Goal: Information Seeking & Learning: Learn about a topic

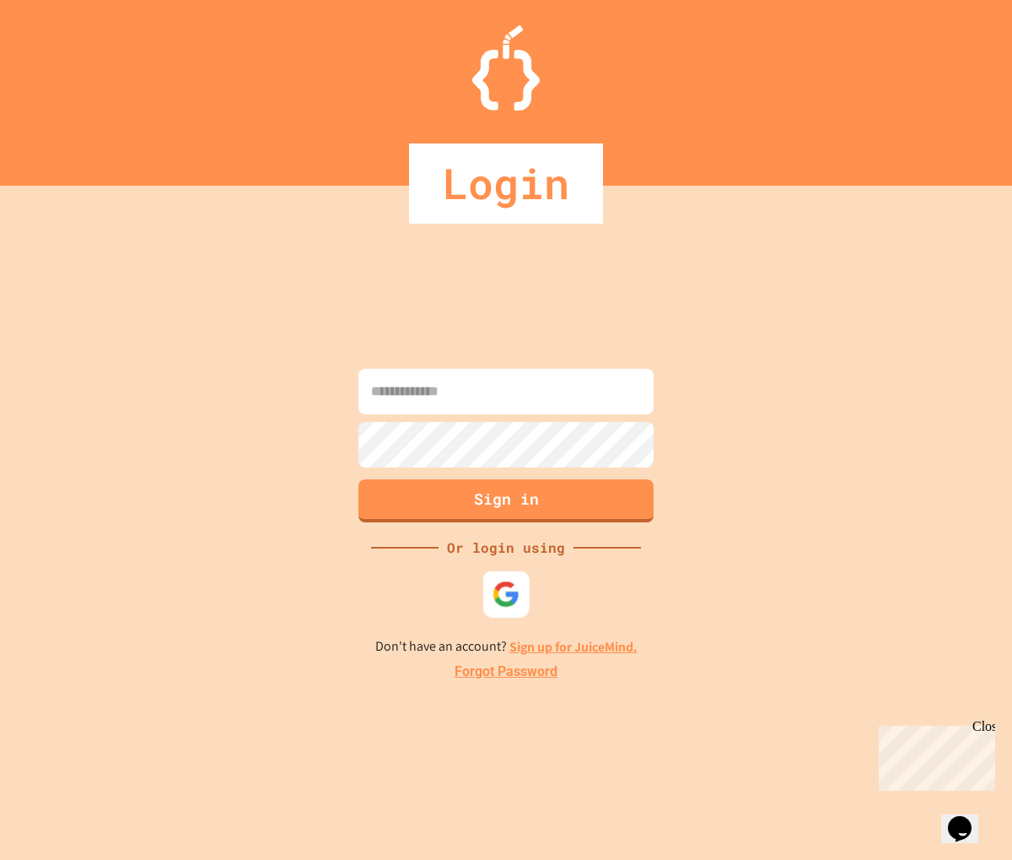
click at [488, 599] on div at bounding box center [506, 593] width 46 height 46
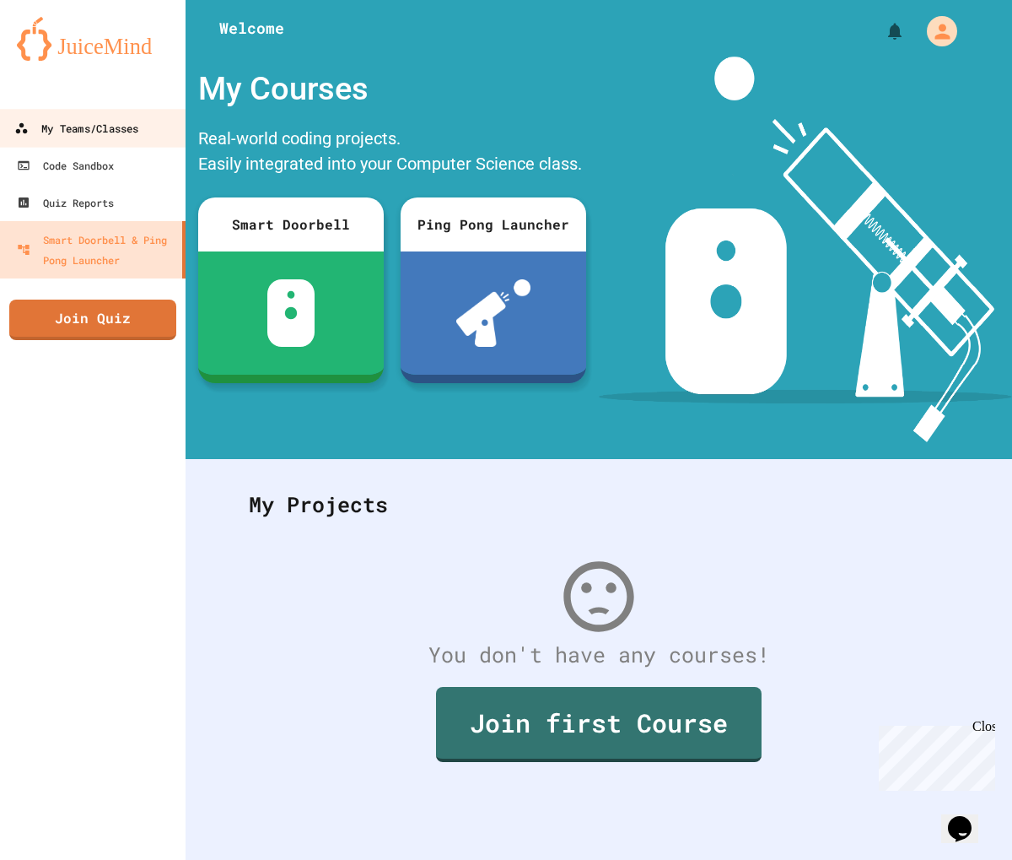
click at [29, 125] on div "My Teams/Classes" at bounding box center [76, 128] width 124 height 21
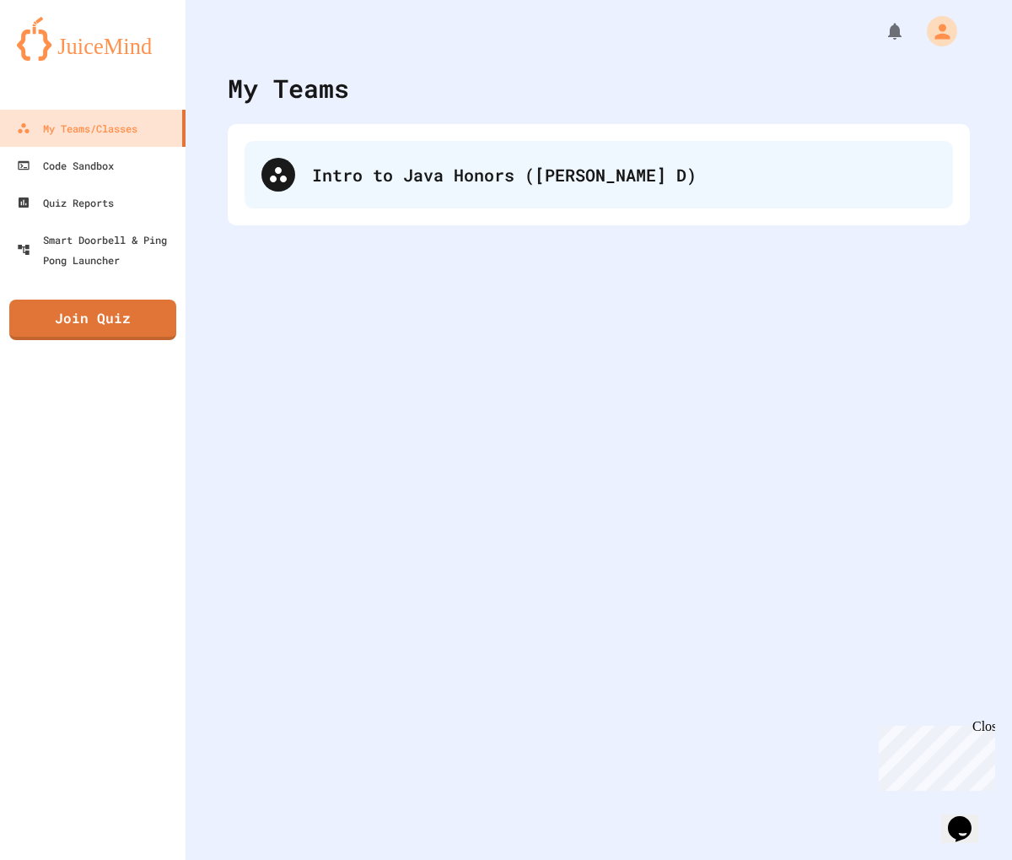
drag, startPoint x: 256, startPoint y: 197, endPoint x: 378, endPoint y: 206, distance: 121.8
click at [326, 206] on div "My Teams Intro to Java Honors ([PERSON_NAME] D)" at bounding box center [599, 430] width 827 height 860
click at [378, 206] on div "Intro to Java Honors ([PERSON_NAME] D)" at bounding box center [599, 174] width 709 height 67
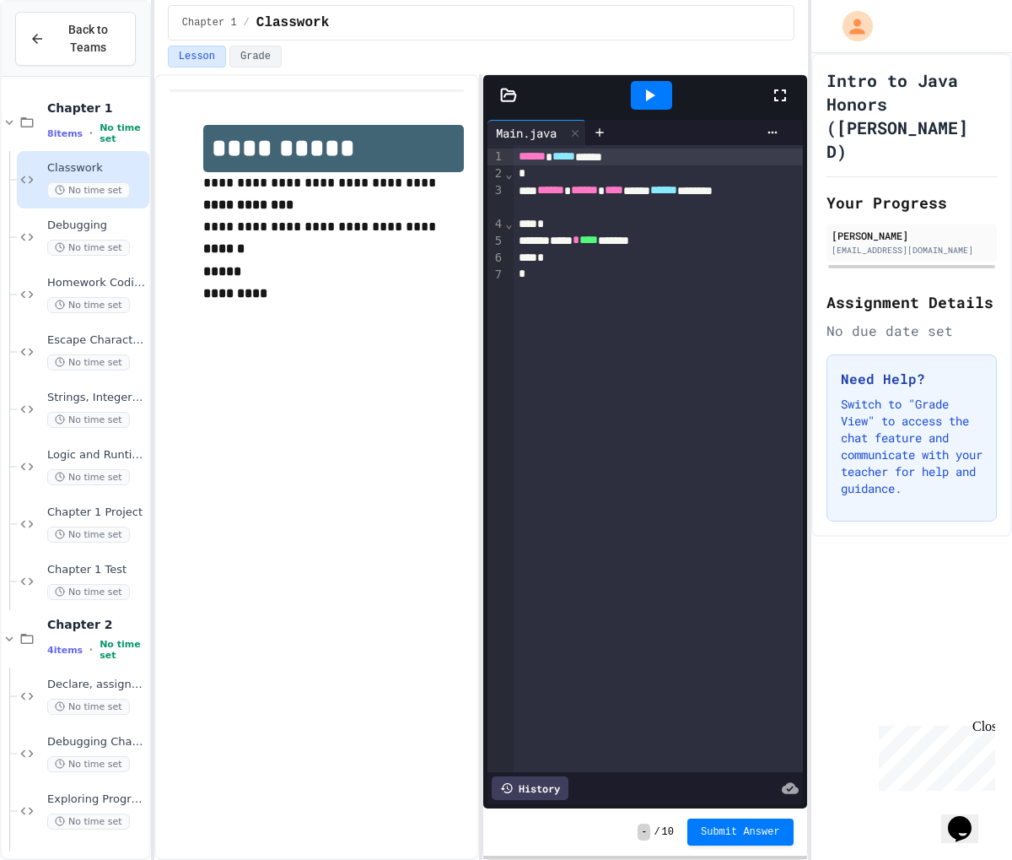
scroll to position [56, 0]
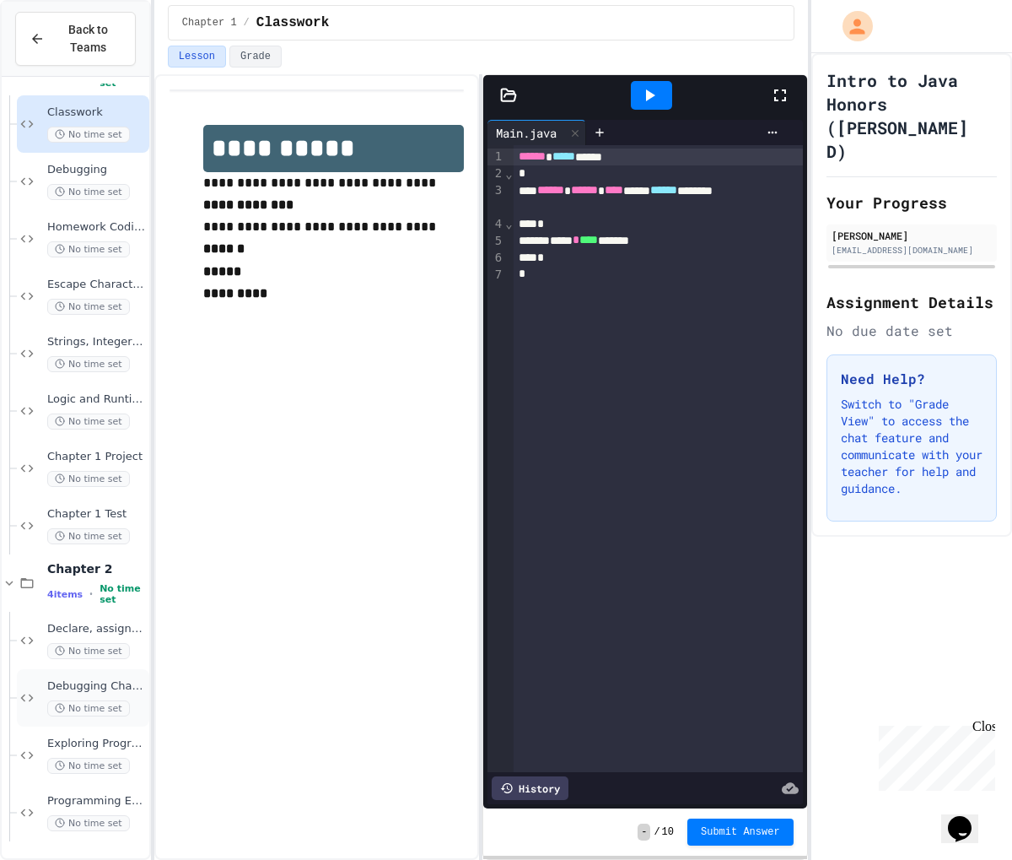
click at [64, 685] on span "Debugging Chapter 2" at bounding box center [96, 686] width 99 height 14
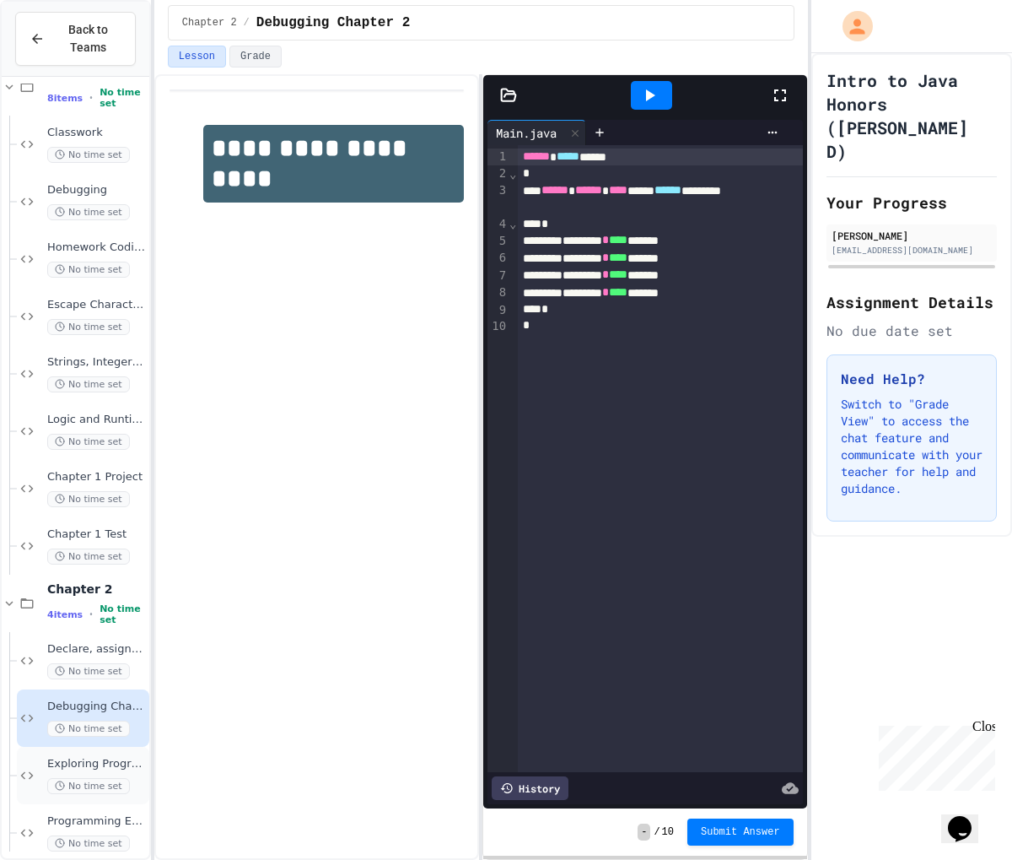
click at [72, 760] on span "Exploring Programs in Chapter 2" at bounding box center [96, 764] width 99 height 14
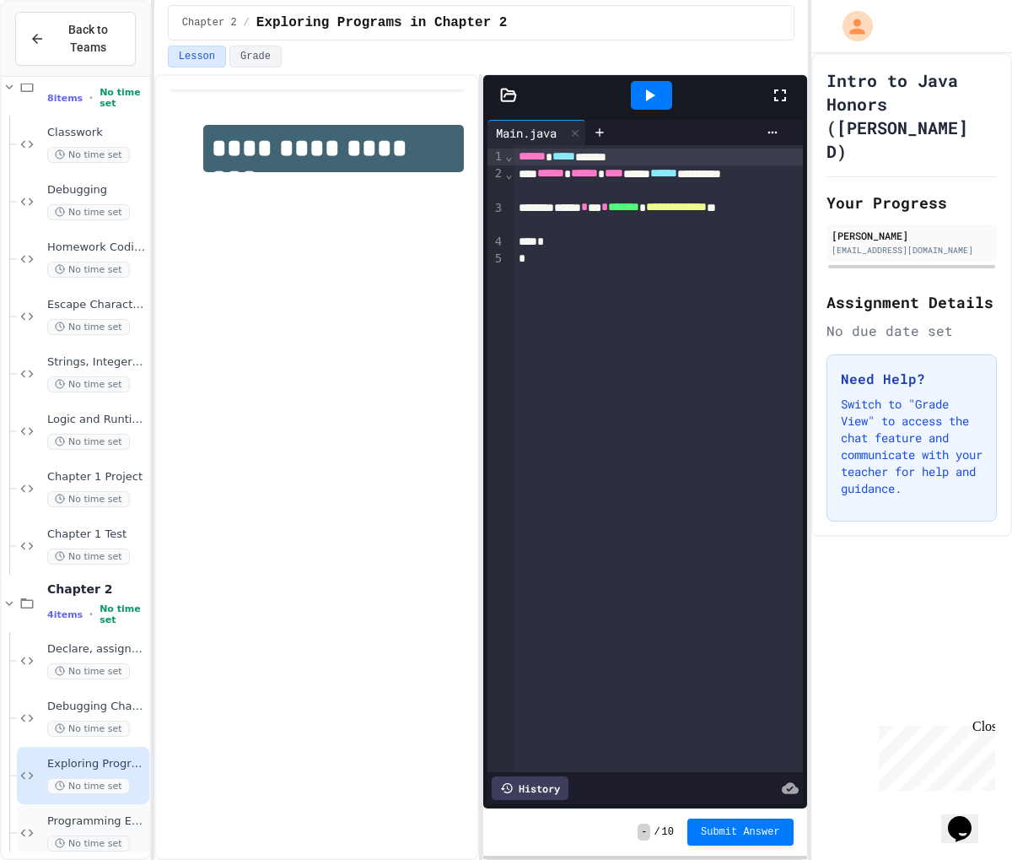
click at [69, 810] on div "Programming Exercises 4, 5, 6, and 7 No time set" at bounding box center [83, 832] width 132 height 57
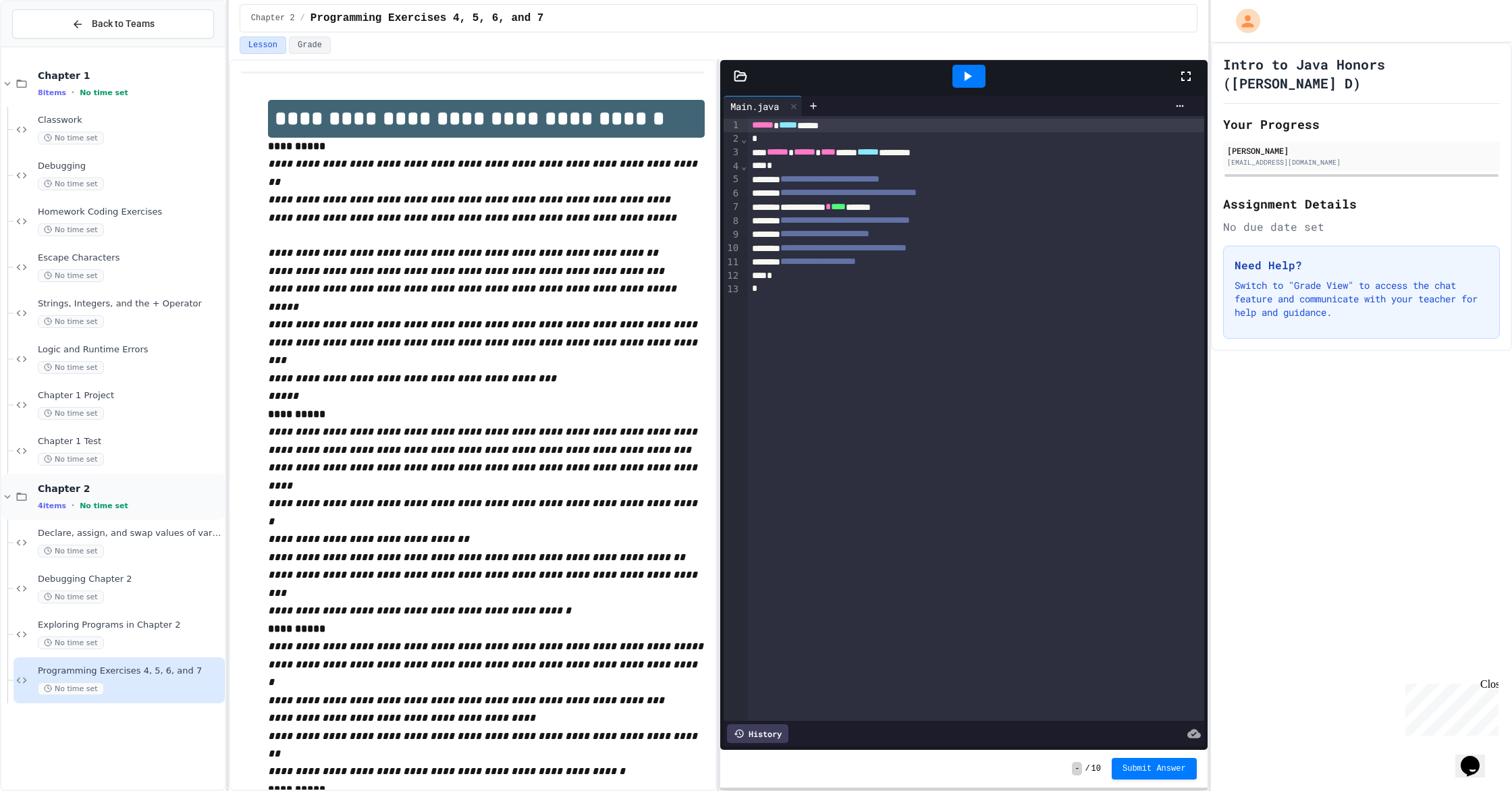
click at [174, 493] on span "Chapter 2" at bounding box center [130, 488] width 184 height 12
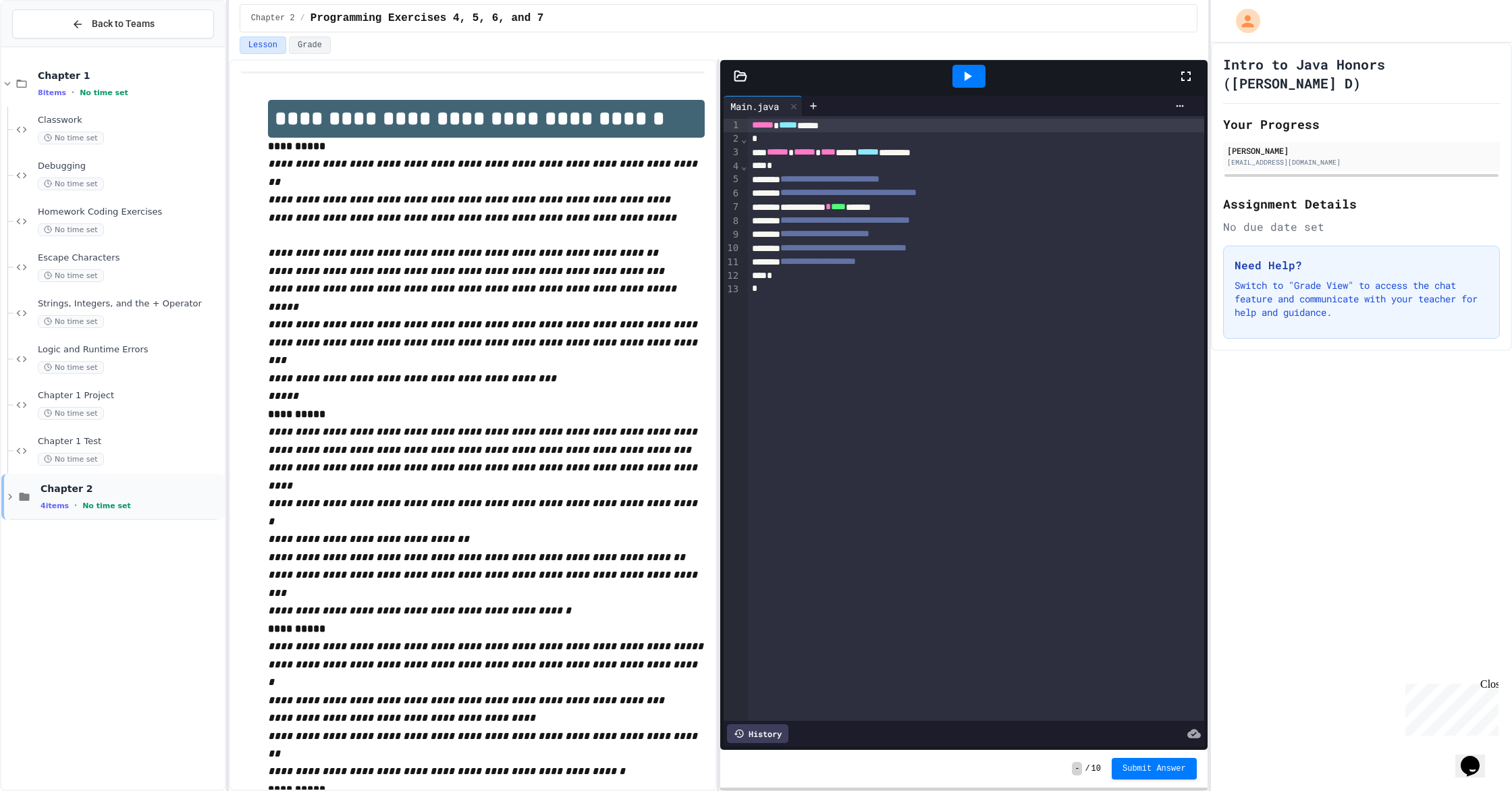
click at [174, 493] on span "Chapter 2" at bounding box center [131, 488] width 182 height 12
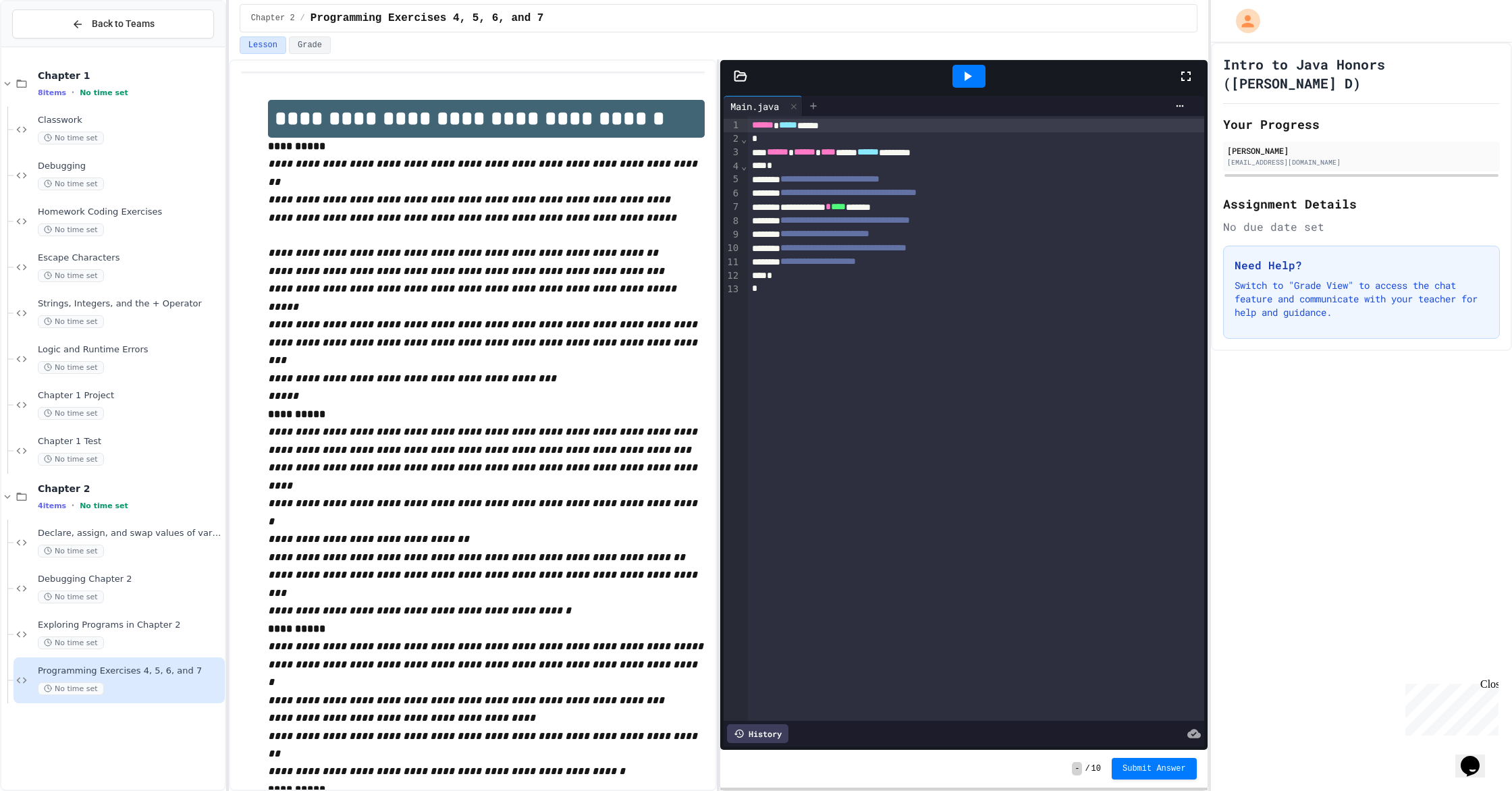
click at [809, 110] on icon at bounding box center [813, 106] width 10 height 10
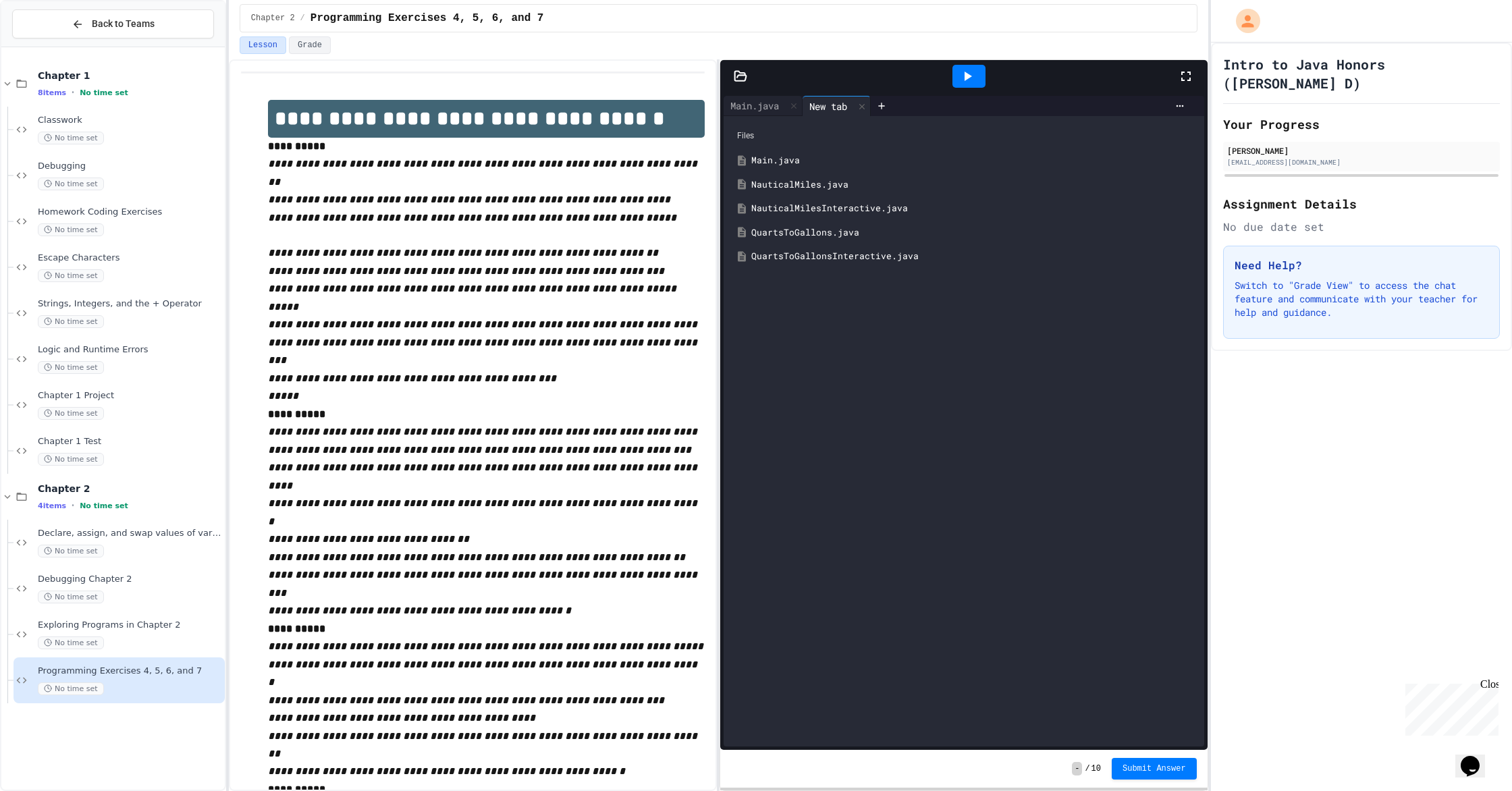
click at [809, 186] on div "NauticalMiles.java" at bounding box center [973, 185] width 444 height 14
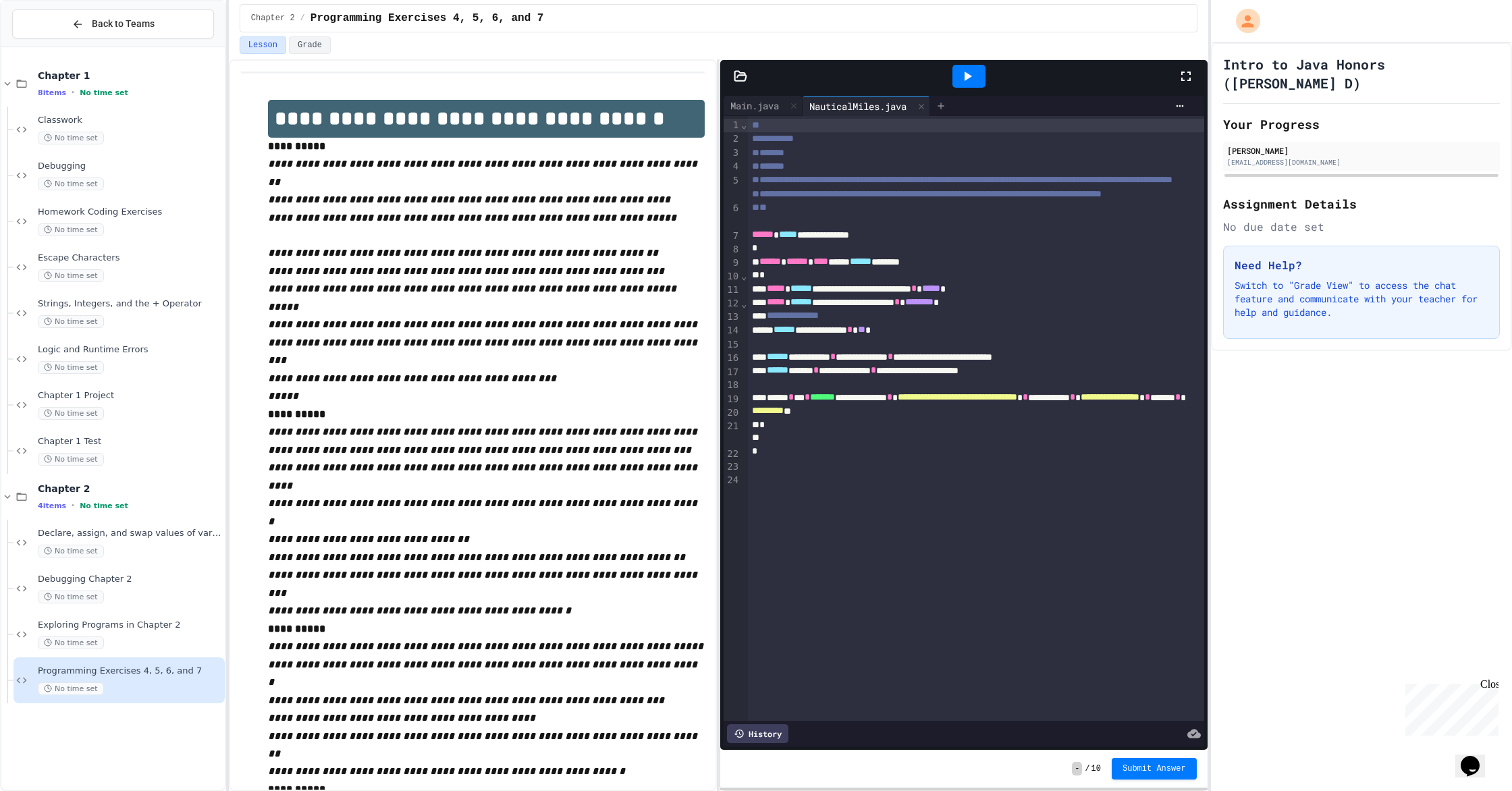
click at [809, 112] on div at bounding box center [940, 106] width 22 height 20
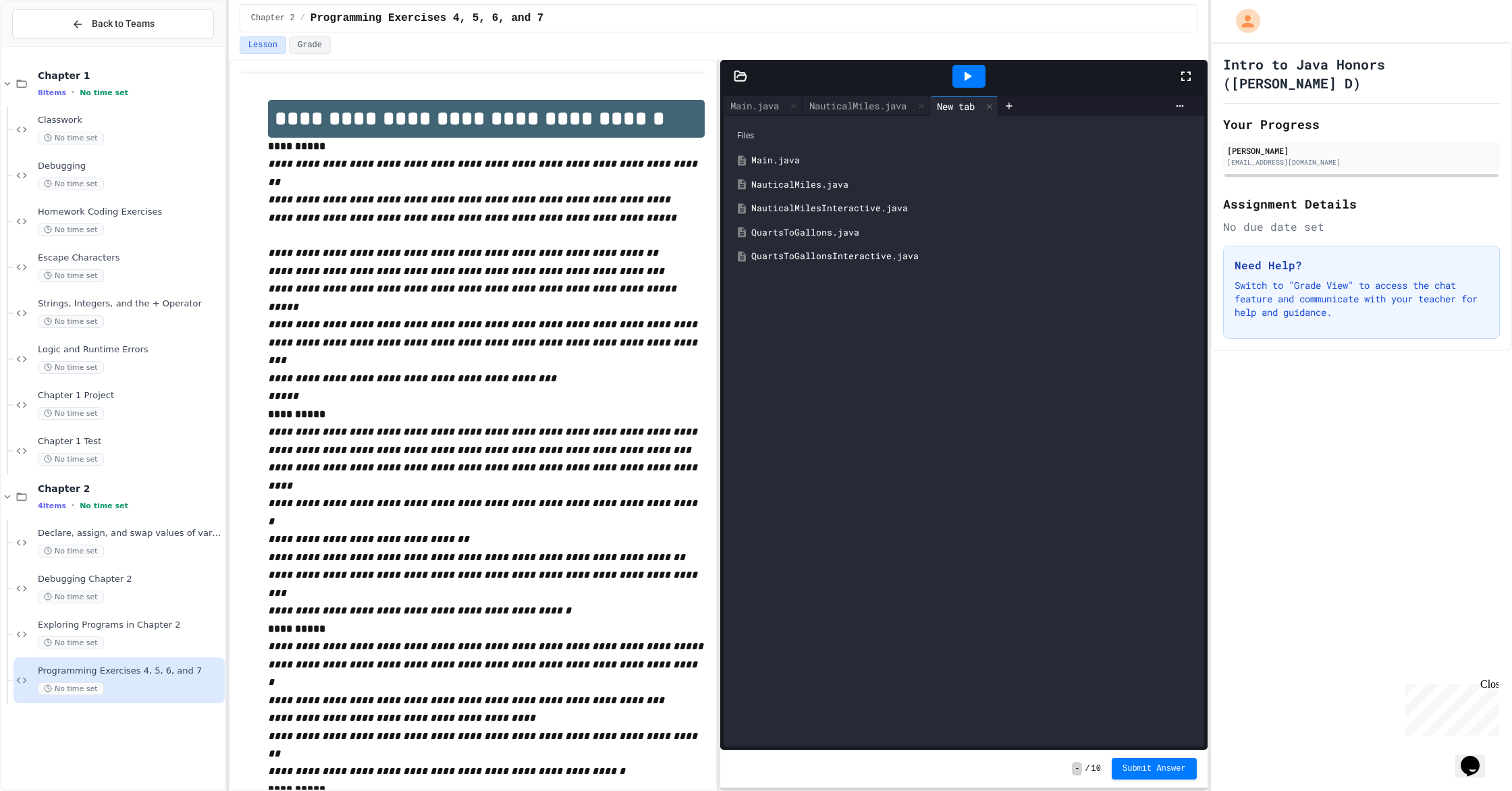
click at [809, 206] on div "NauticalMilesInteractive.java" at bounding box center [973, 208] width 444 height 14
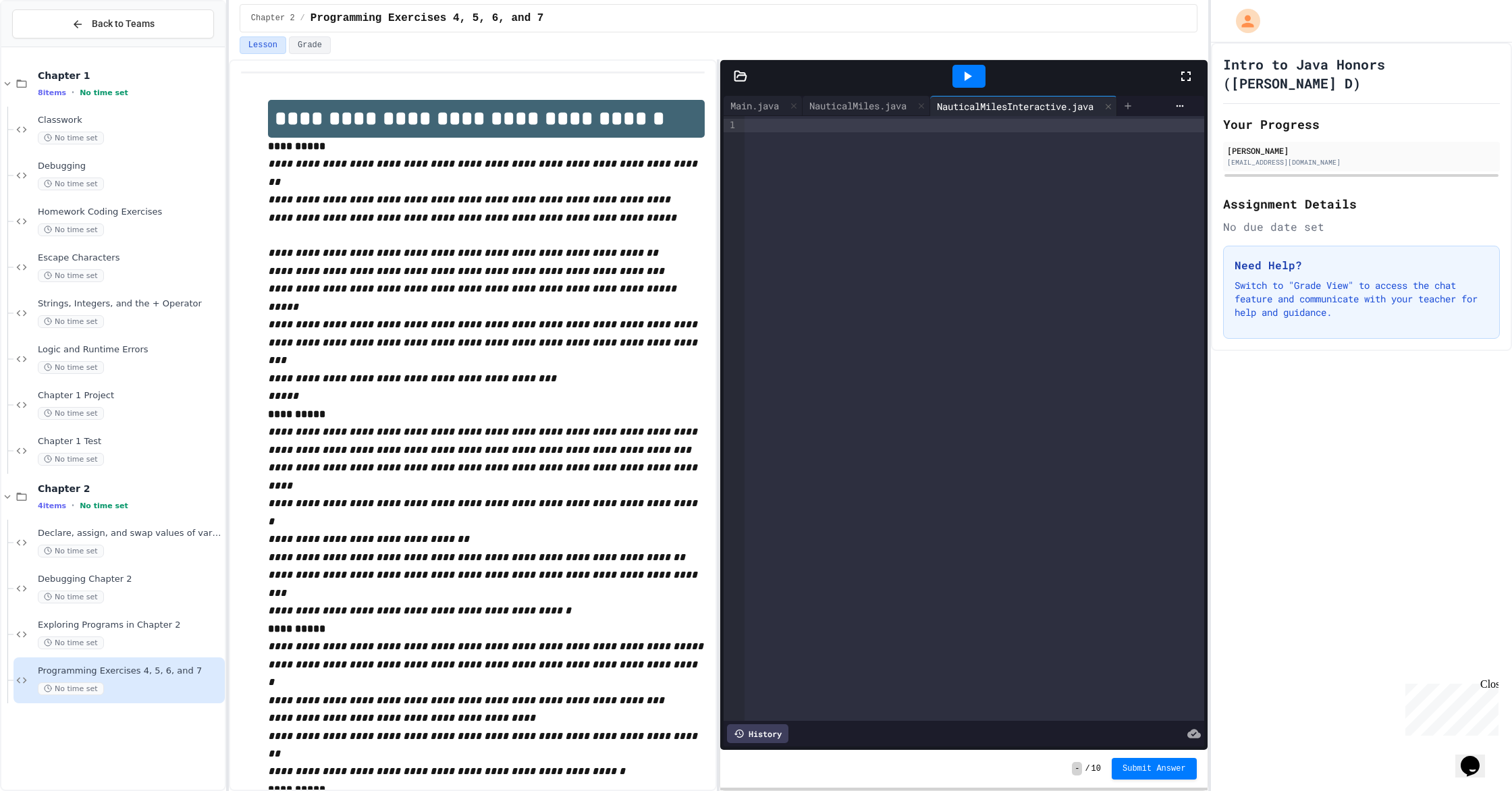
click at [809, 110] on icon at bounding box center [1127, 106] width 10 height 10
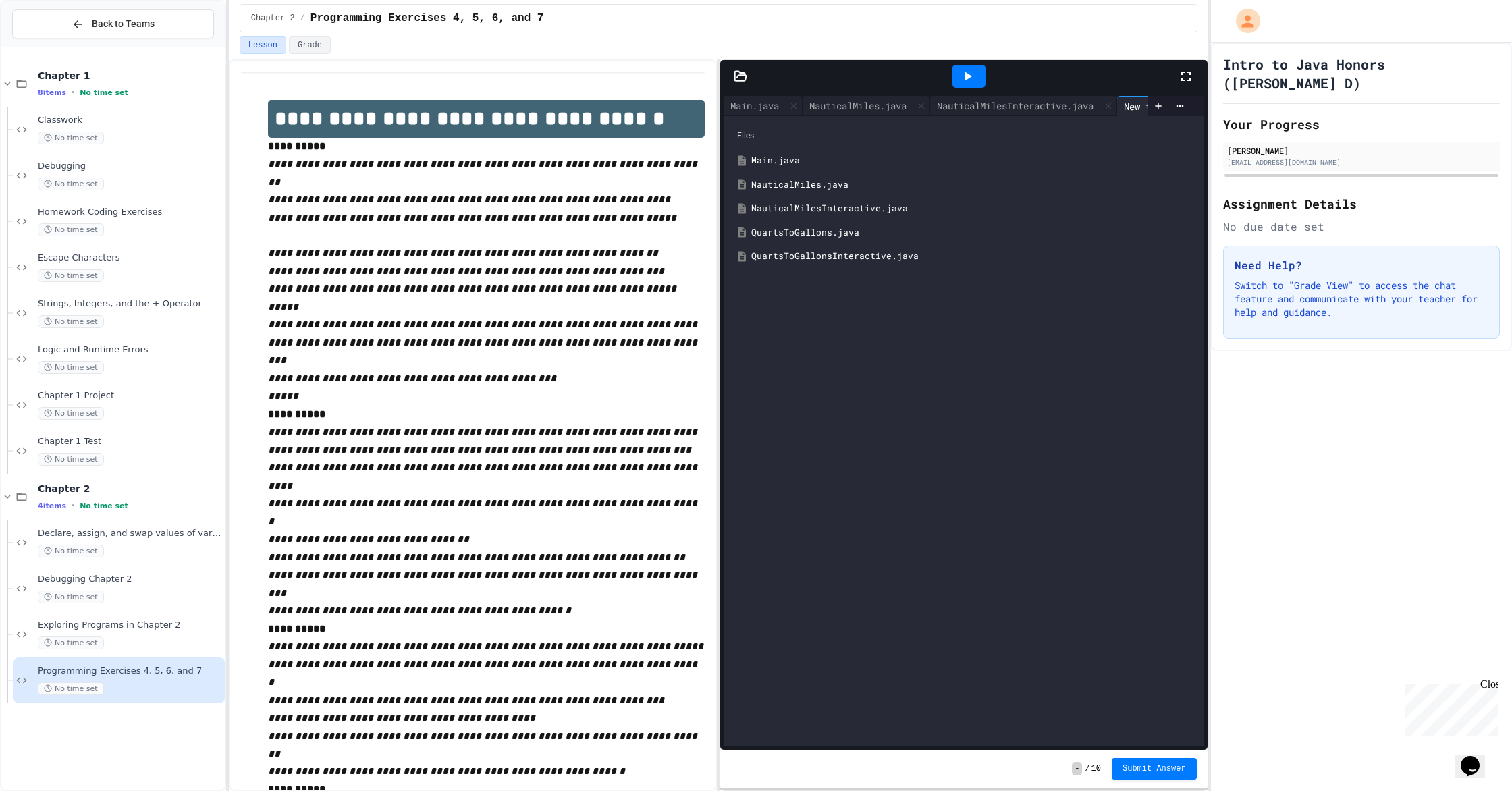
click at [809, 238] on div "QuartsToGallons.java" at bounding box center [973, 233] width 444 height 14
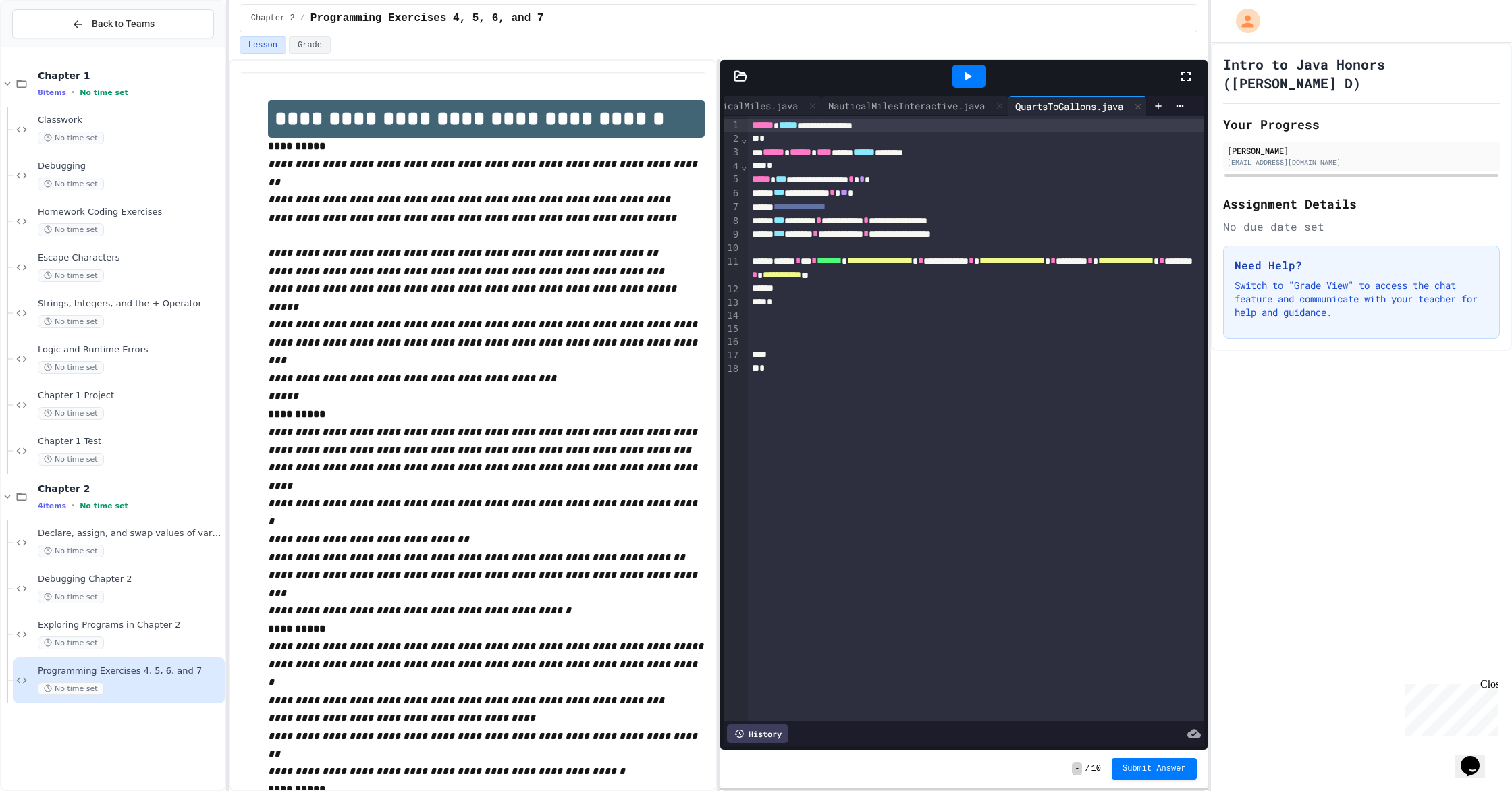
scroll to position [0, 129]
click at [809, 109] on icon at bounding box center [1158, 106] width 10 height 10
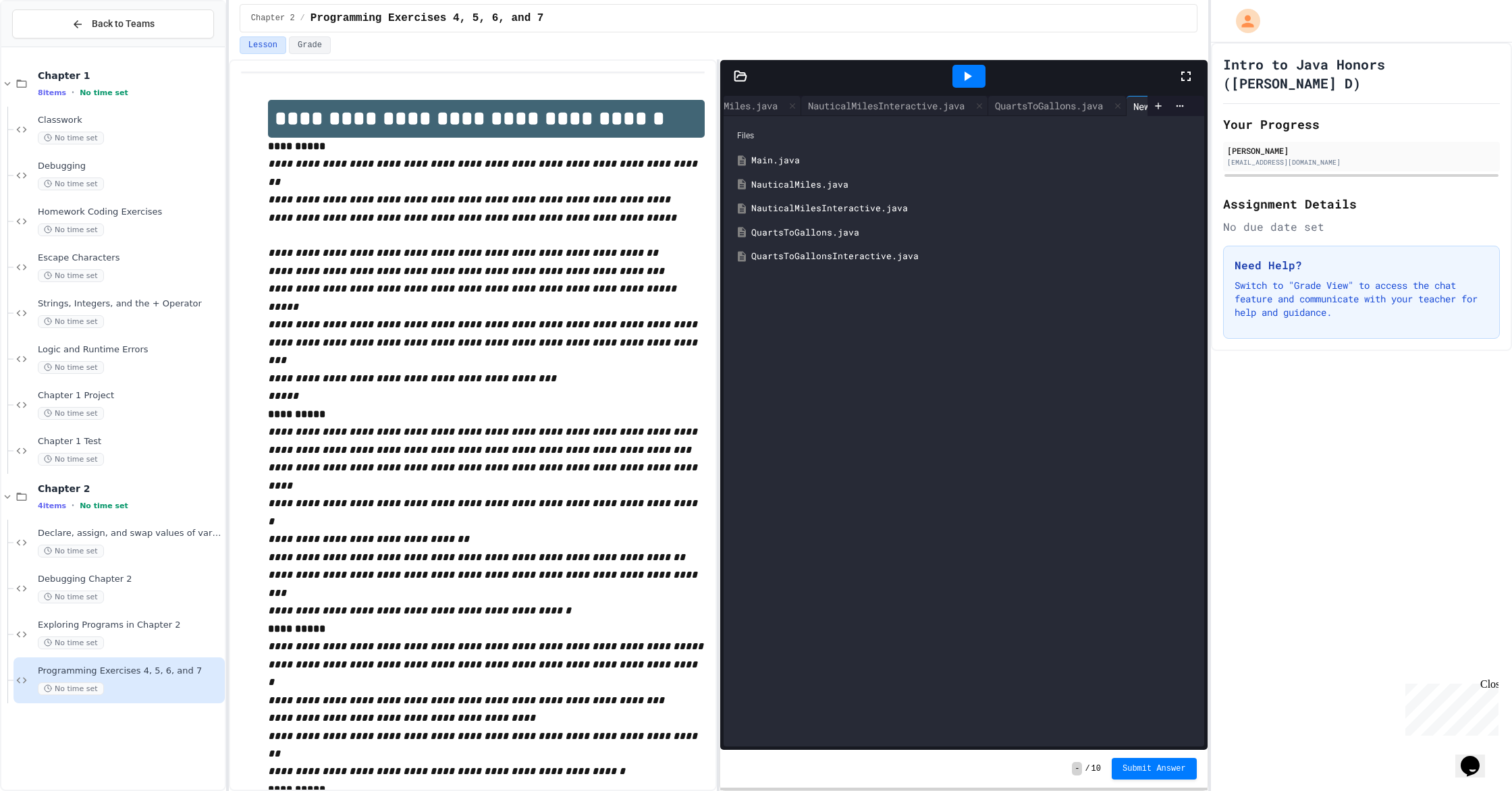
click at [809, 252] on div "QuartsToGallonsInteractive.java" at bounding box center [973, 256] width 444 height 14
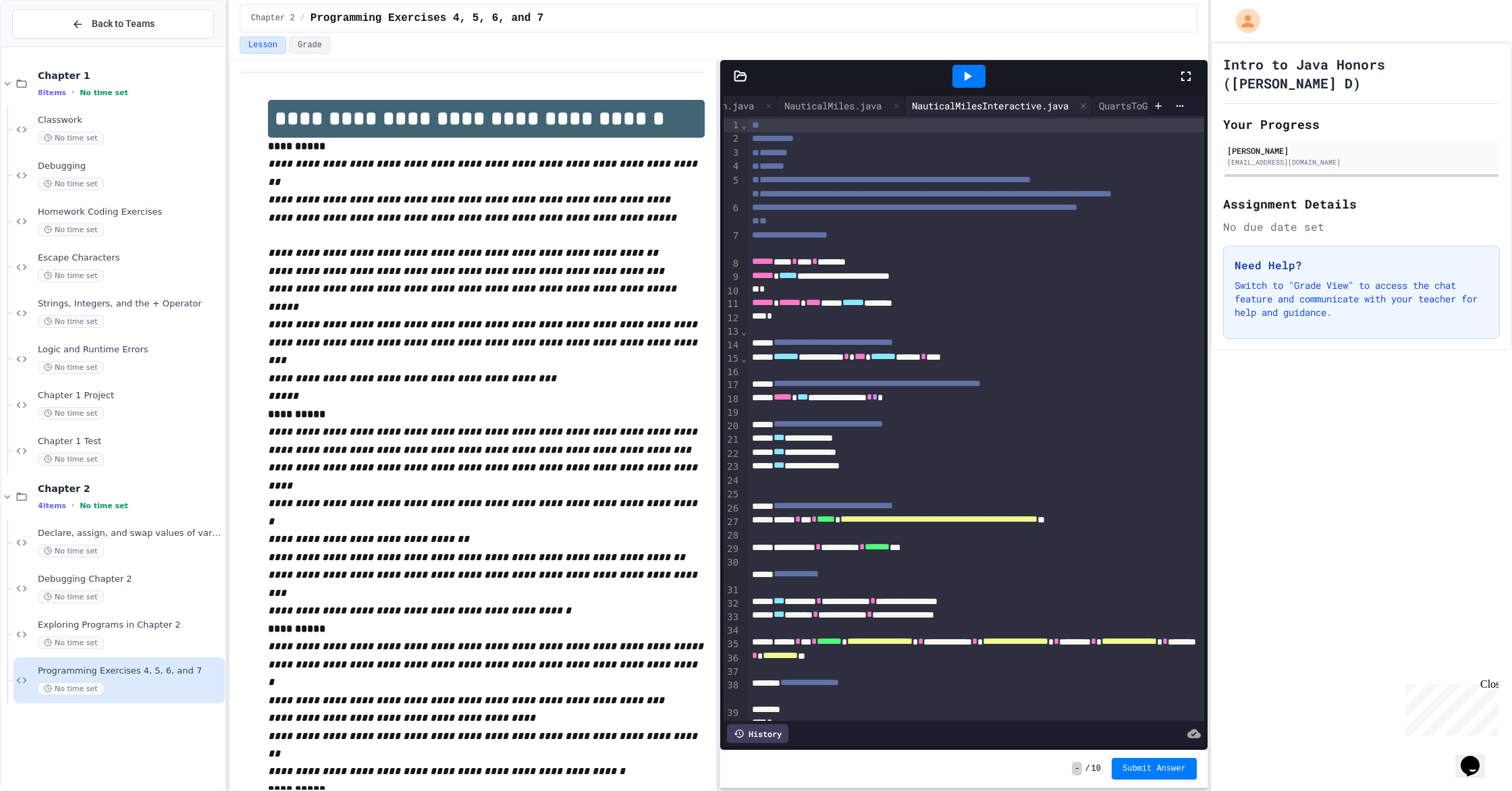
scroll to position [0, 0]
click at [809, 75] on div at bounding box center [968, 76] width 33 height 23
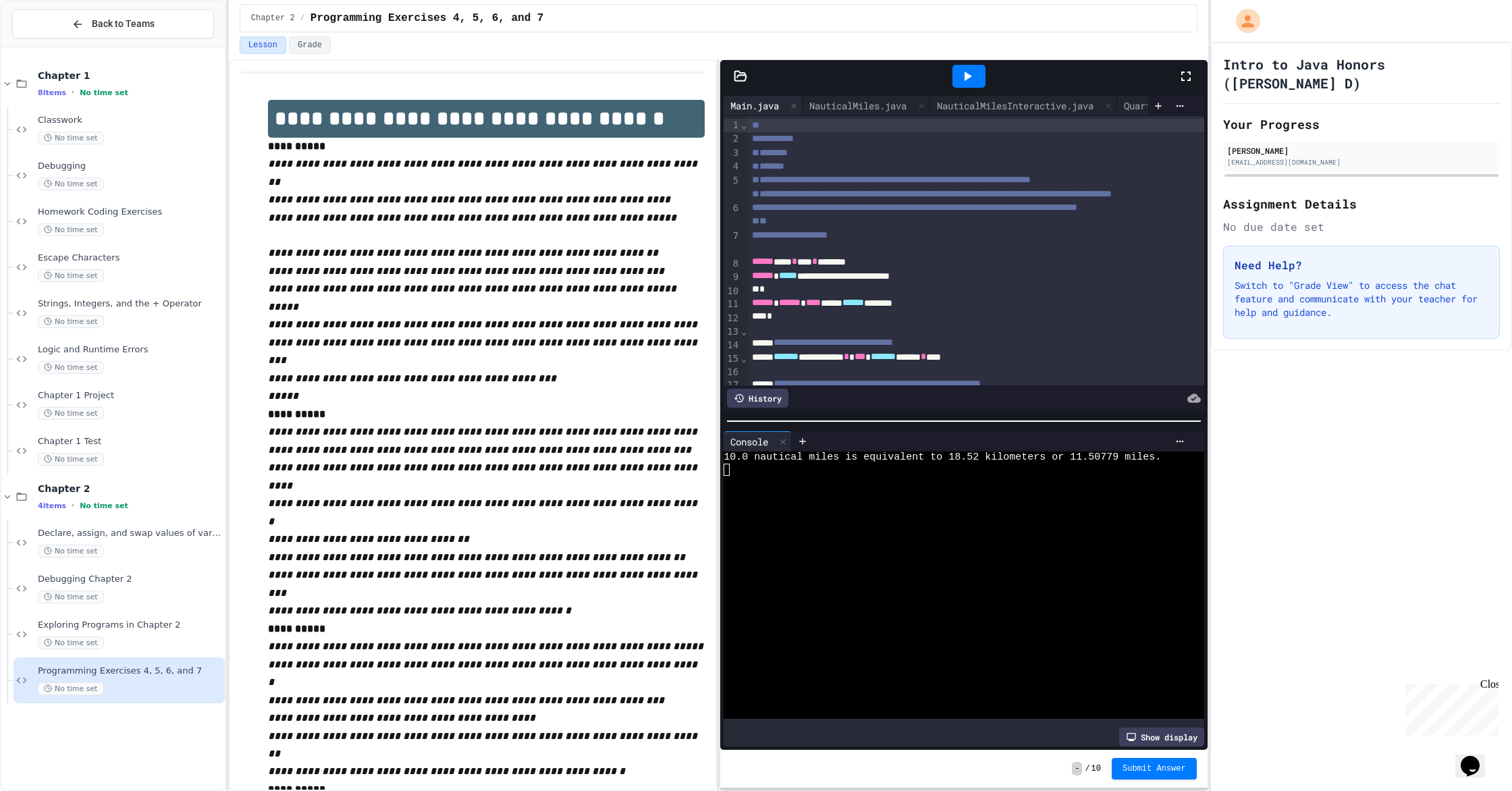
click at [760, 110] on div "Main.java" at bounding box center [754, 106] width 62 height 14
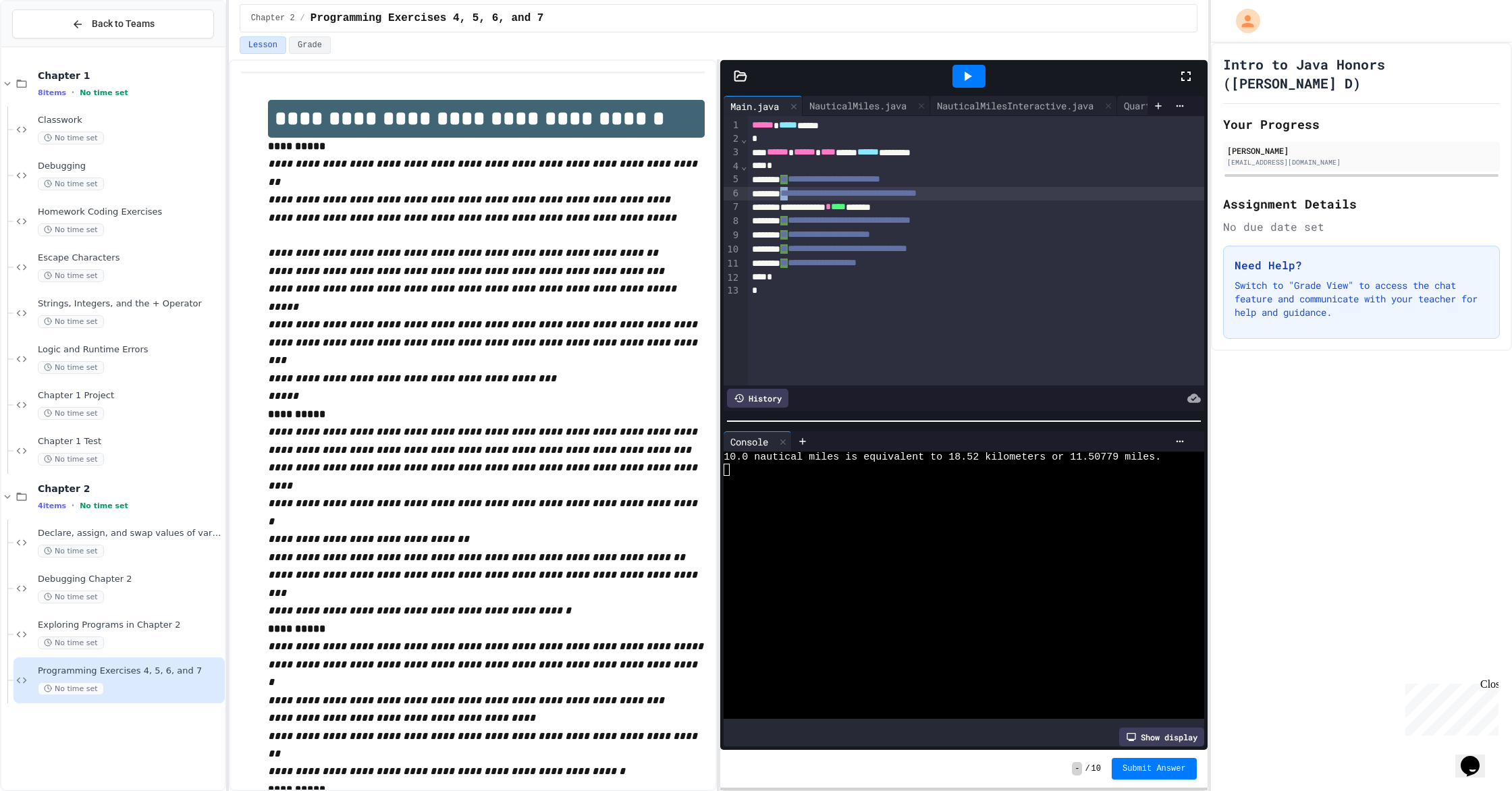
drag, startPoint x: 806, startPoint y: 193, endPoint x: 798, endPoint y: 192, distance: 8.1
click at [798, 192] on span "**********" at bounding box center [848, 193] width 136 height 10
drag, startPoint x: 809, startPoint y: 178, endPoint x: 800, endPoint y: 178, distance: 9.0
click at [800, 178] on div "**********" at bounding box center [976, 180] width 456 height 14
click at [807, 218] on span "**********" at bounding box center [845, 220] width 130 height 10
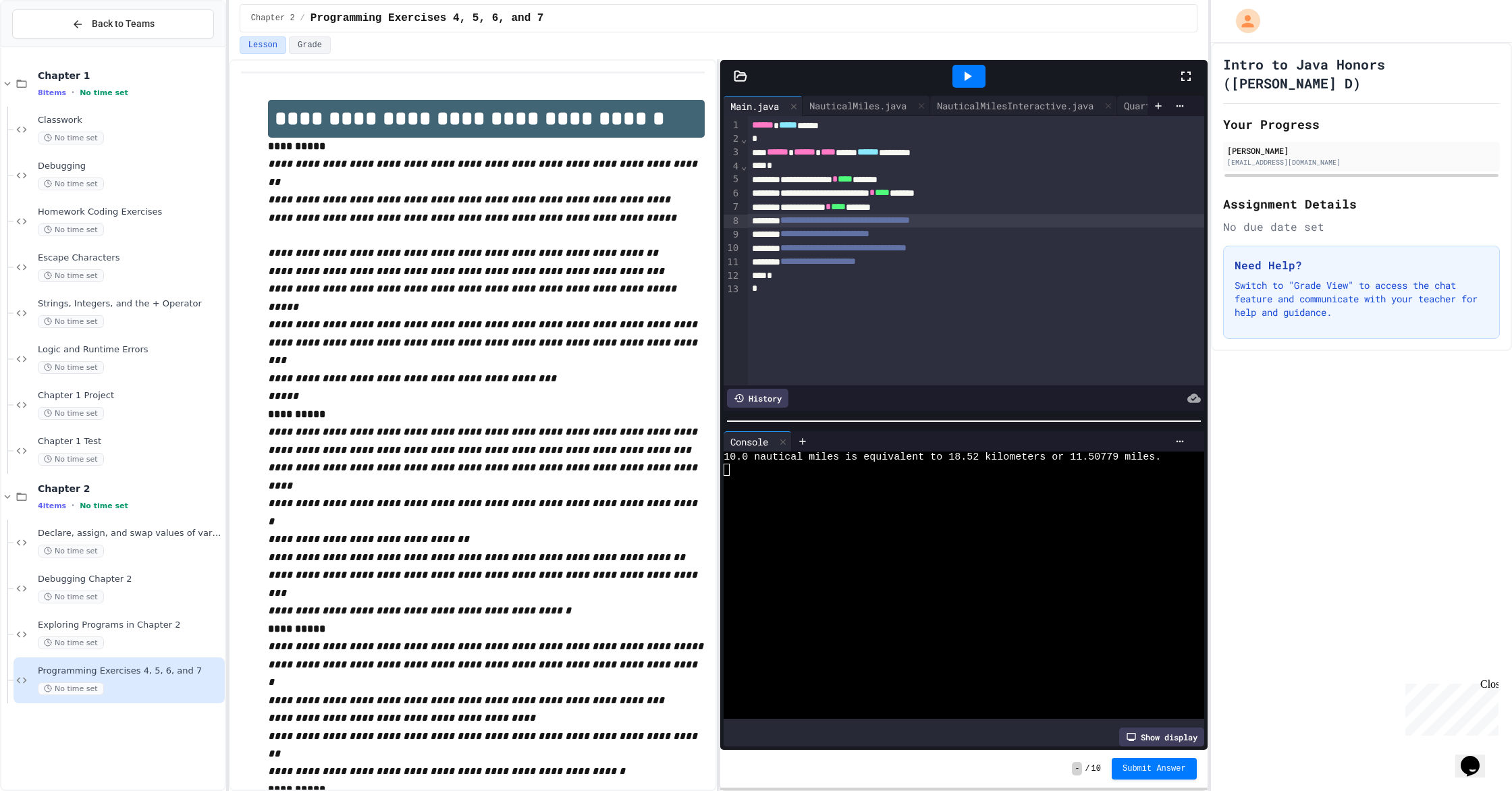
click at [809, 71] on icon at bounding box center [967, 76] width 16 height 16
click at [809, 473] on textarea "Terminal input" at bounding box center [1066, 469] width 6 height 12
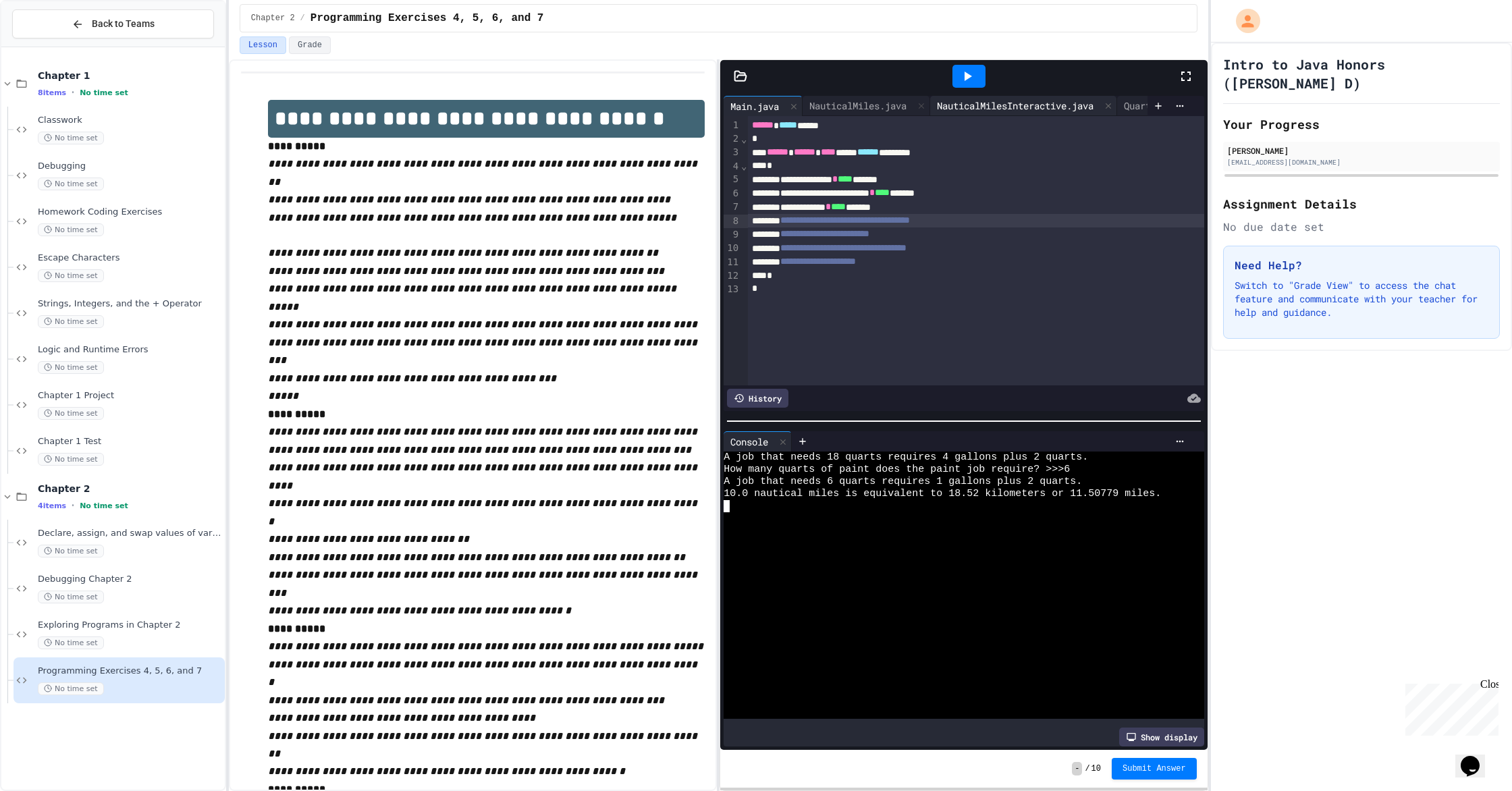
click at [809, 98] on div "NauticalMilesInteractive.java" at bounding box center [1014, 106] width 170 height 14
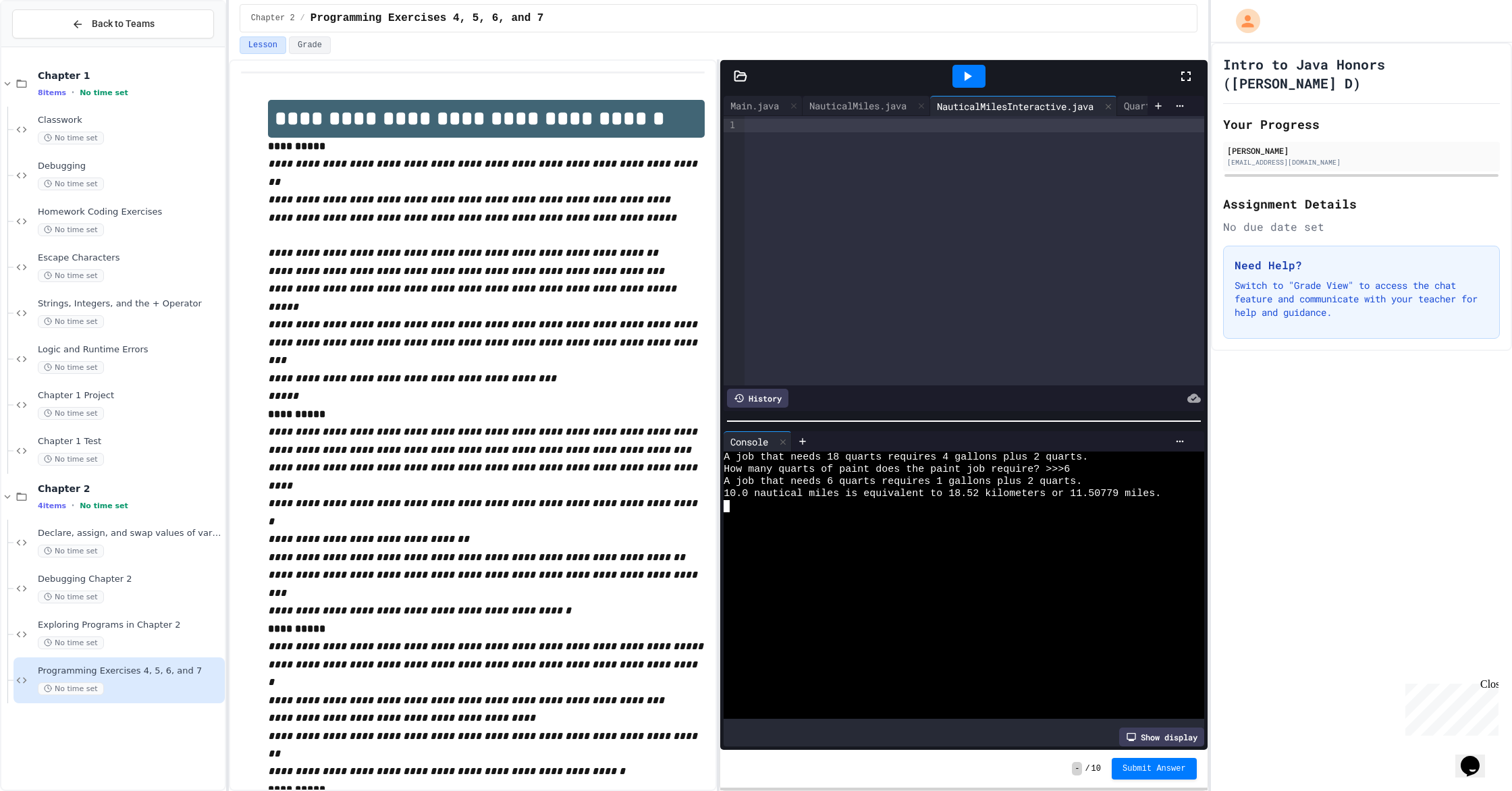
click at [809, 130] on div at bounding box center [974, 125] width 459 height 14
click at [809, 111] on div "NauticalMiles.java" at bounding box center [858, 106] width 110 height 14
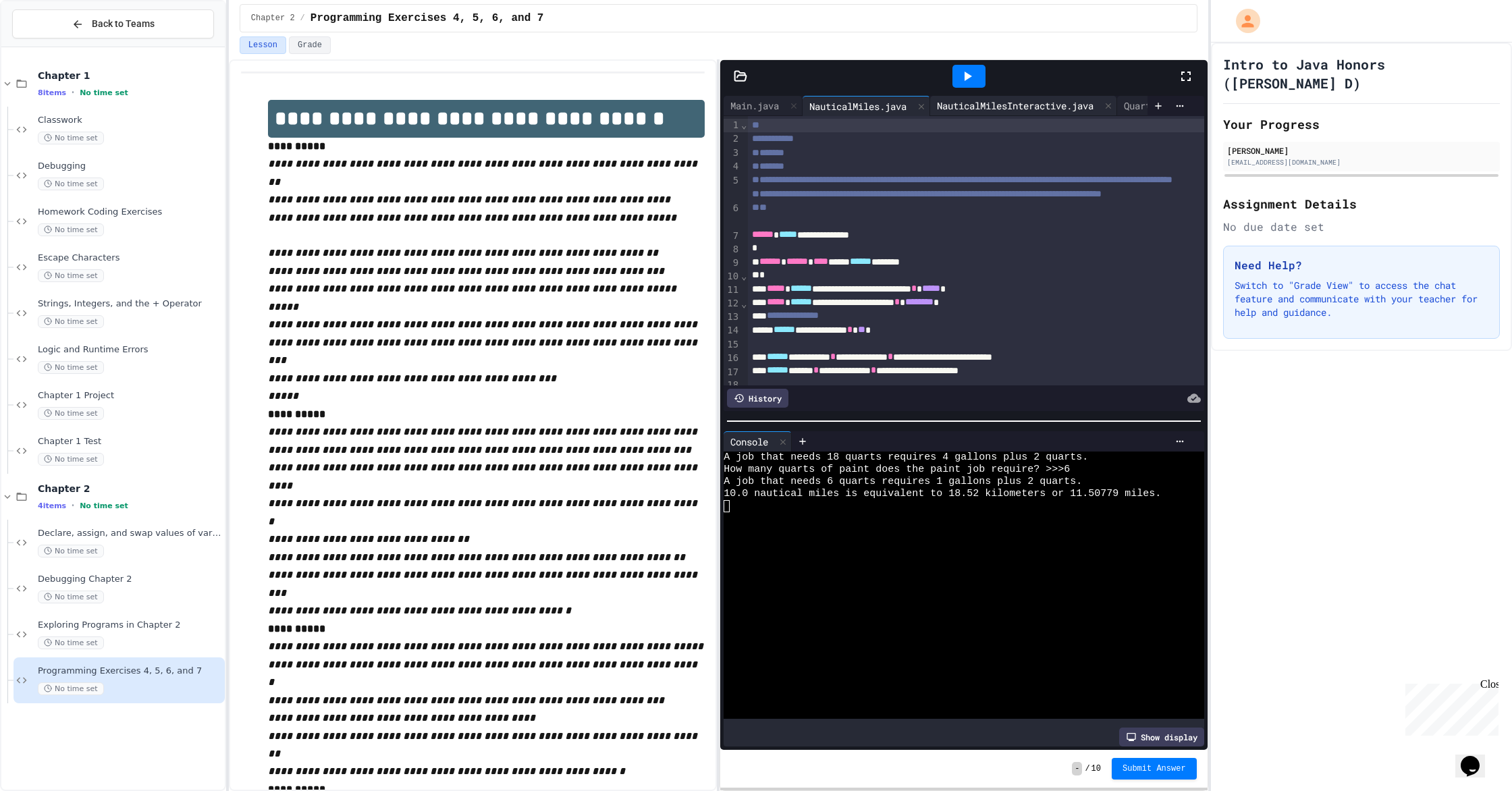
click at [809, 105] on div "NauticalMilesInteractive.java" at bounding box center [1014, 106] width 170 height 14
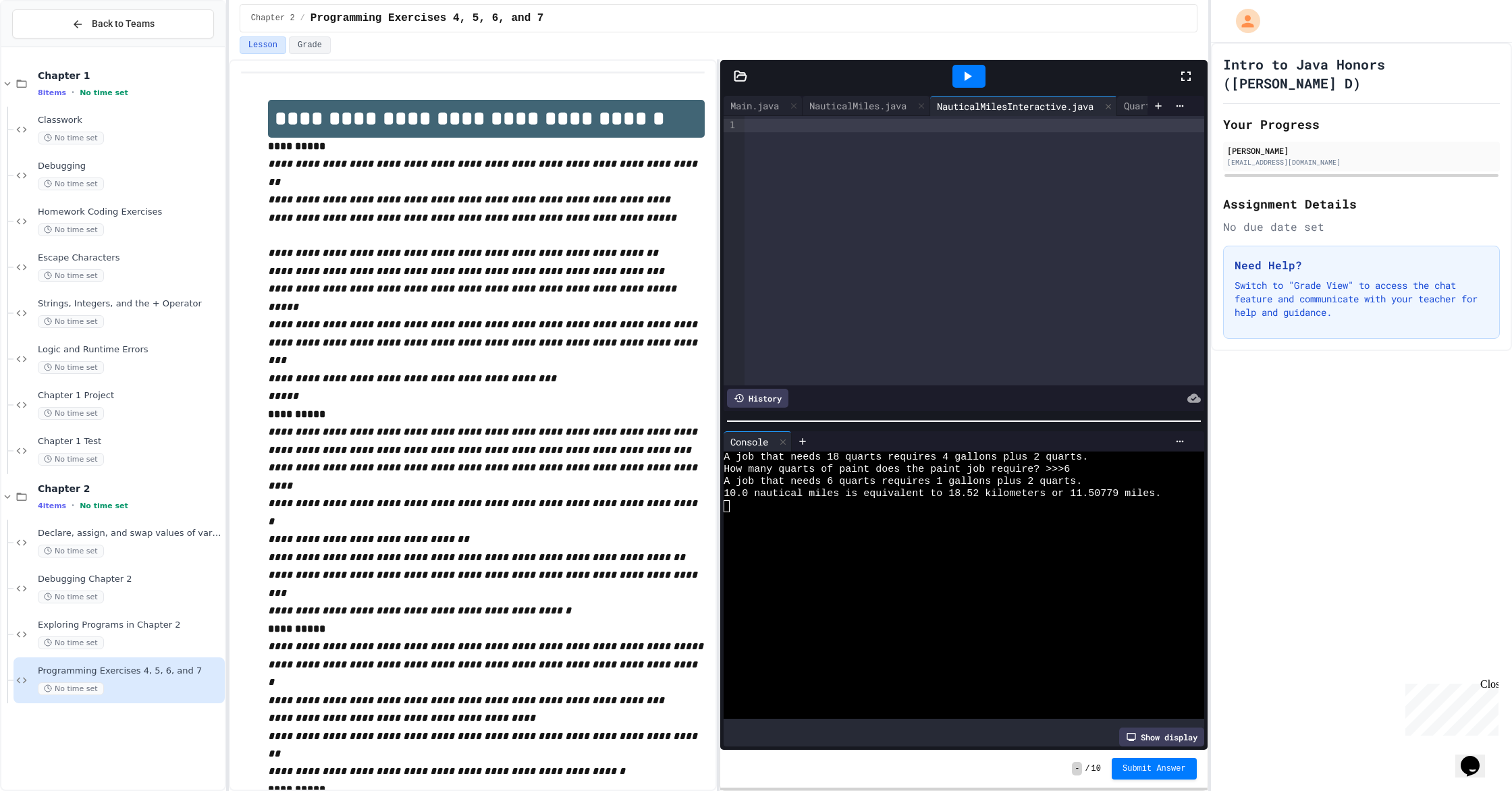
click at [809, 128] on div at bounding box center [974, 125] width 459 height 14
click at [809, 99] on div "NauticalMiles.java" at bounding box center [858, 106] width 110 height 14
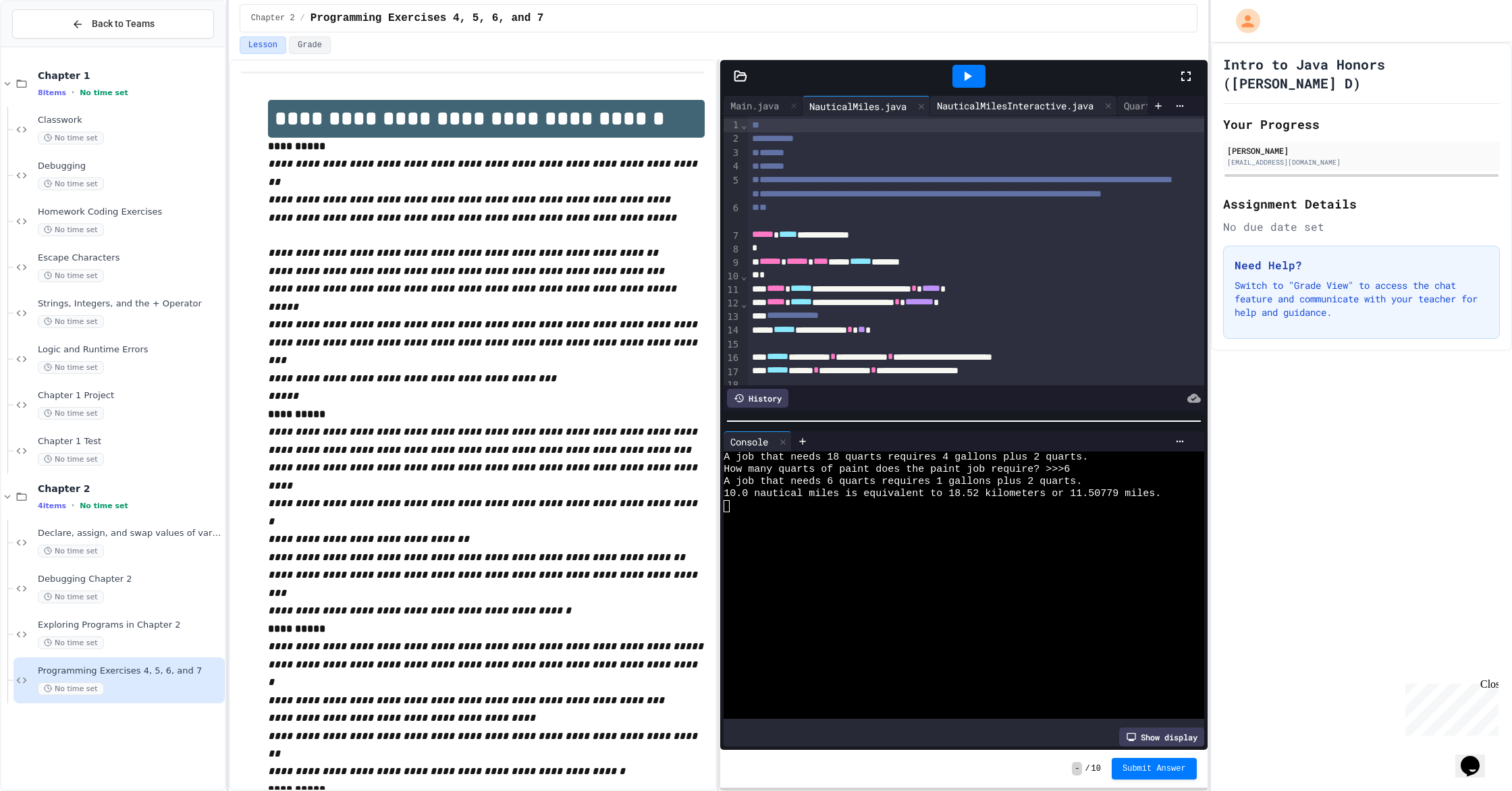
click at [809, 106] on div "NauticalMilesInteractive.java" at bounding box center [1014, 106] width 170 height 14
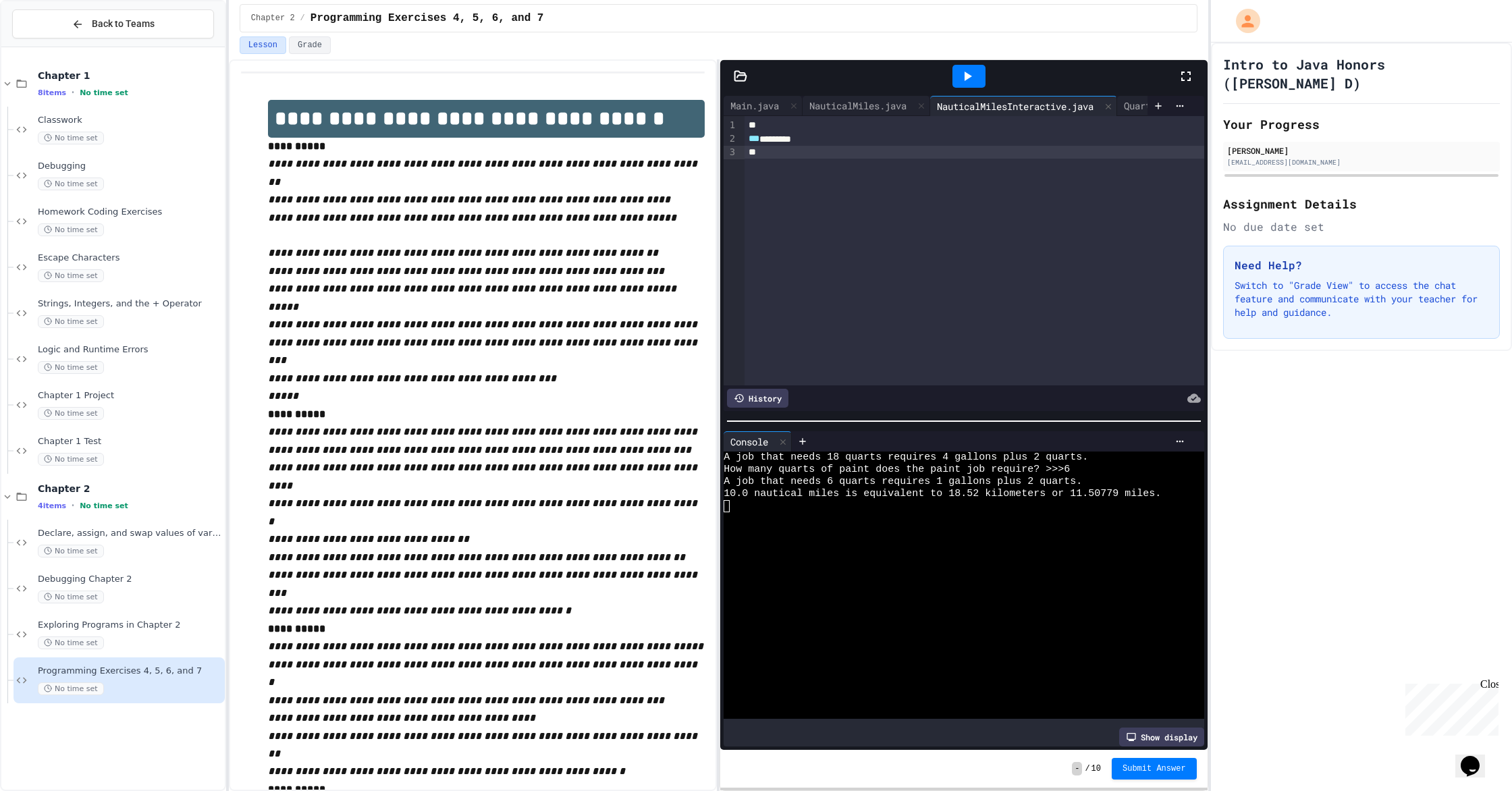
click at [809, 158] on div at bounding box center [974, 152] width 459 height 14
click at [809, 100] on div "NauticalMiles.java" at bounding box center [858, 106] width 110 height 14
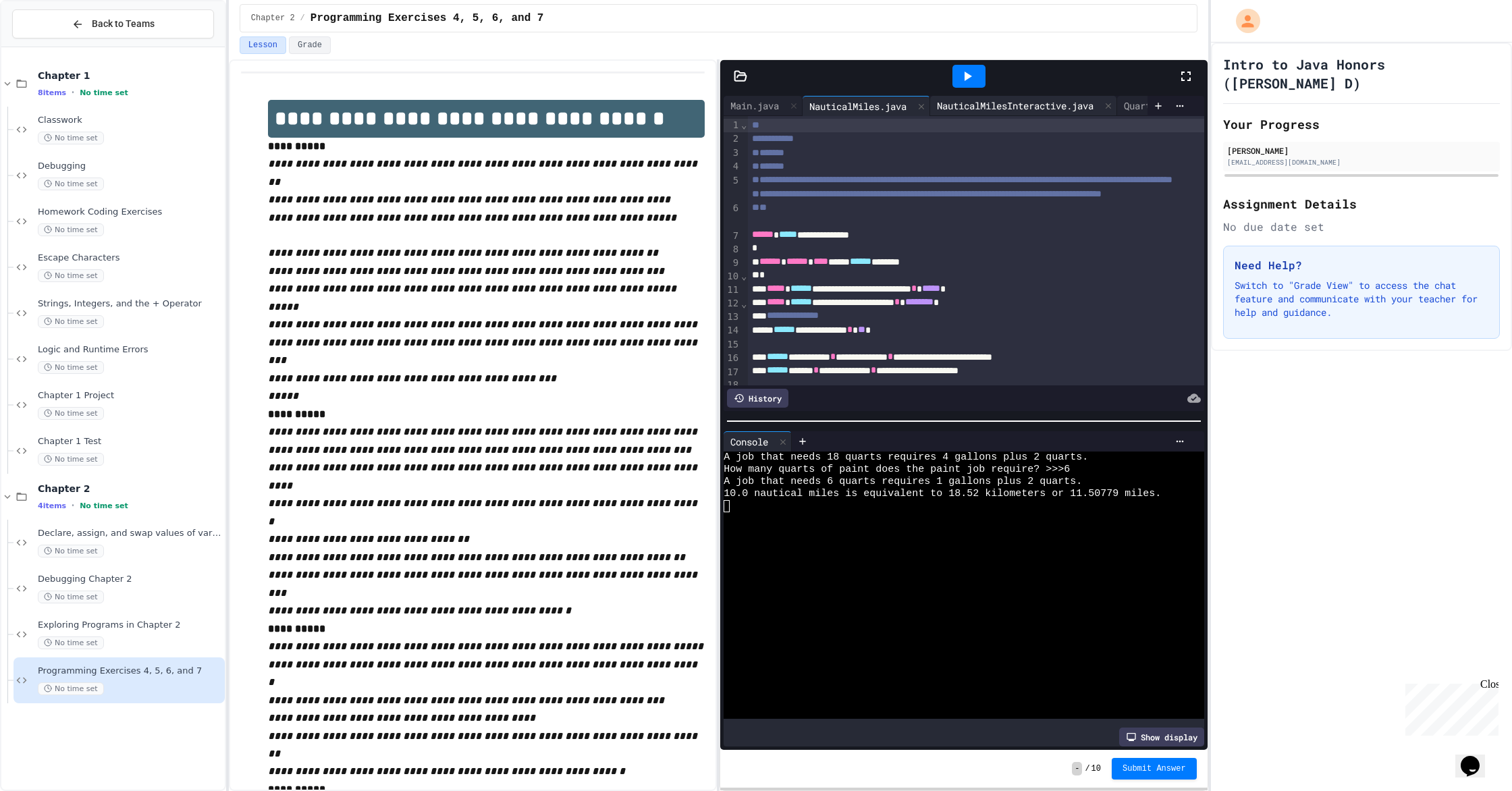
click at [809, 104] on div "NauticalMilesInteractive.java" at bounding box center [1014, 106] width 170 height 14
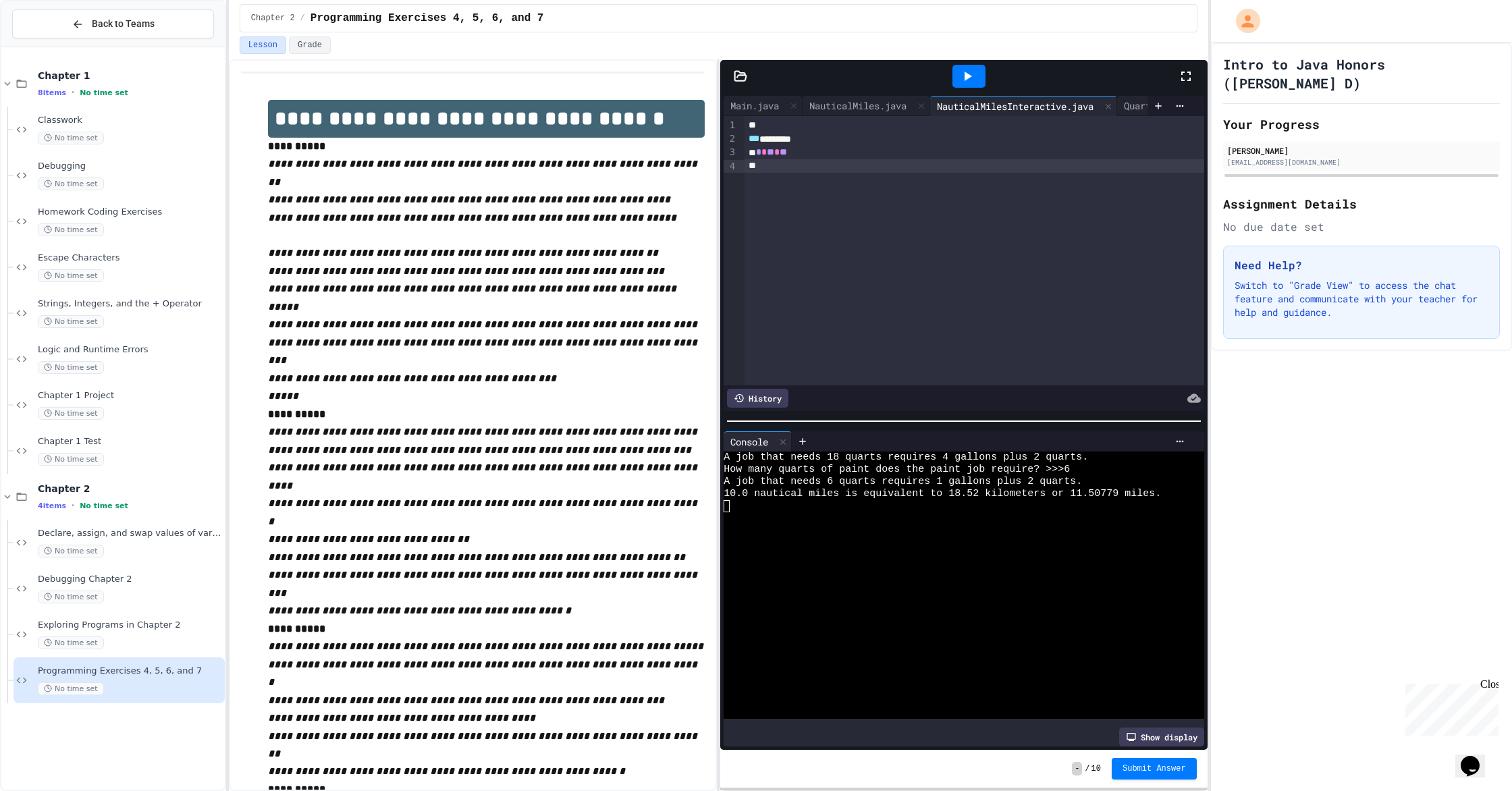
click at [809, 166] on div at bounding box center [974, 166] width 459 height 14
click at [809, 97] on div "NauticalMiles.java" at bounding box center [866, 106] width 127 height 20
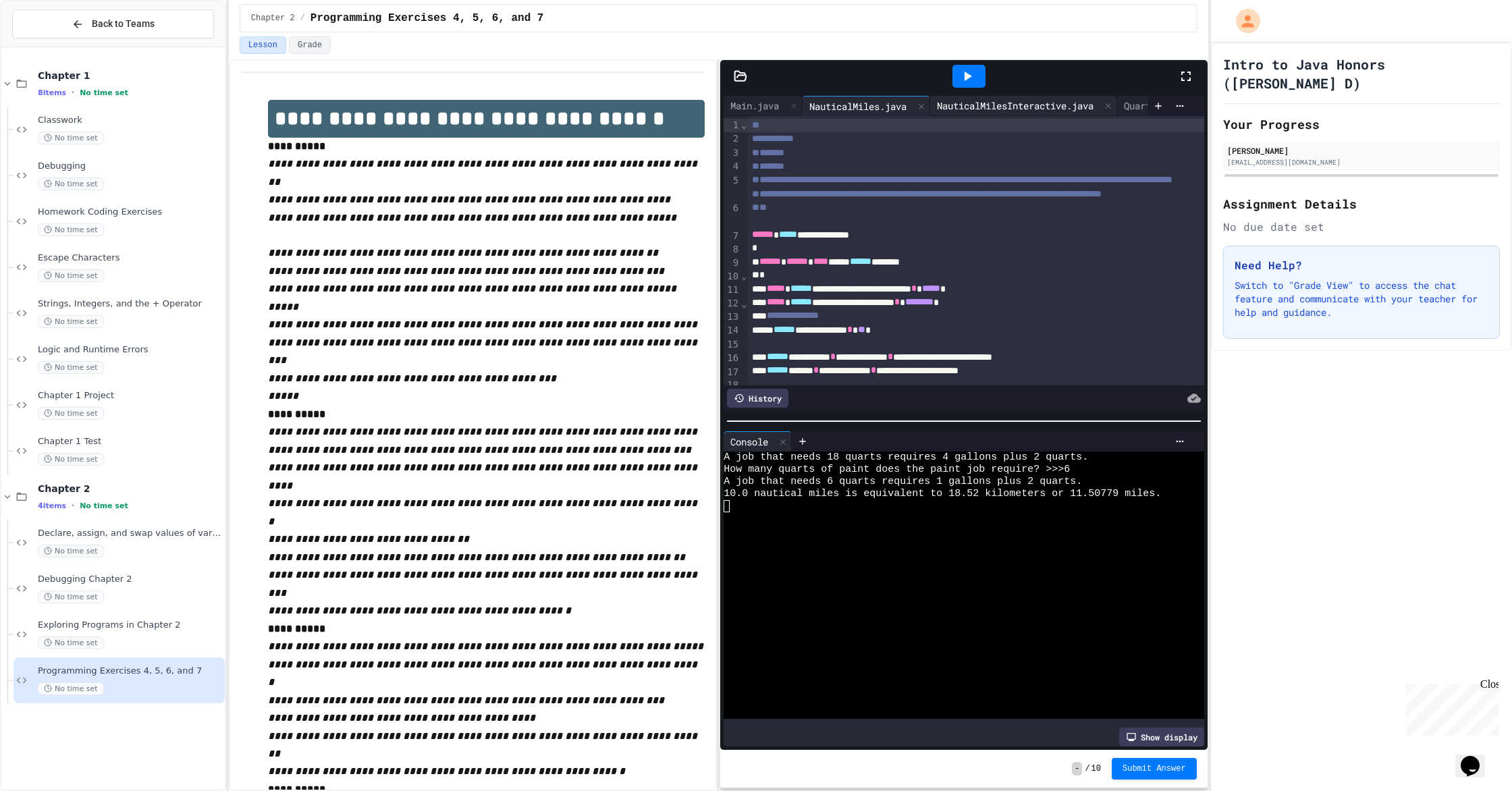
click at [809, 107] on div "NauticalMilesInteractive.java" at bounding box center [1014, 106] width 170 height 14
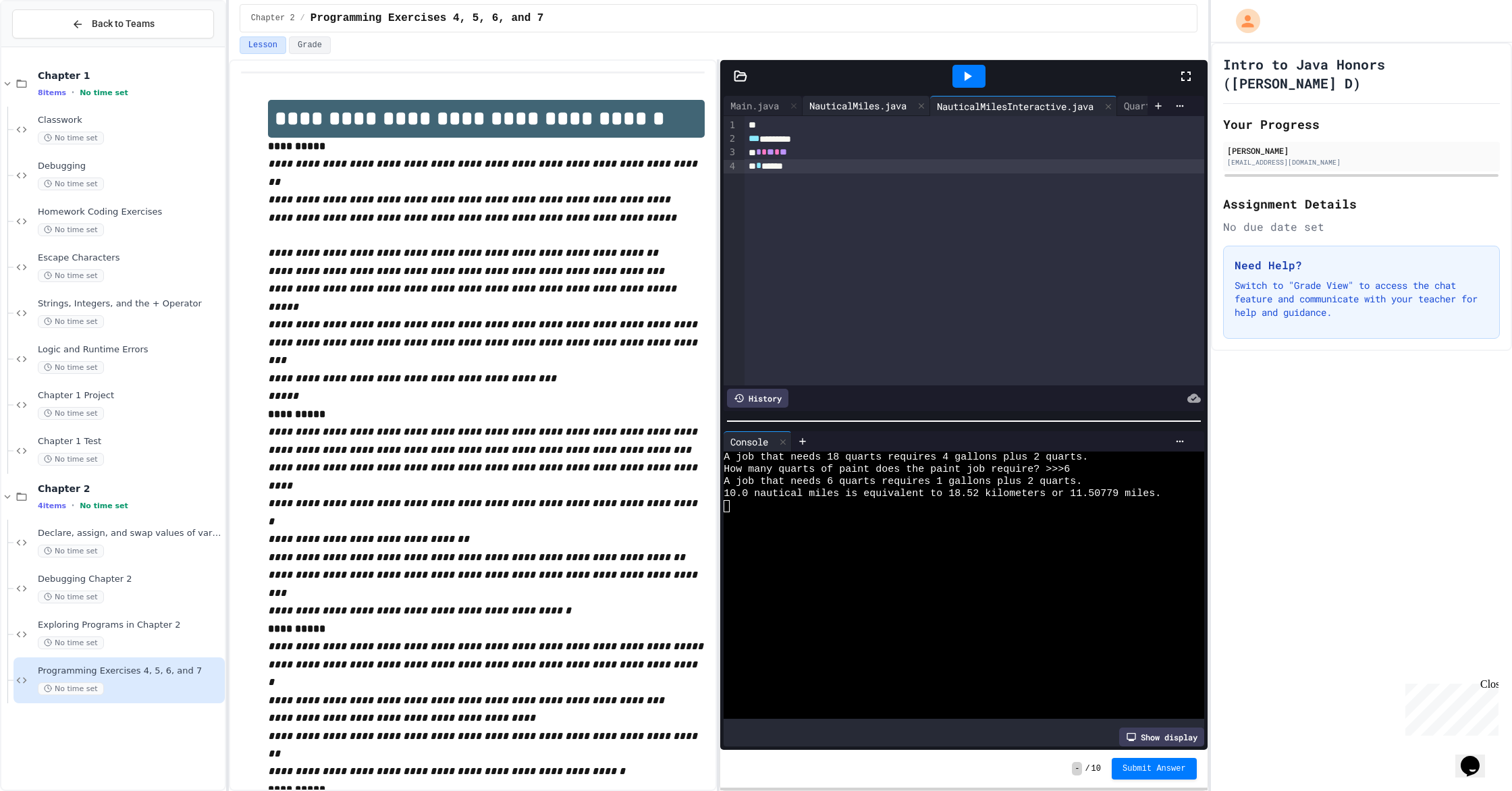
click at [809, 100] on div "NauticalMiles.java" at bounding box center [858, 106] width 110 height 14
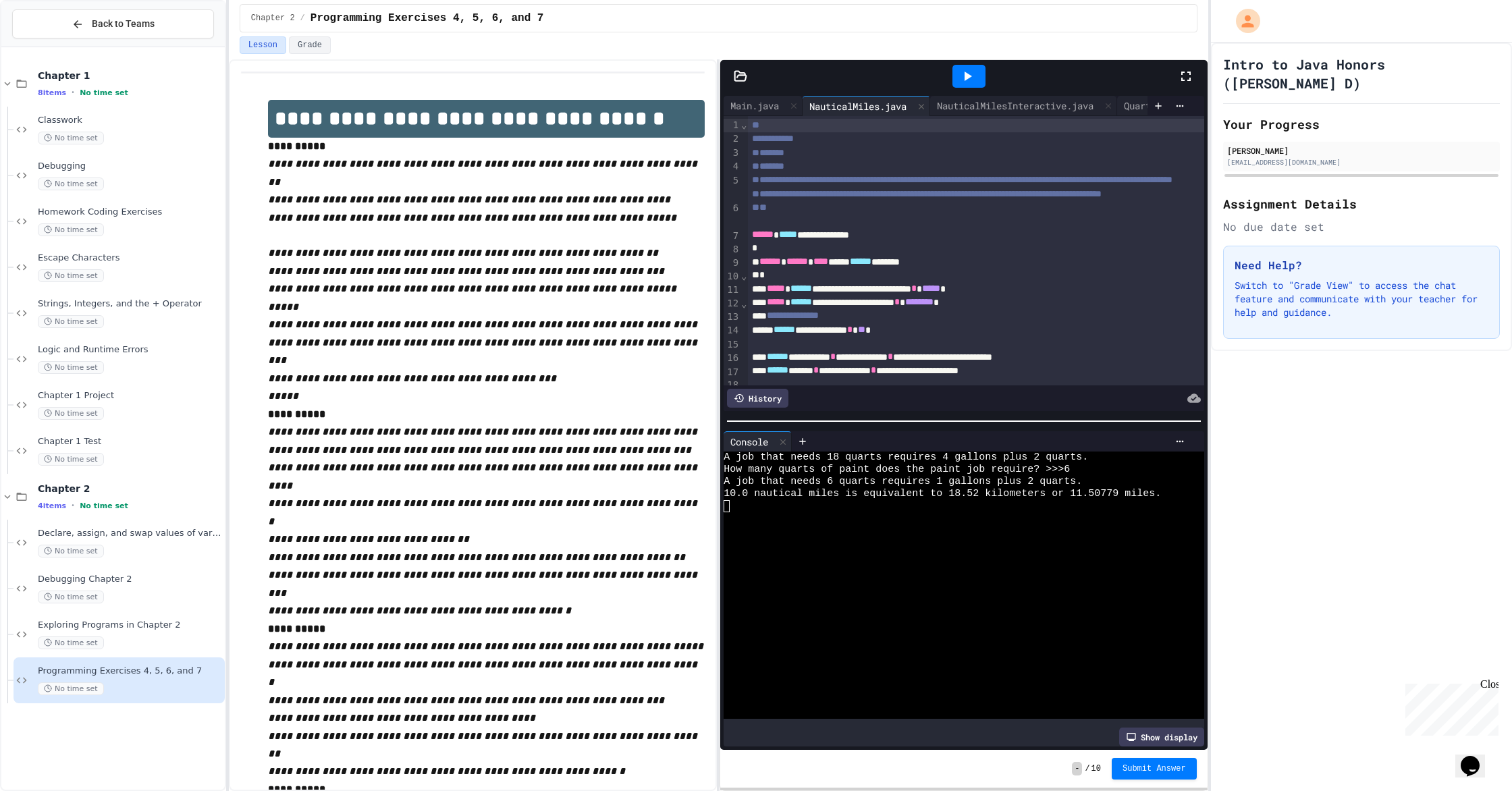
scroll to position [1, 0]
click at [809, 517] on div at bounding box center [957, 517] width 468 height 12
click at [809, 526] on div at bounding box center [957, 529] width 468 height 12
click at [809, 322] on div "**********" at bounding box center [976, 315] width 456 height 14
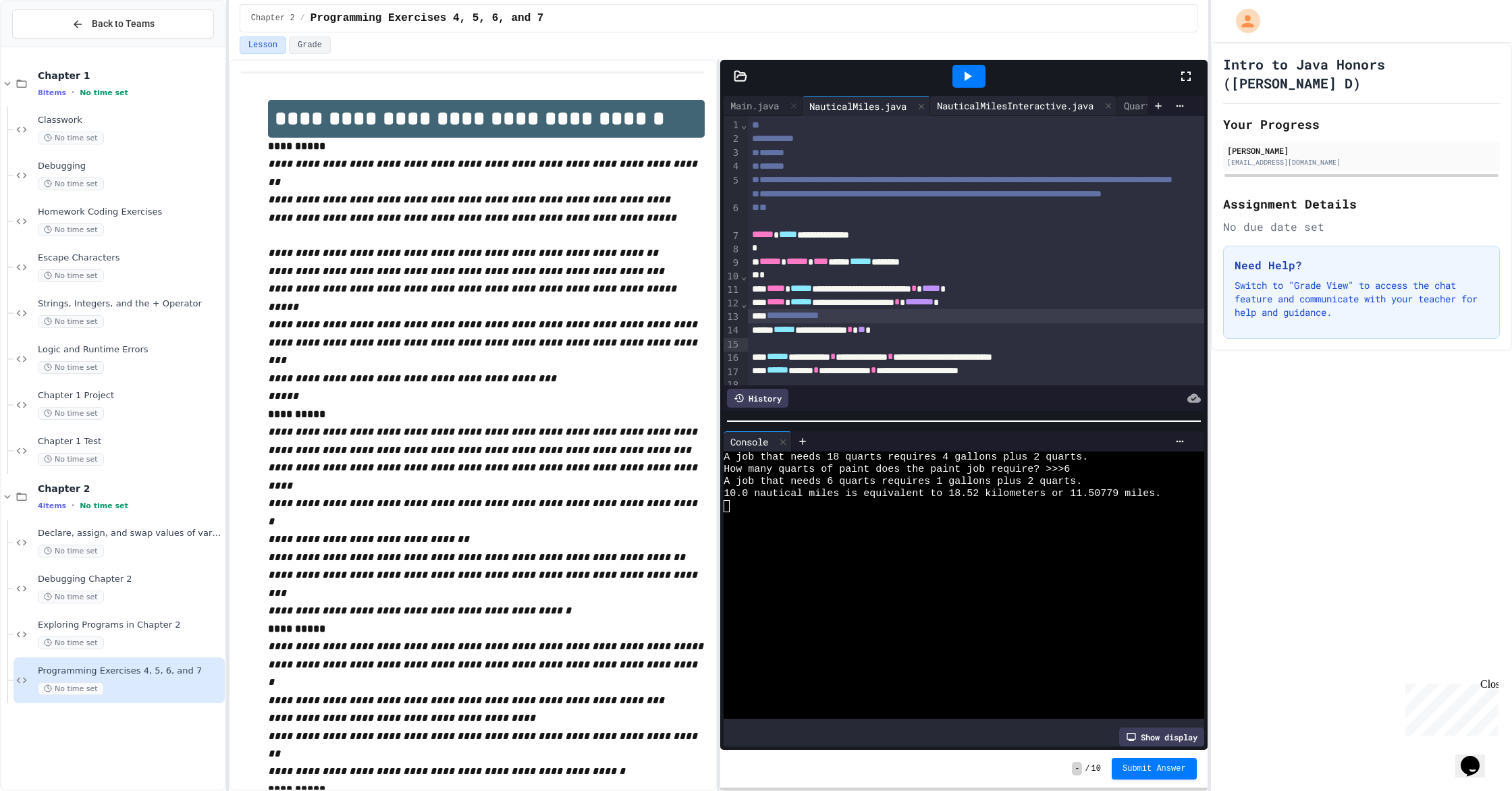
click at [809, 103] on div "NauticalMilesInteractive.java" at bounding box center [1014, 106] width 170 height 14
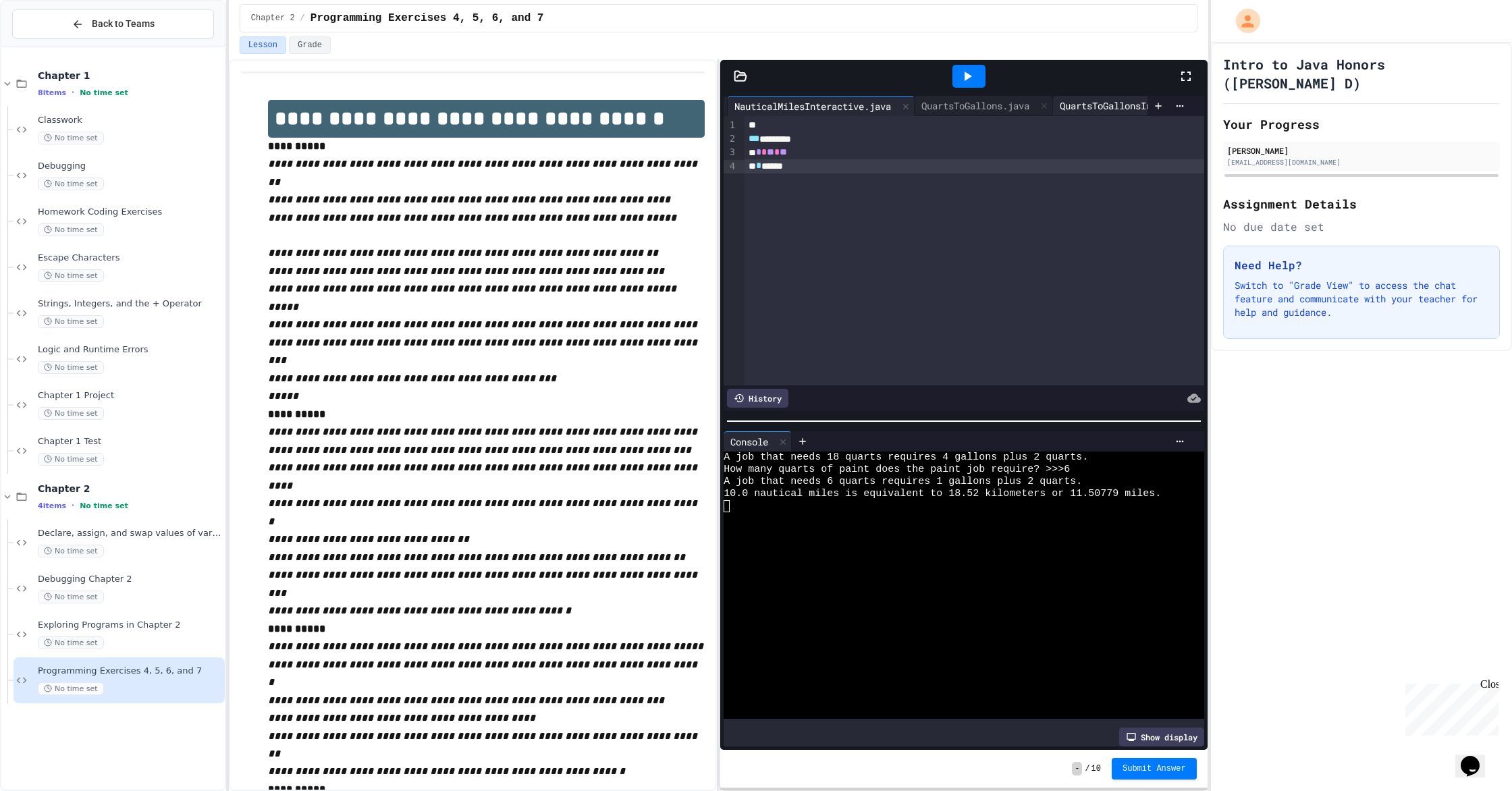
scroll to position [0, 203]
click at [809, 105] on div "QuartsToGallonsInteractive.java" at bounding box center [1142, 106] width 181 height 14
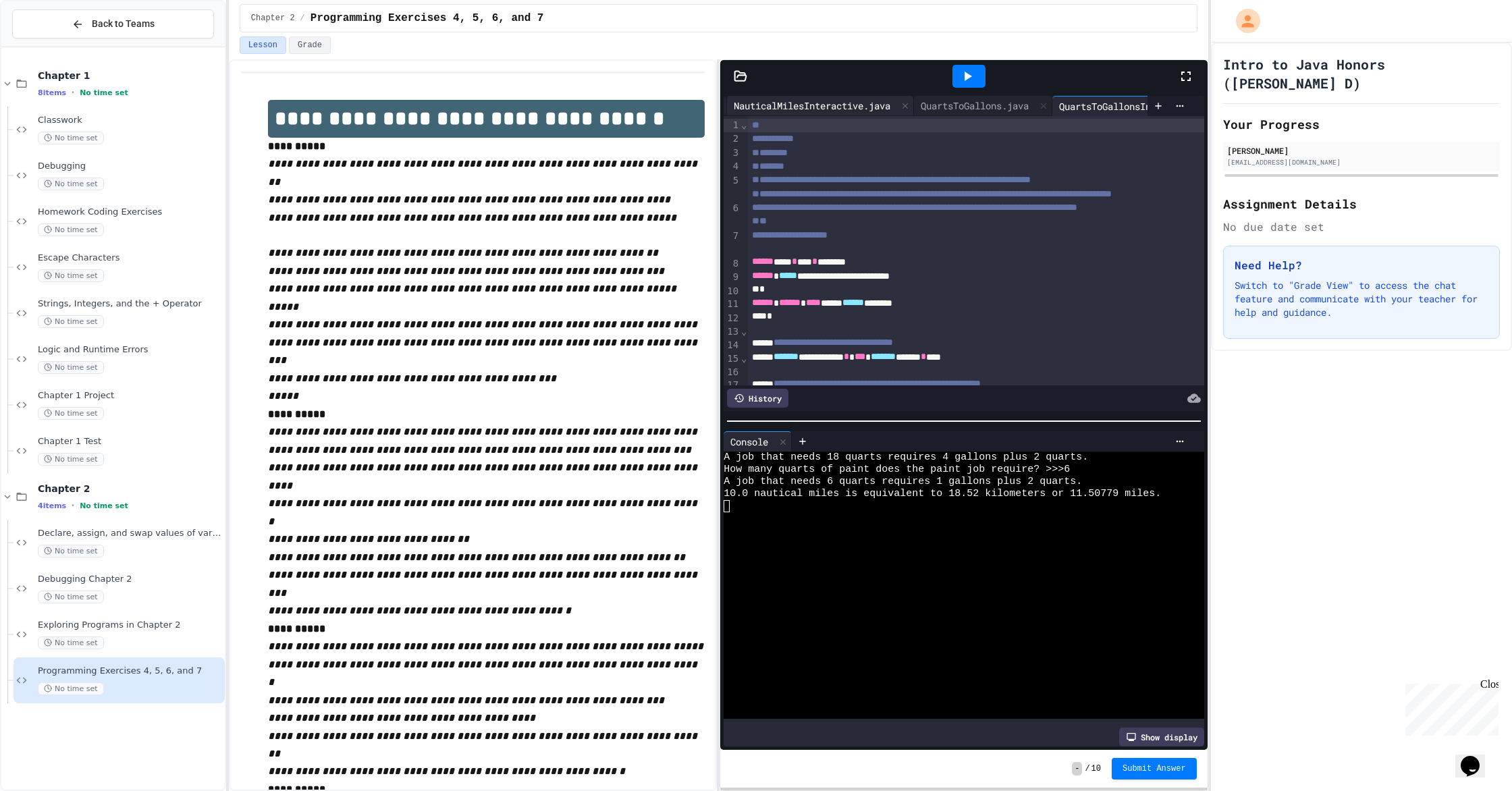
click at [809, 107] on div "NauticalMilesInteractive.java" at bounding box center [812, 106] width 170 height 14
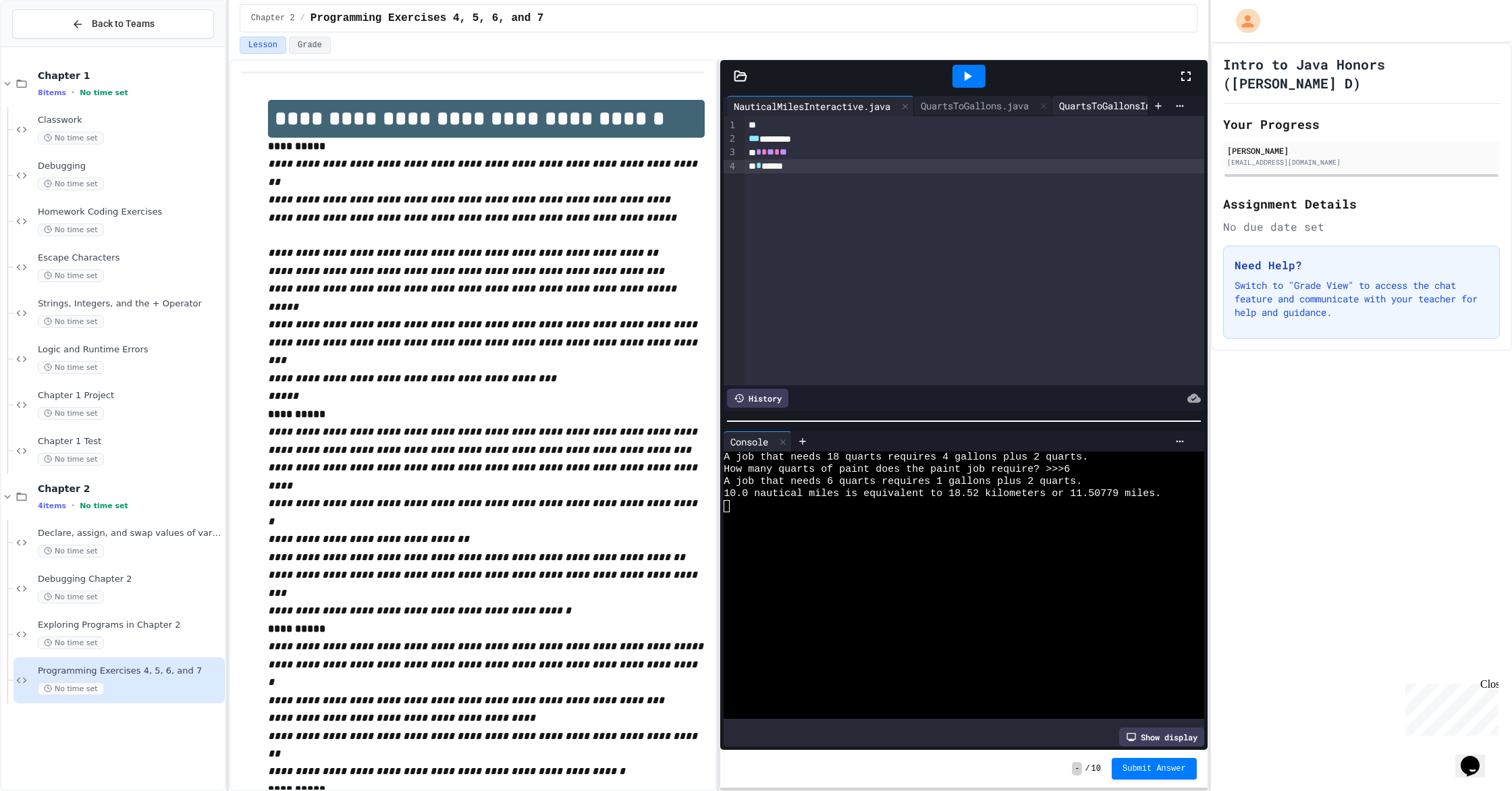
click at [809, 111] on div "QuartsToGallonsInteractive.java" at bounding box center [1142, 106] width 181 height 14
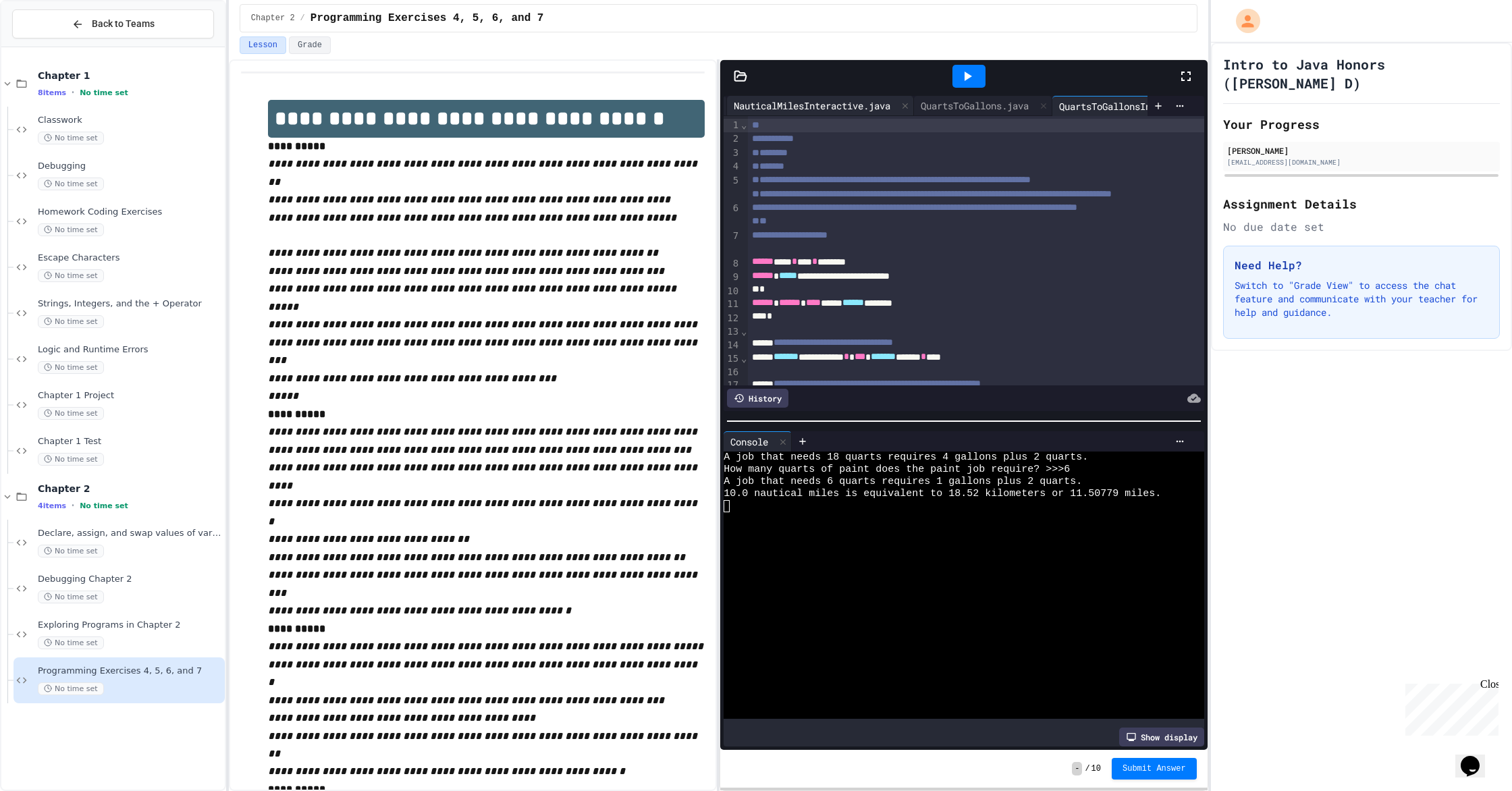
click at [809, 100] on div "NauticalMilesInteractive.java" at bounding box center [812, 106] width 170 height 14
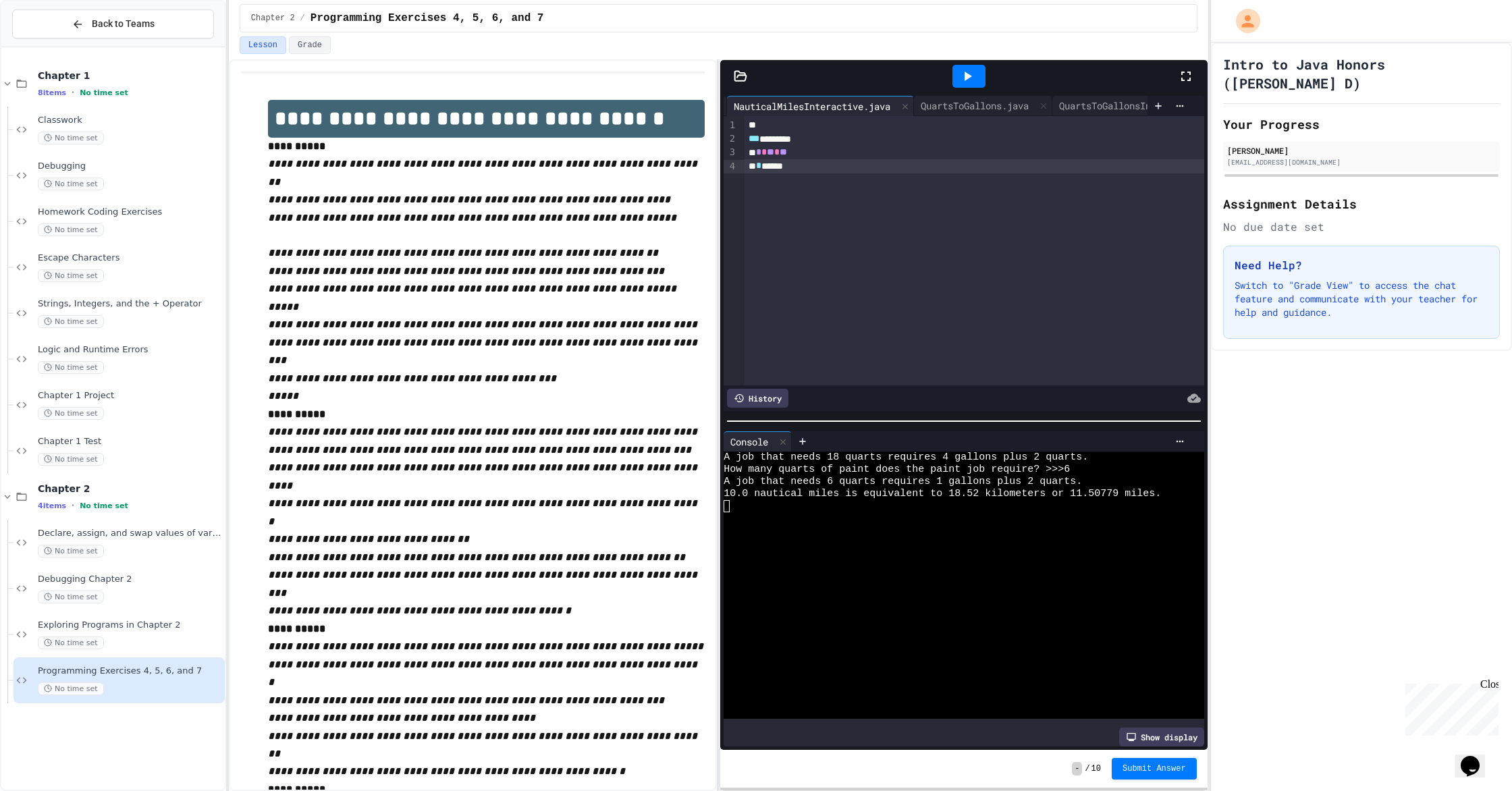
click at [809, 189] on div "** *** ******** * * ** * ** * *****" at bounding box center [974, 250] width 459 height 270
click at [809, 110] on div "Main.java NauticalMiles.java NauticalMilesInteractive.java QuartsToGallons.java…" at bounding box center [934, 106] width 423 height 20
click at [809, 99] on div "QuartsToGallonsInteractive.java" at bounding box center [1143, 106] width 181 height 14
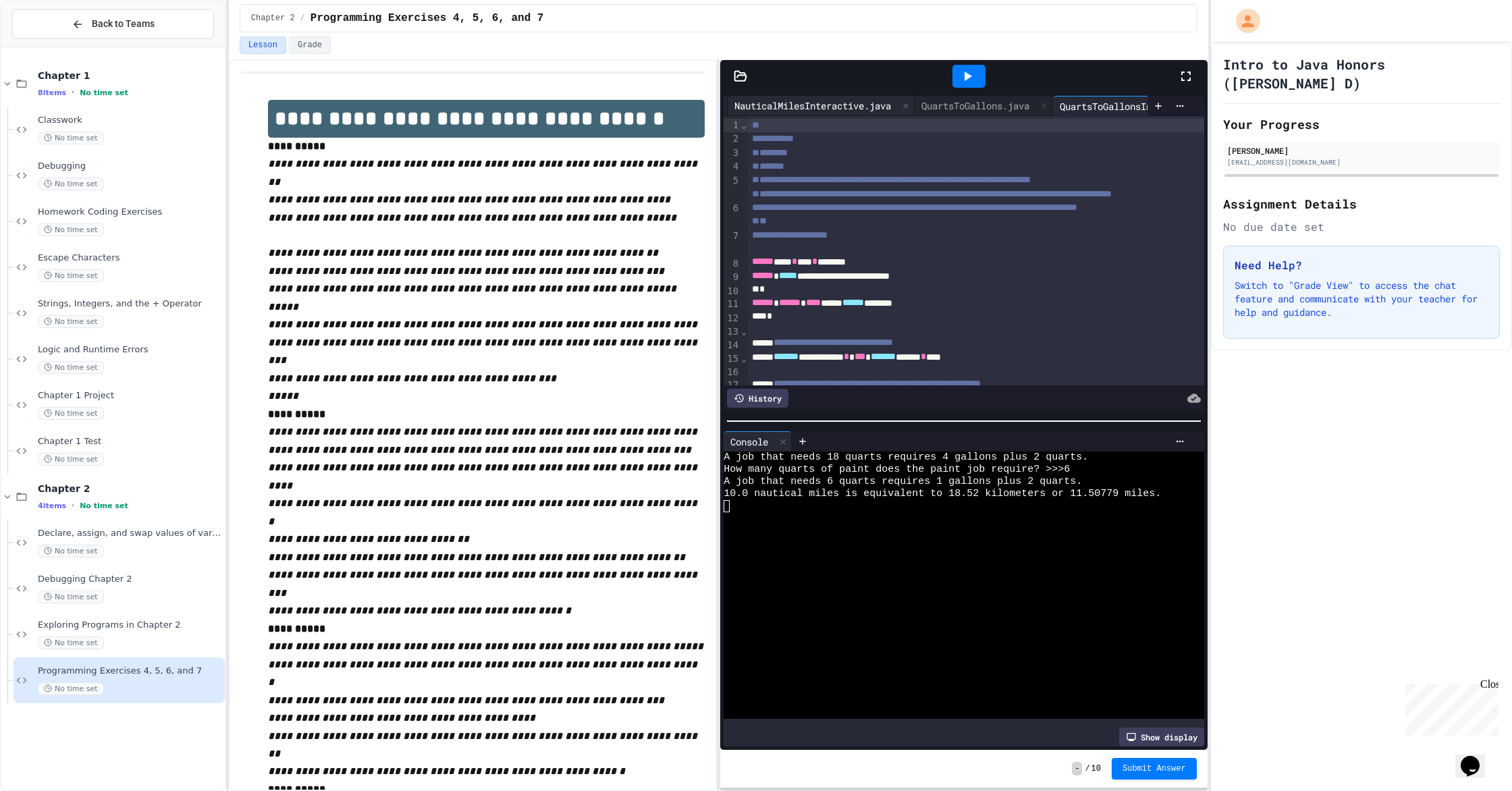
click at [809, 106] on div "NauticalMilesInteractive.java" at bounding box center [812, 106] width 170 height 14
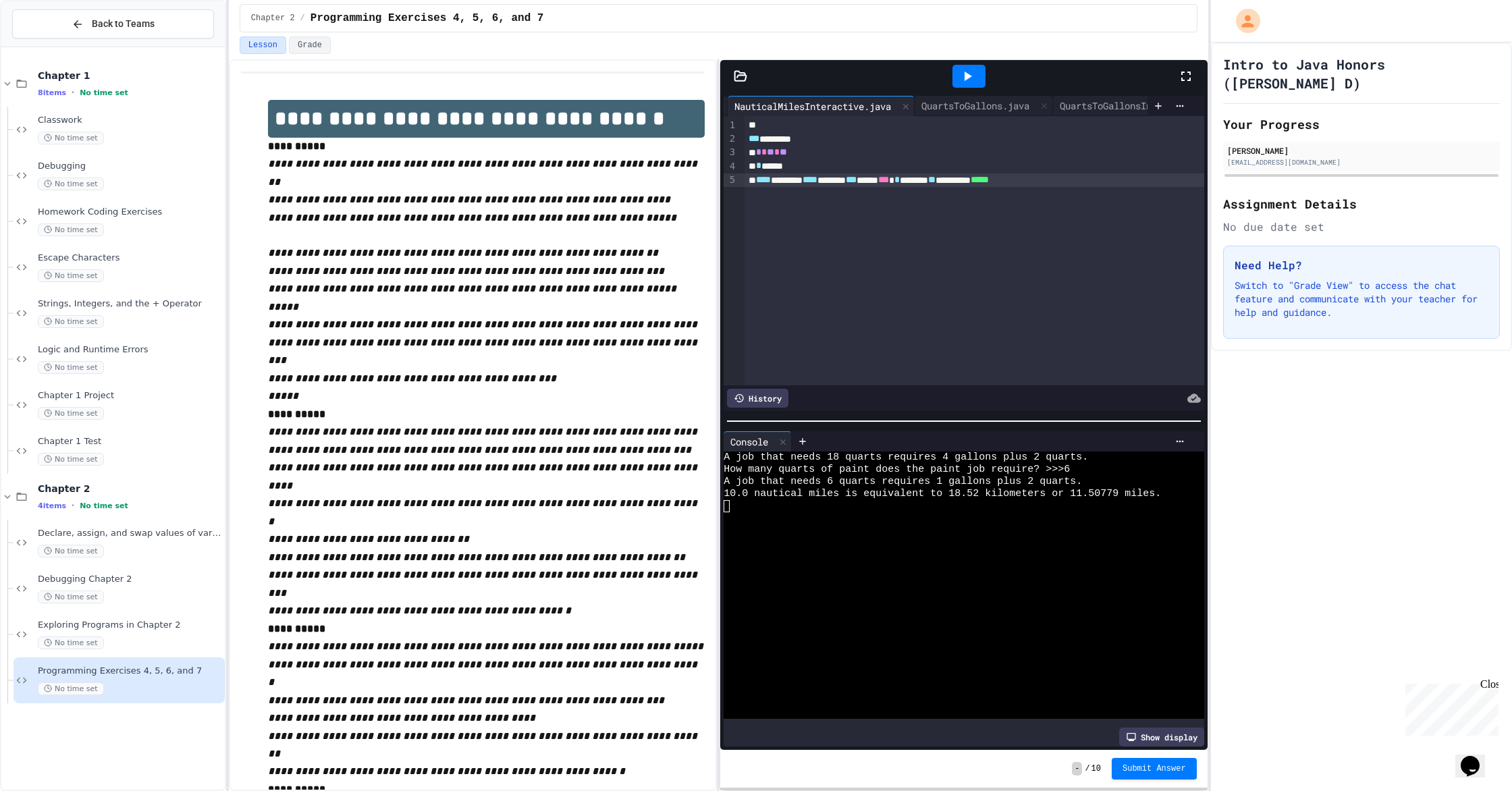
click at [809, 186] on div "**** ******* **** ****** *** **** *** * ****** ** ******** *****" at bounding box center [974, 180] width 459 height 14
click at [809, 109] on div "QuartsToGallonsInteractive.java" at bounding box center [1143, 106] width 181 height 14
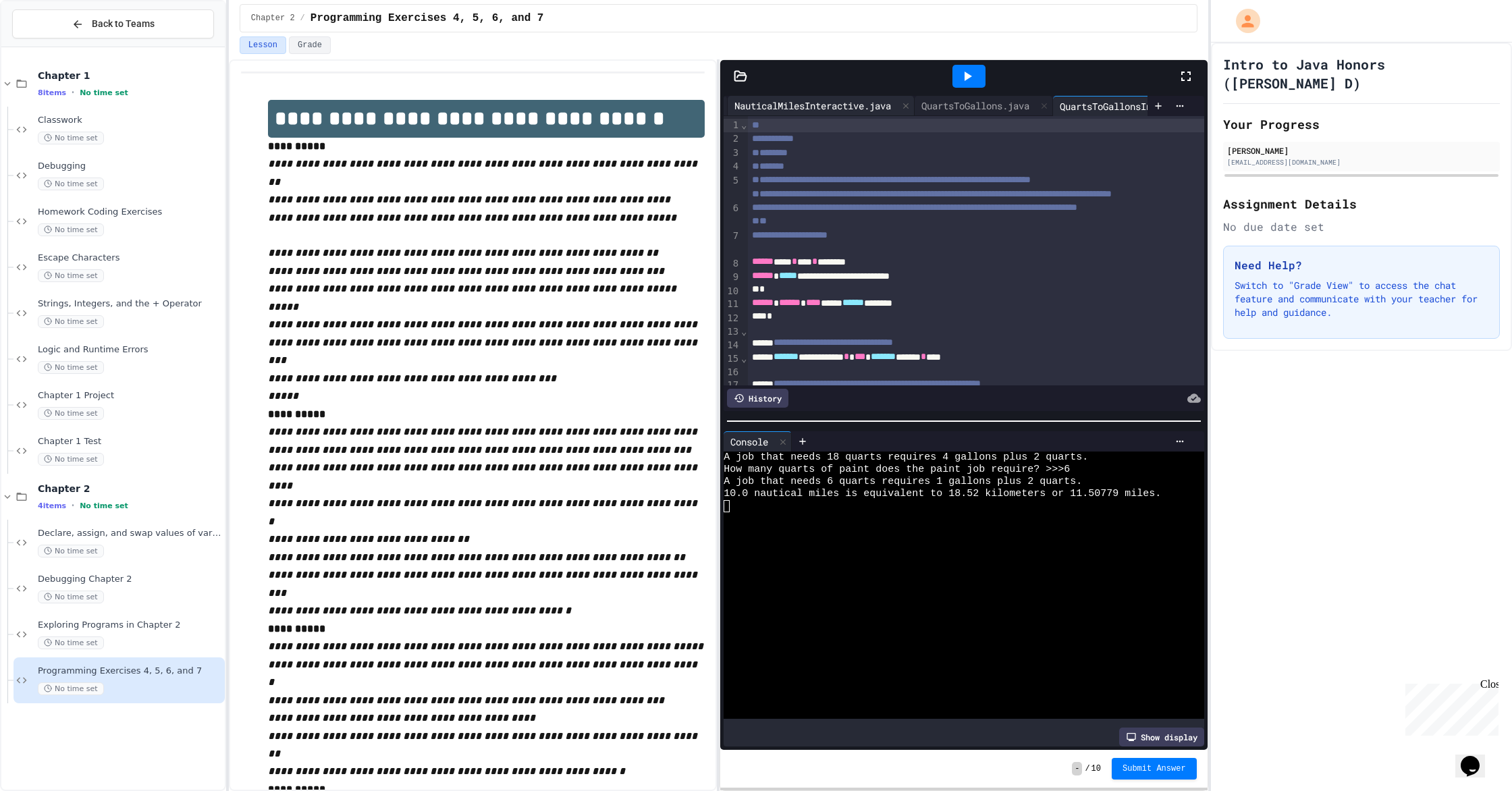
click at [782, 99] on div "NauticalMilesInteractive.java" at bounding box center [812, 106] width 170 height 14
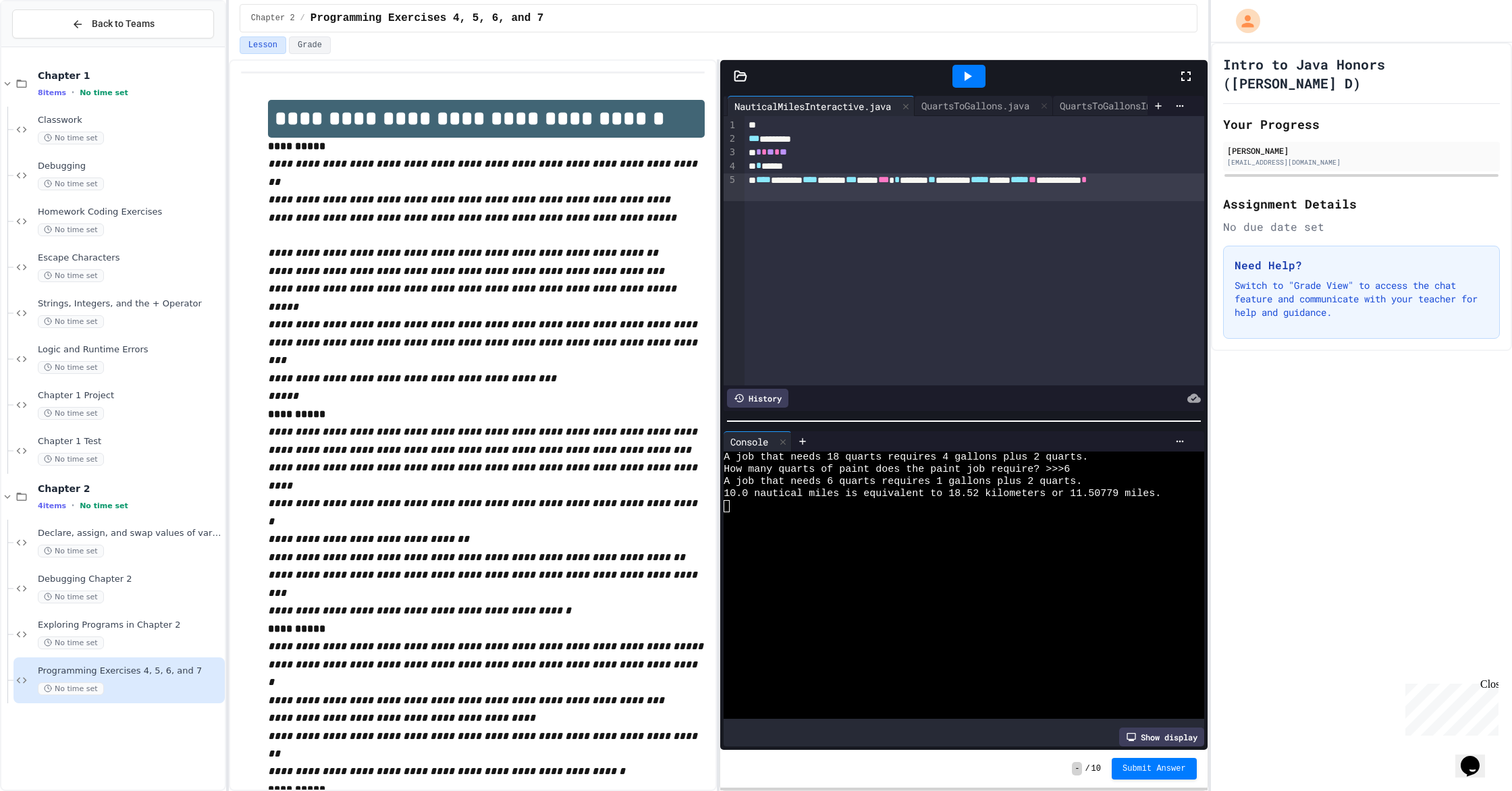
click at [809, 203] on div "**********" at bounding box center [974, 250] width 459 height 270
click at [809, 111] on div "QuartsToGallonsInteractive.java" at bounding box center [1143, 106] width 181 height 14
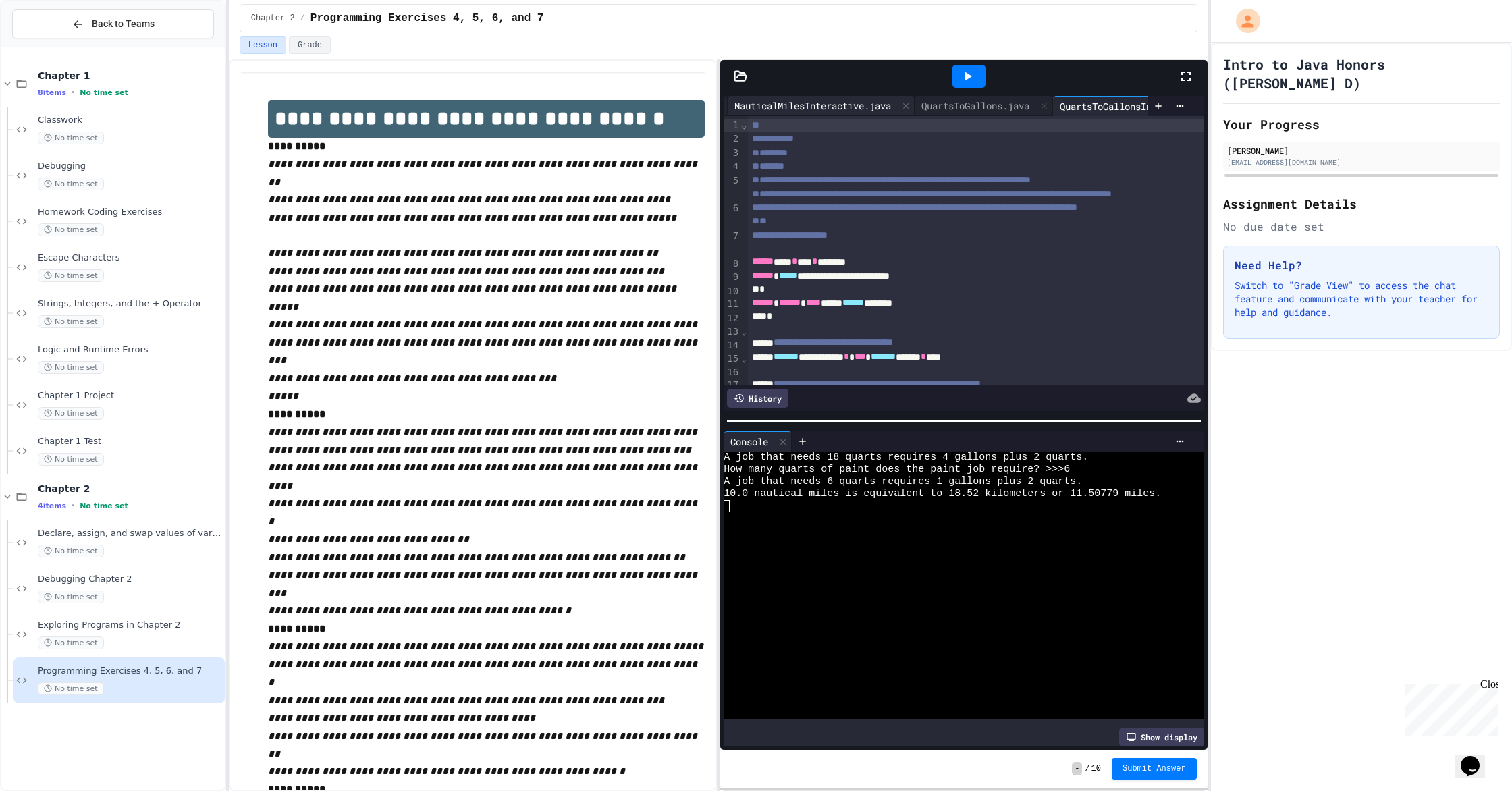
click at [809, 104] on div "NauticalMilesInteractive.java" at bounding box center [812, 106] width 170 height 14
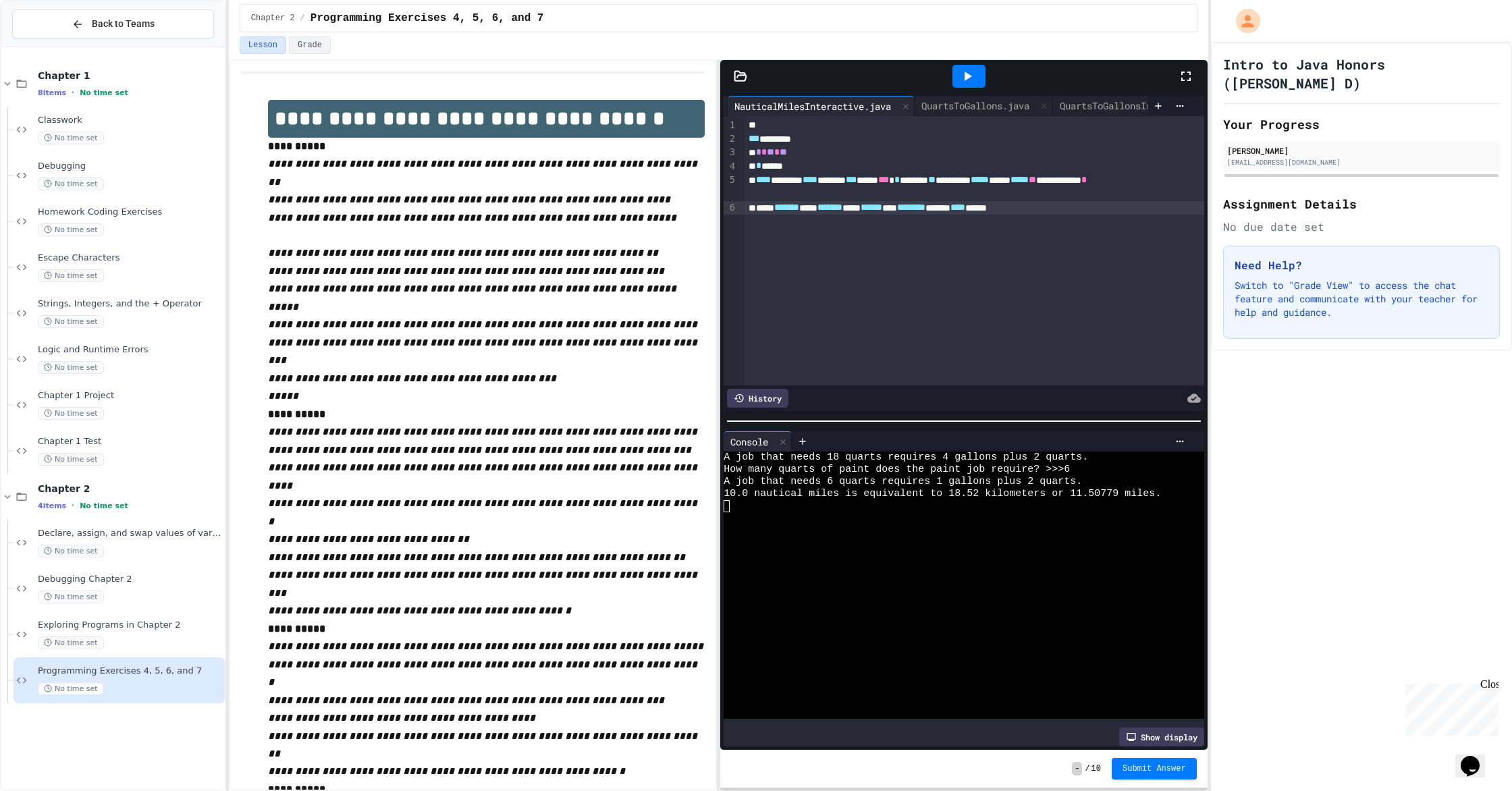
click at [809, 206] on div "**** ******* *** ******* *** ****** ** ******** ***** **** *****" at bounding box center [974, 207] width 459 height 14
click at [809, 111] on div "QuartsToGallonsInteractive.java" at bounding box center [1143, 106] width 181 height 14
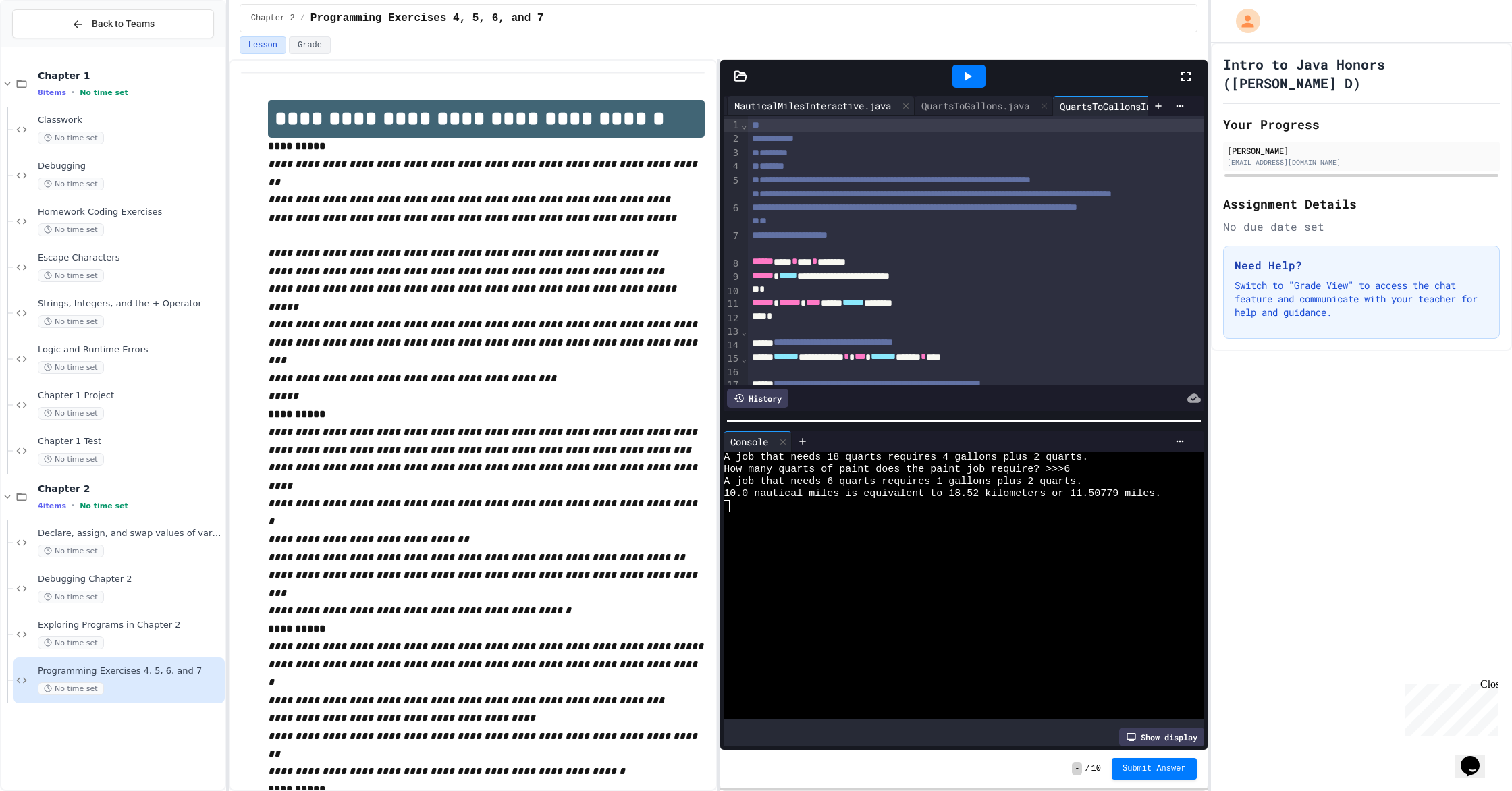
click at [809, 110] on div "NauticalMilesInteractive.java" at bounding box center [812, 106] width 170 height 14
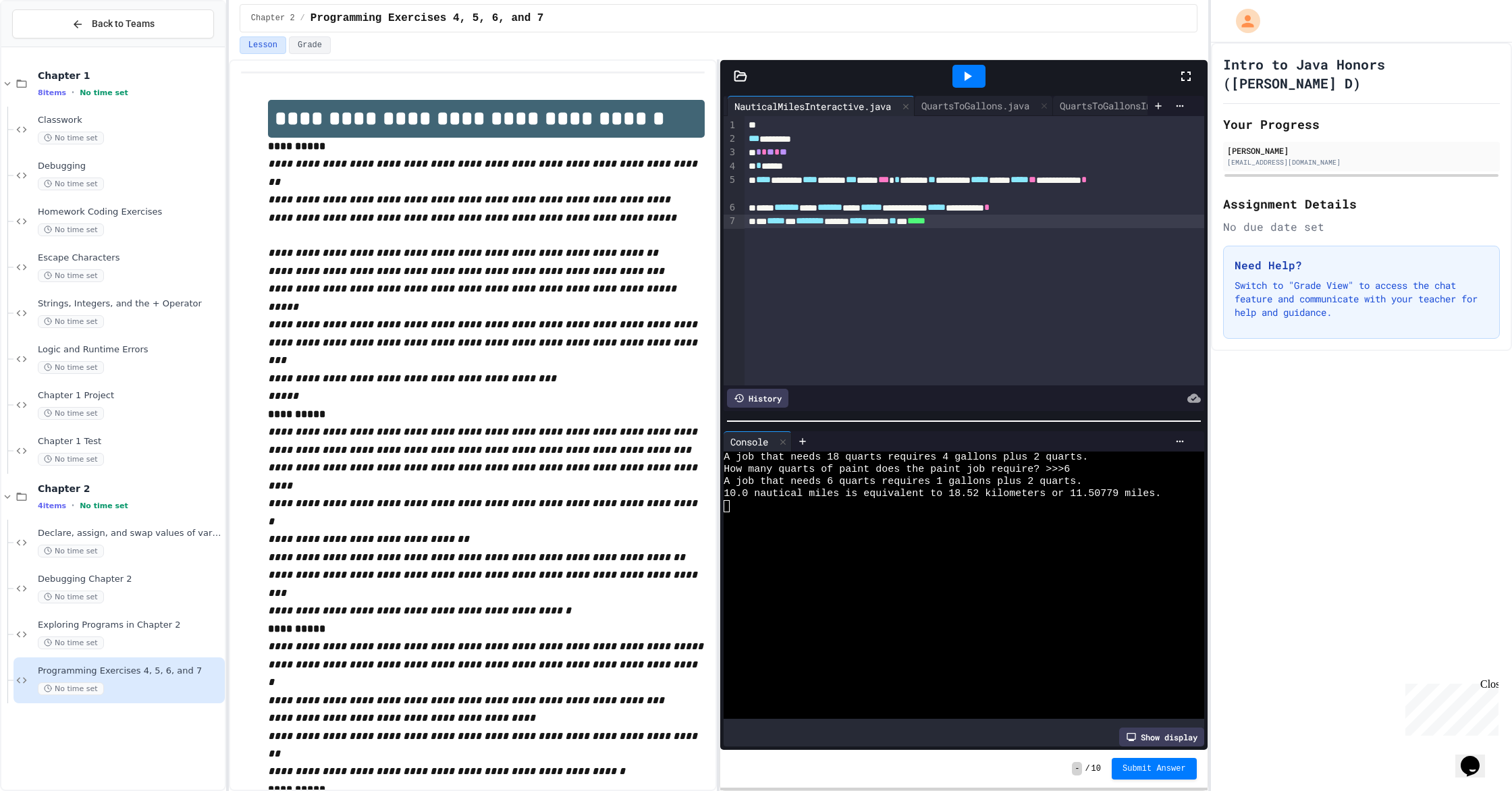
drag, startPoint x: 1068, startPoint y: 227, endPoint x: 1025, endPoint y: 215, distance: 44.6
click at [809, 226] on div "** ***** * ******** ***** ***** **** ** * *****" at bounding box center [974, 221] width 459 height 14
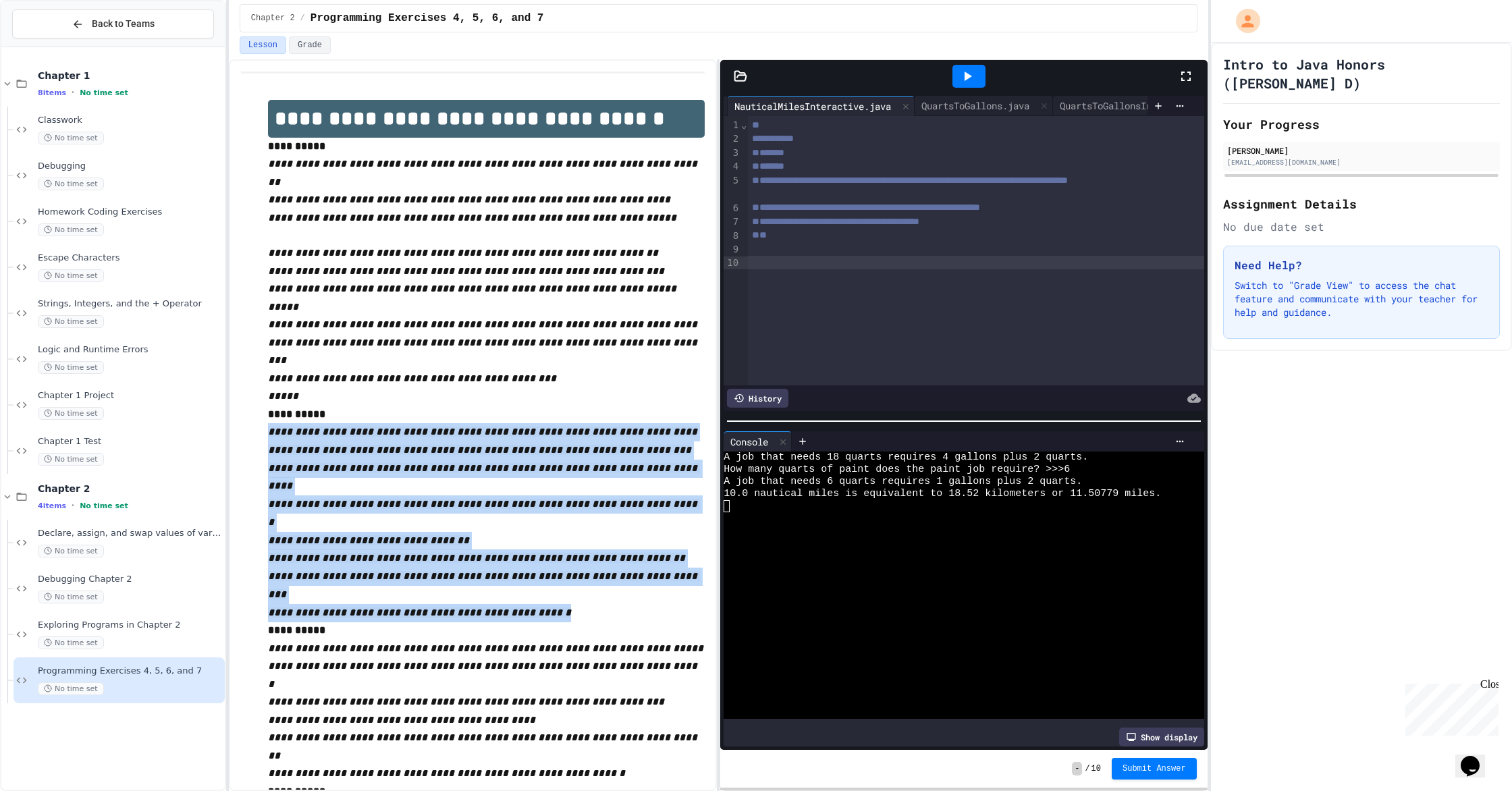
drag, startPoint x: 268, startPoint y: 408, endPoint x: 266, endPoint y: 560, distance: 152.0
click at [266, 560] on div "**********" at bounding box center [473, 494] width 464 height 817
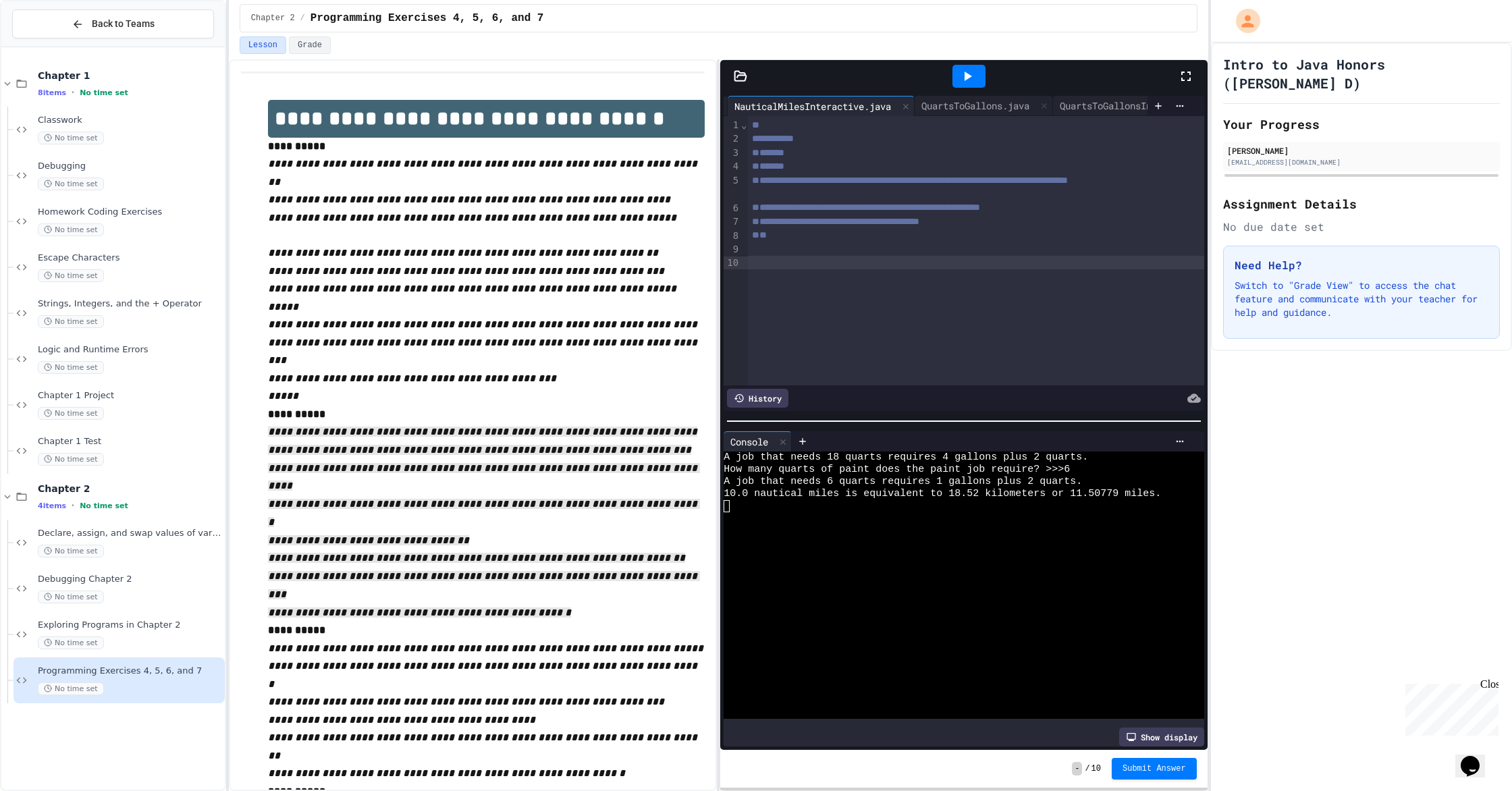
click at [809, 266] on div at bounding box center [976, 262] width 456 height 14
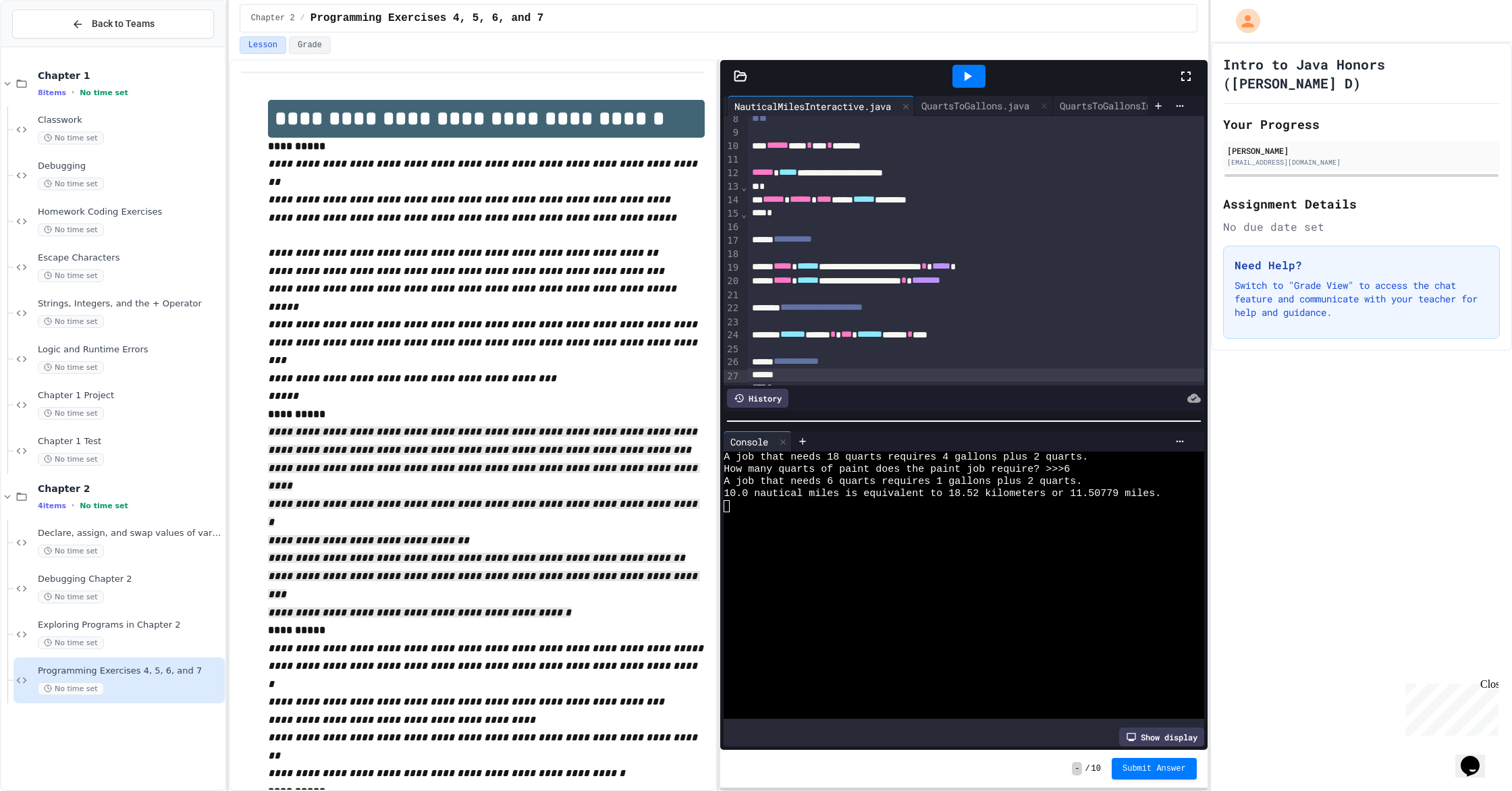
scroll to position [157, 0]
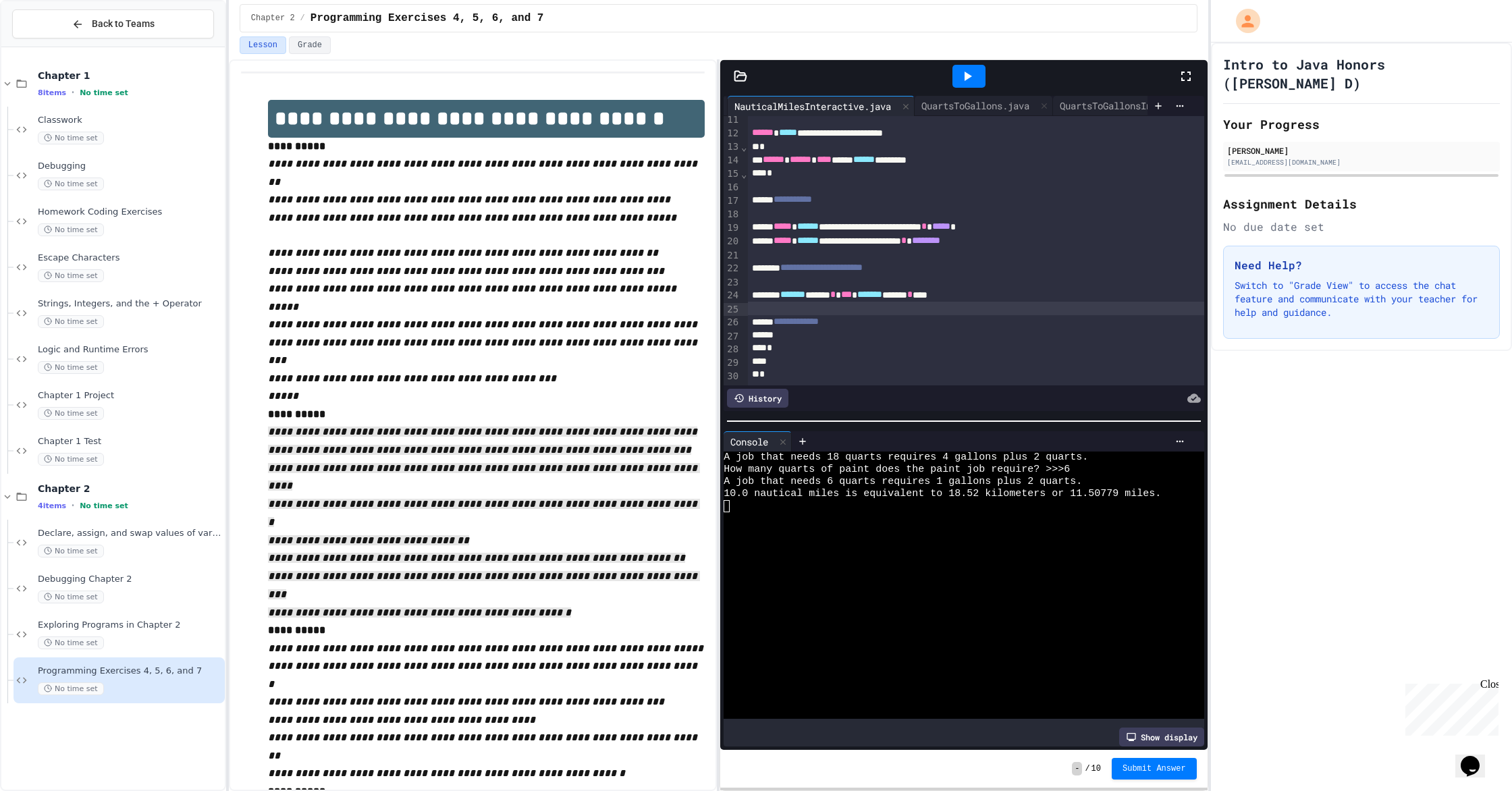
click at [809, 313] on div at bounding box center [976, 308] width 456 height 14
click at [809, 334] on div at bounding box center [976, 335] width 456 height 14
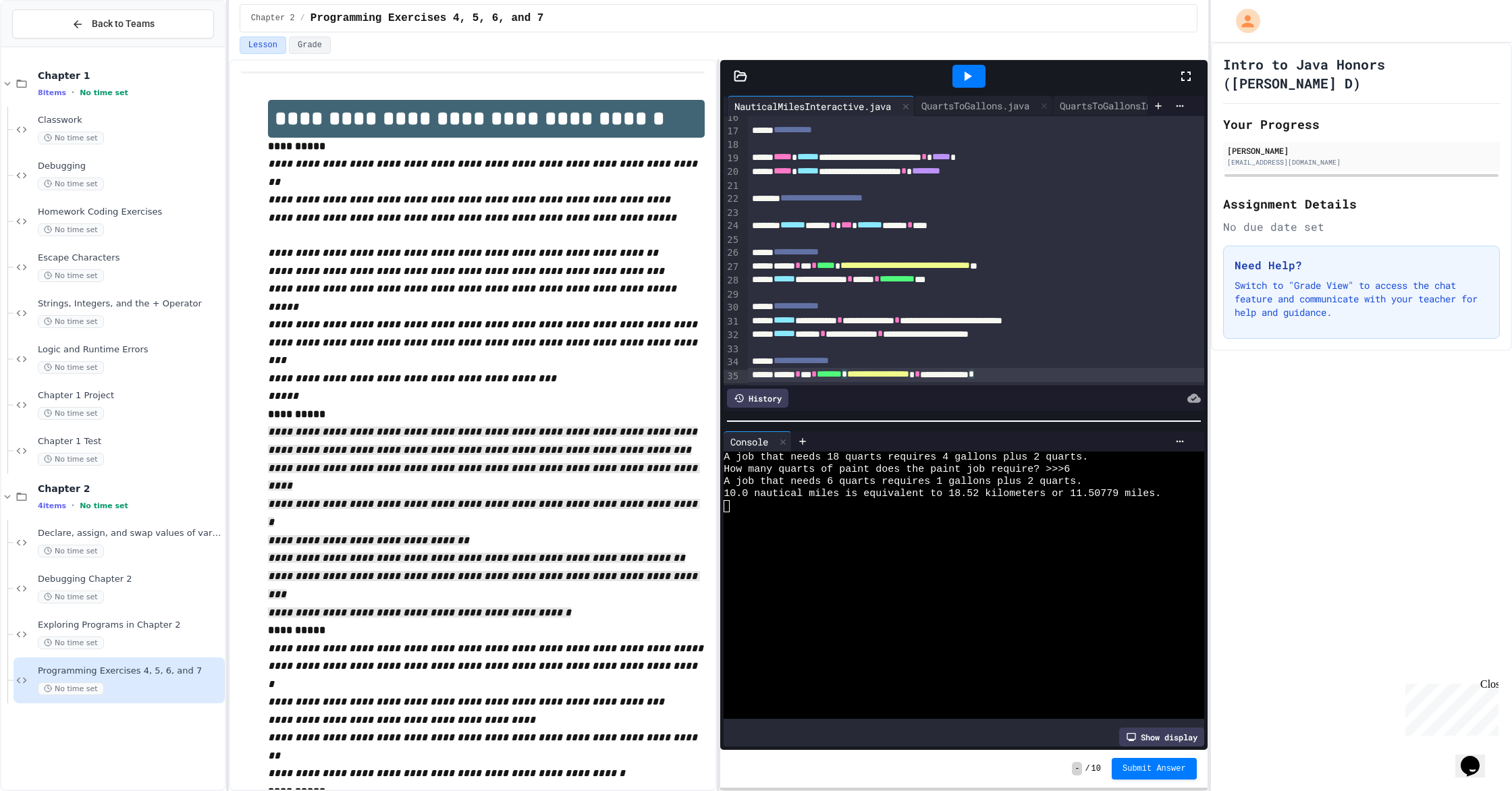
scroll to position [266, 0]
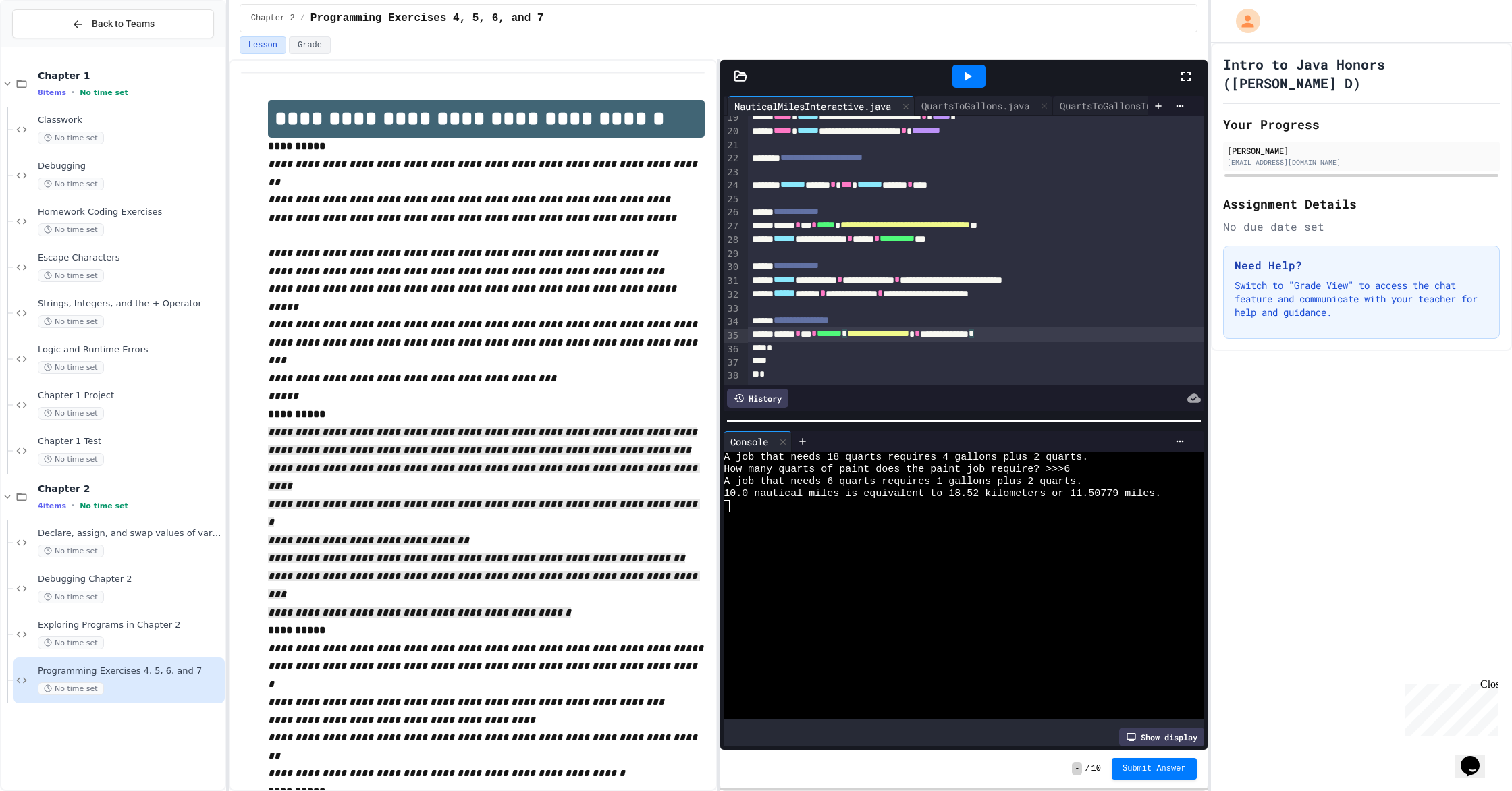
click at [809, 338] on div "**********" at bounding box center [976, 334] width 456 height 14
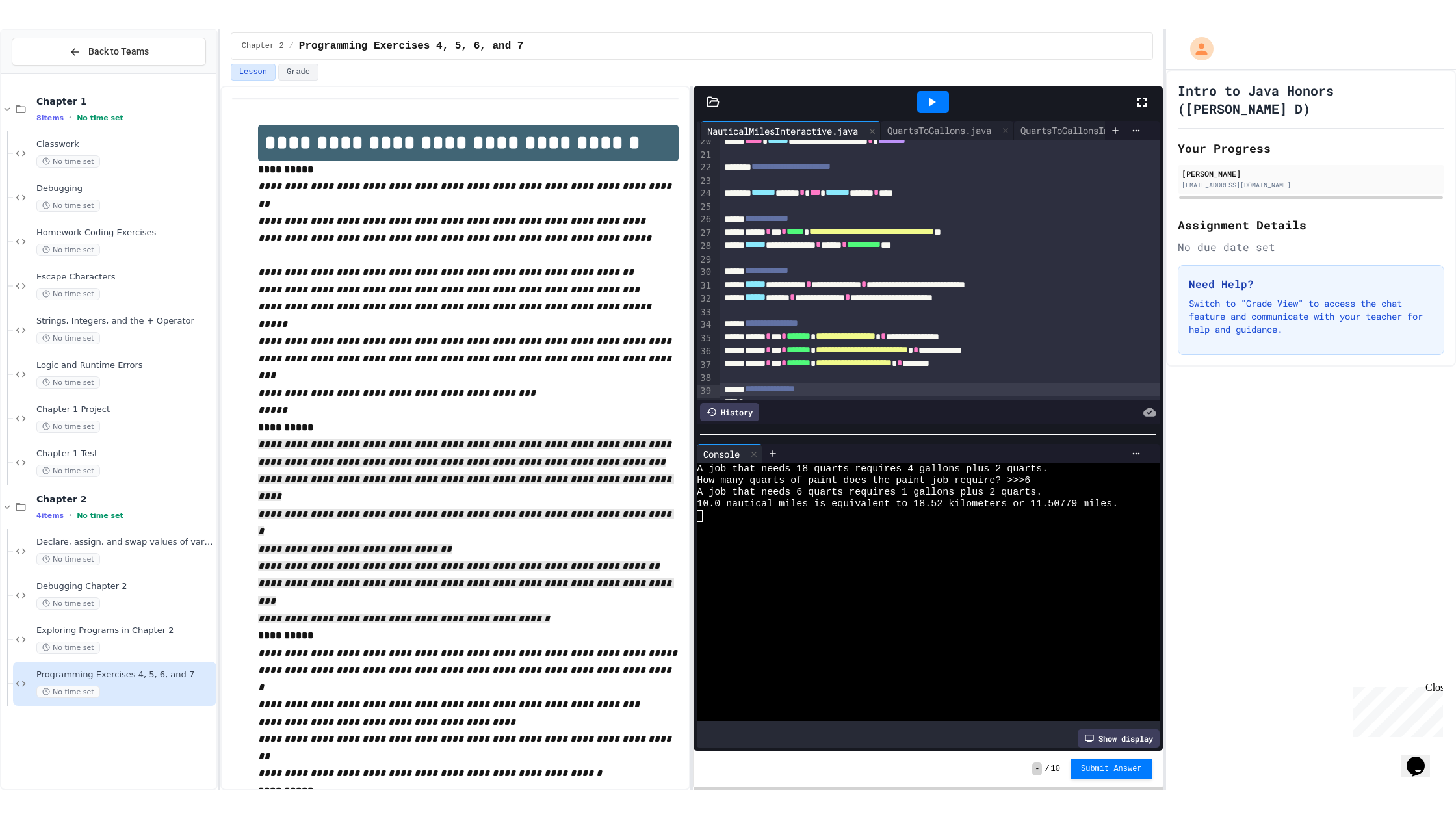
scroll to position [284, 0]
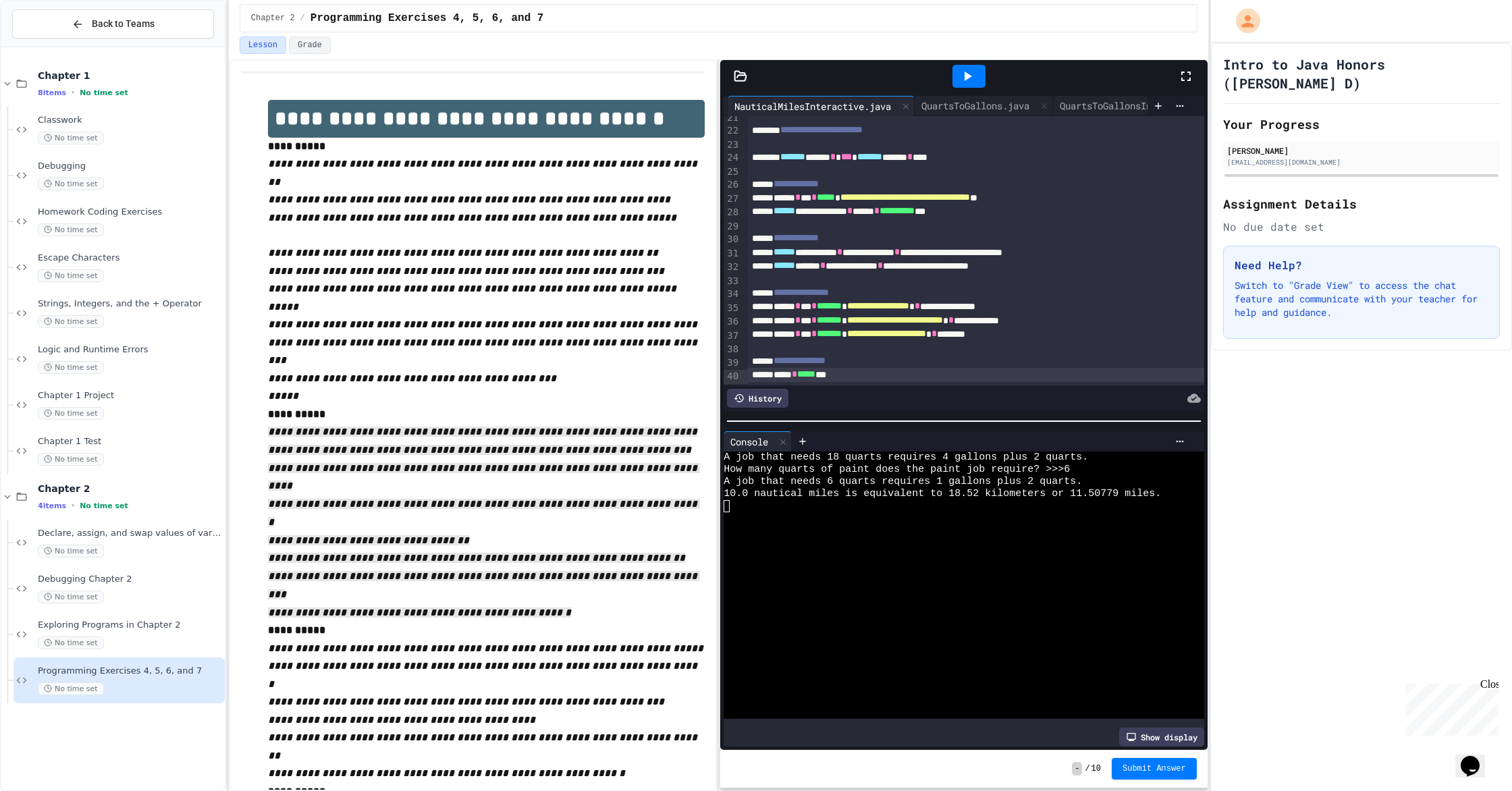
click at [809, 75] on icon at bounding box center [1186, 76] width 16 height 16
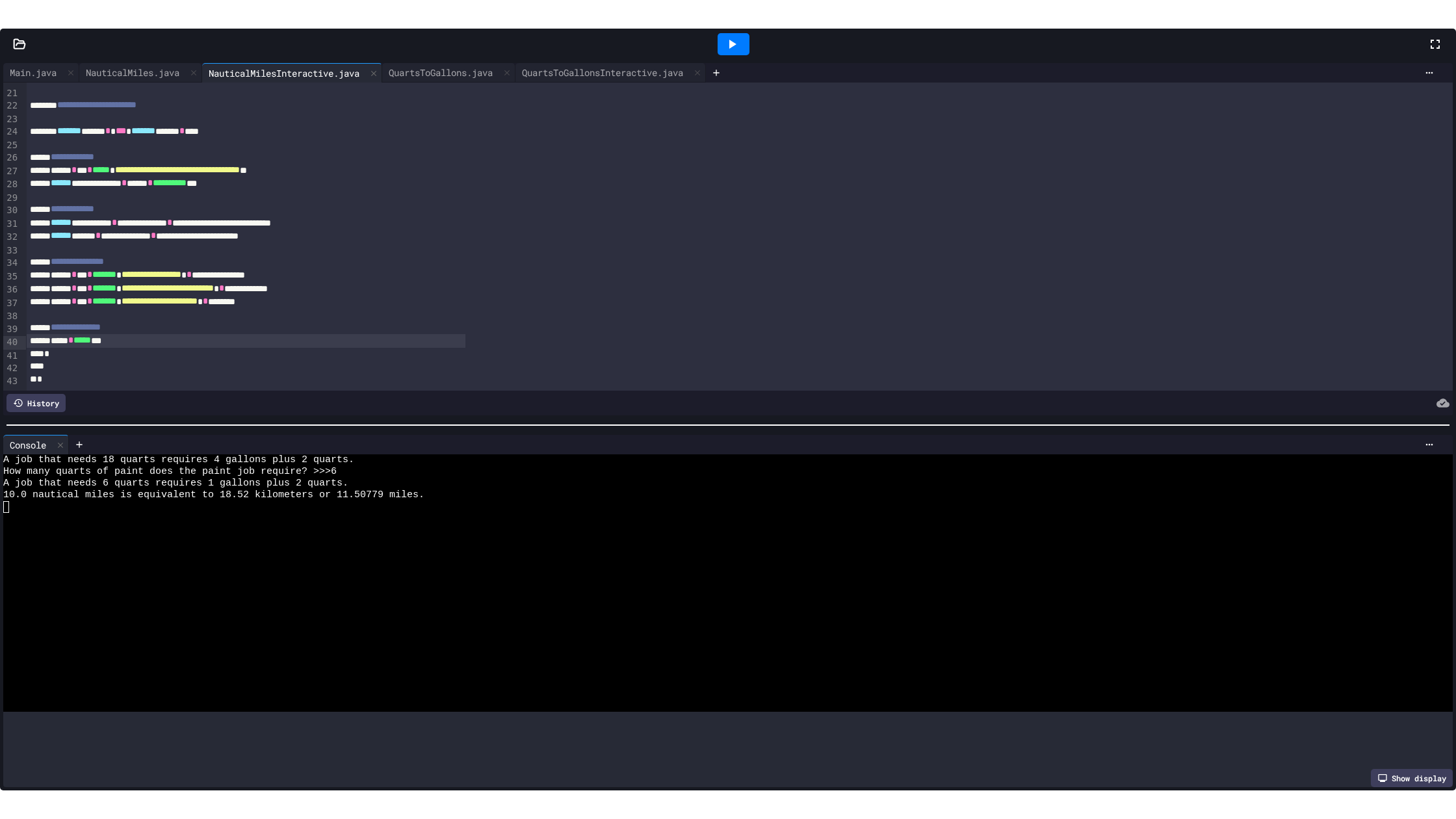
scroll to position [232, 0]
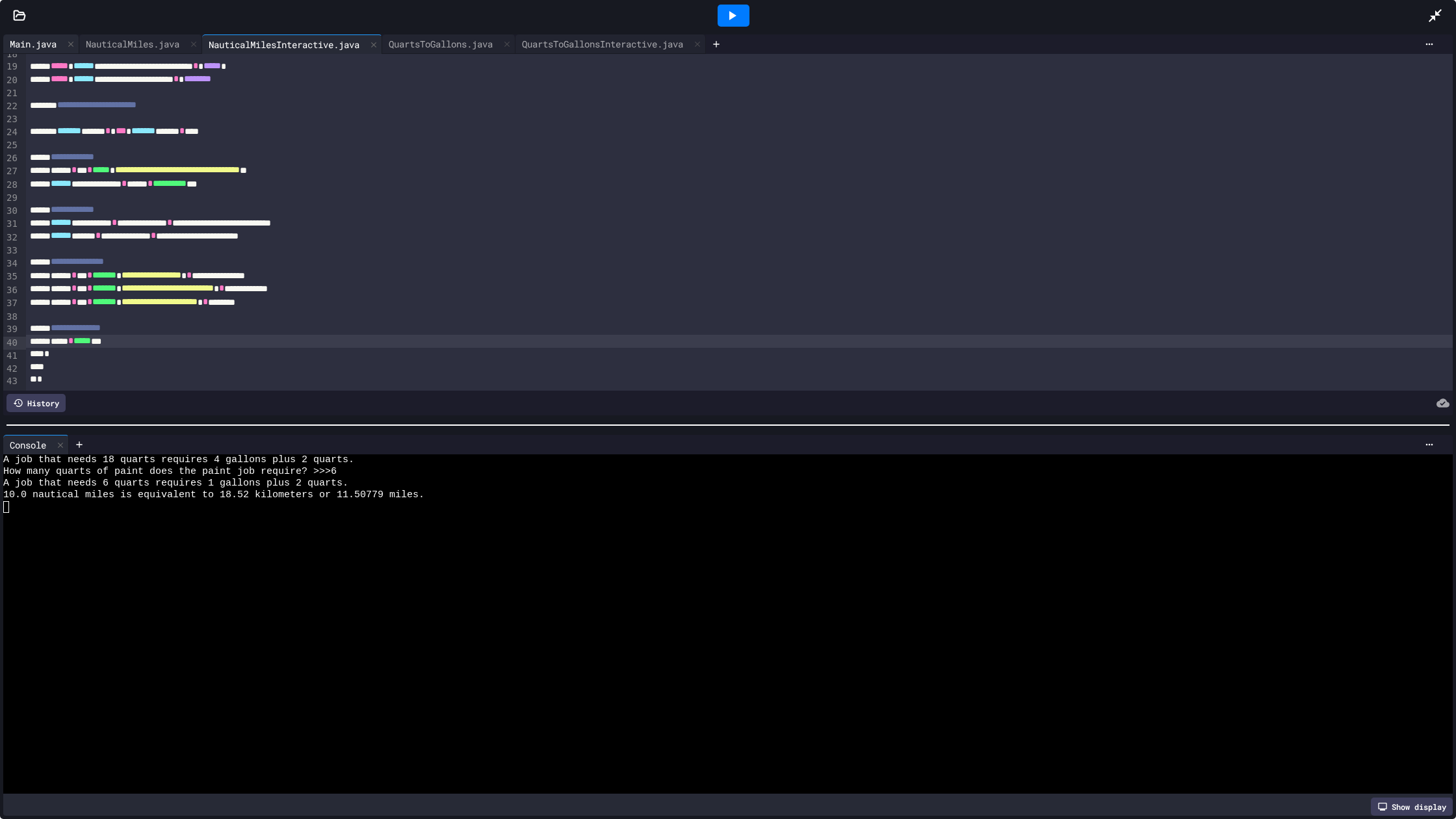
drag, startPoint x: 19, startPoint y: 48, endPoint x: 32, endPoint y: 48, distance: 13.0
click at [19, 48] on div "Main.java" at bounding box center [33, 44] width 60 height 14
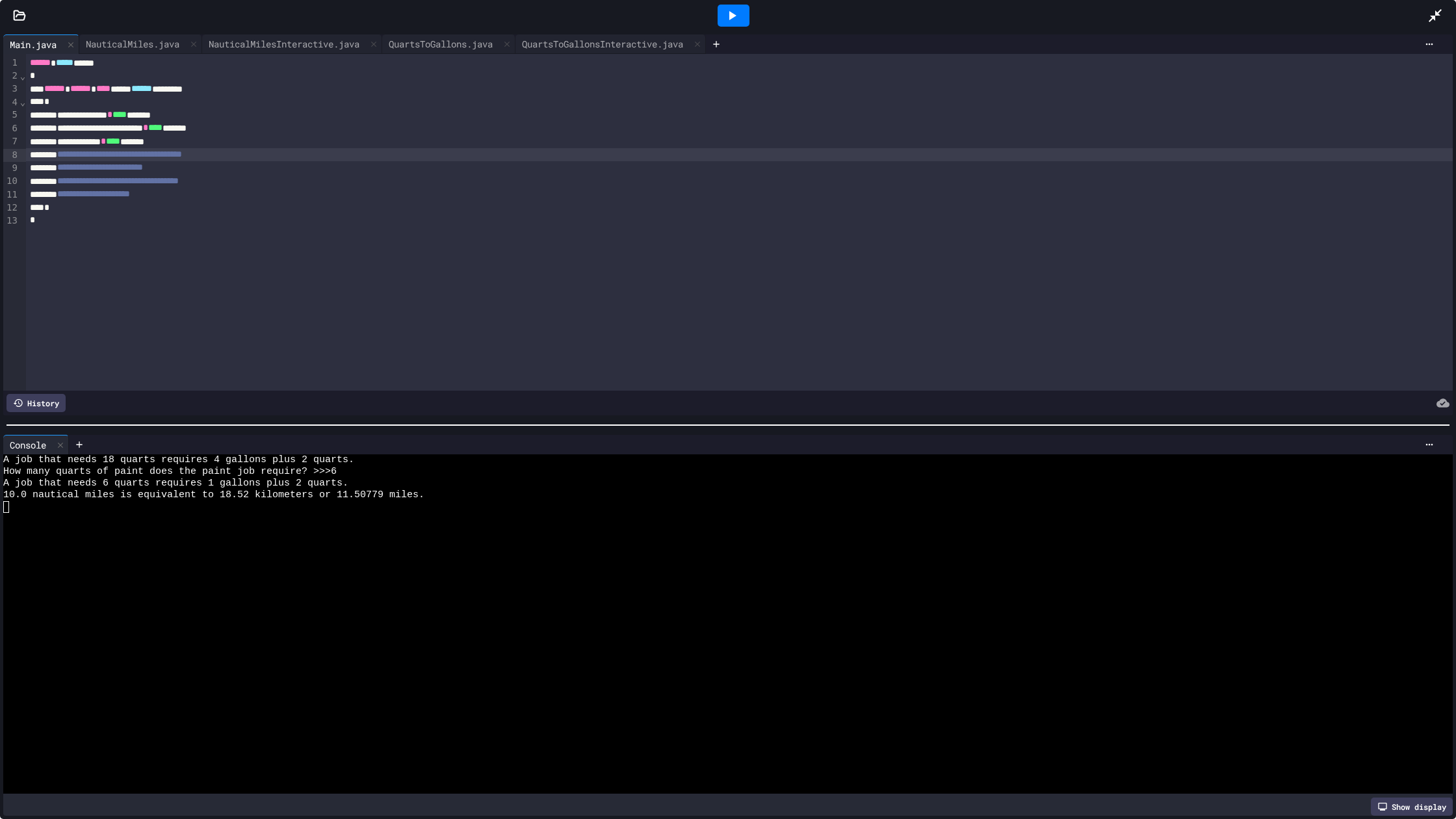
click at [85, 154] on span "**********" at bounding box center [119, 154] width 125 height 9
click at [748, 15] on div at bounding box center [733, 15] width 32 height 22
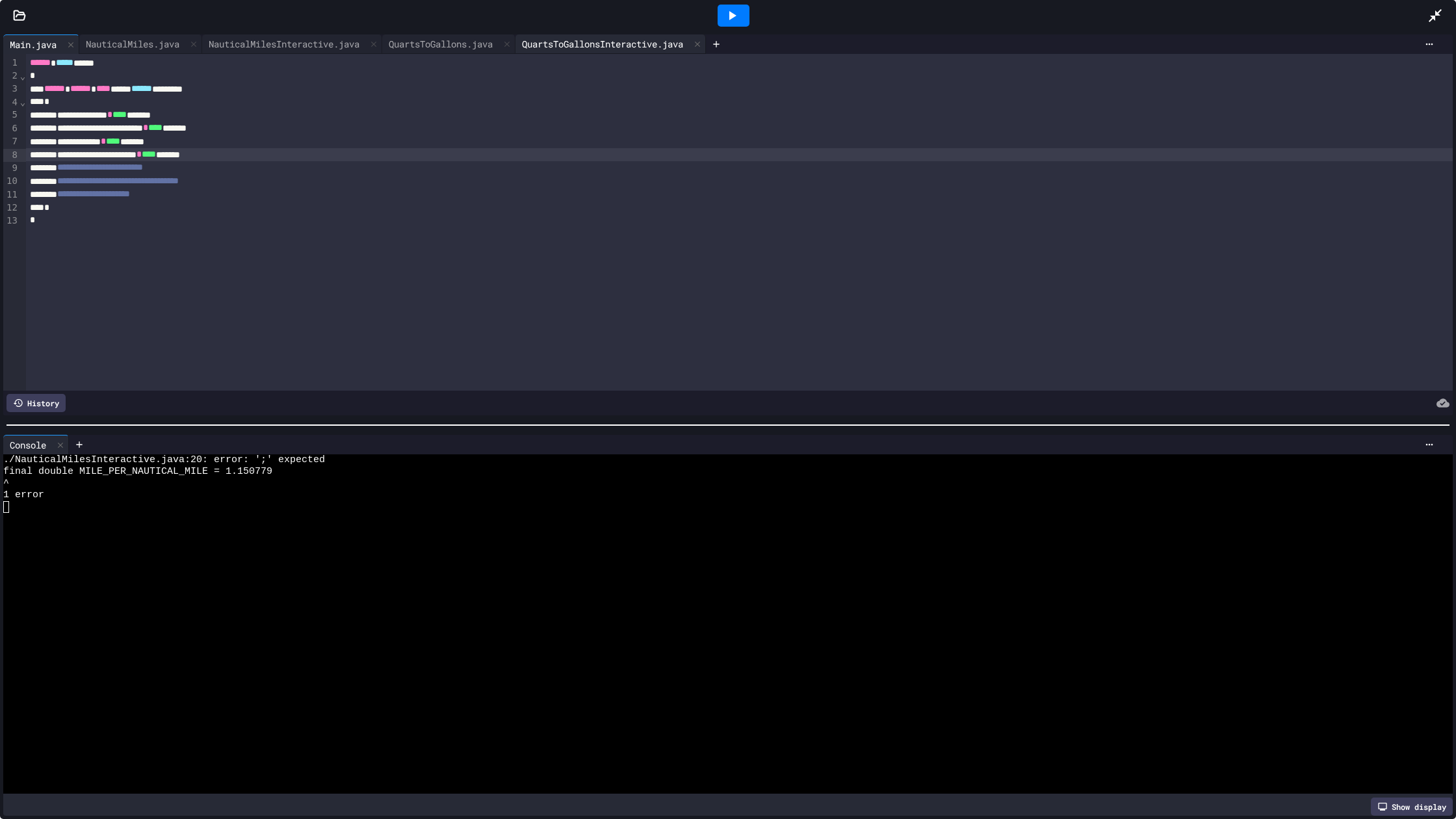
click at [572, 39] on div "QuartsToGallonsInteractive.java" at bounding box center [602, 44] width 174 height 14
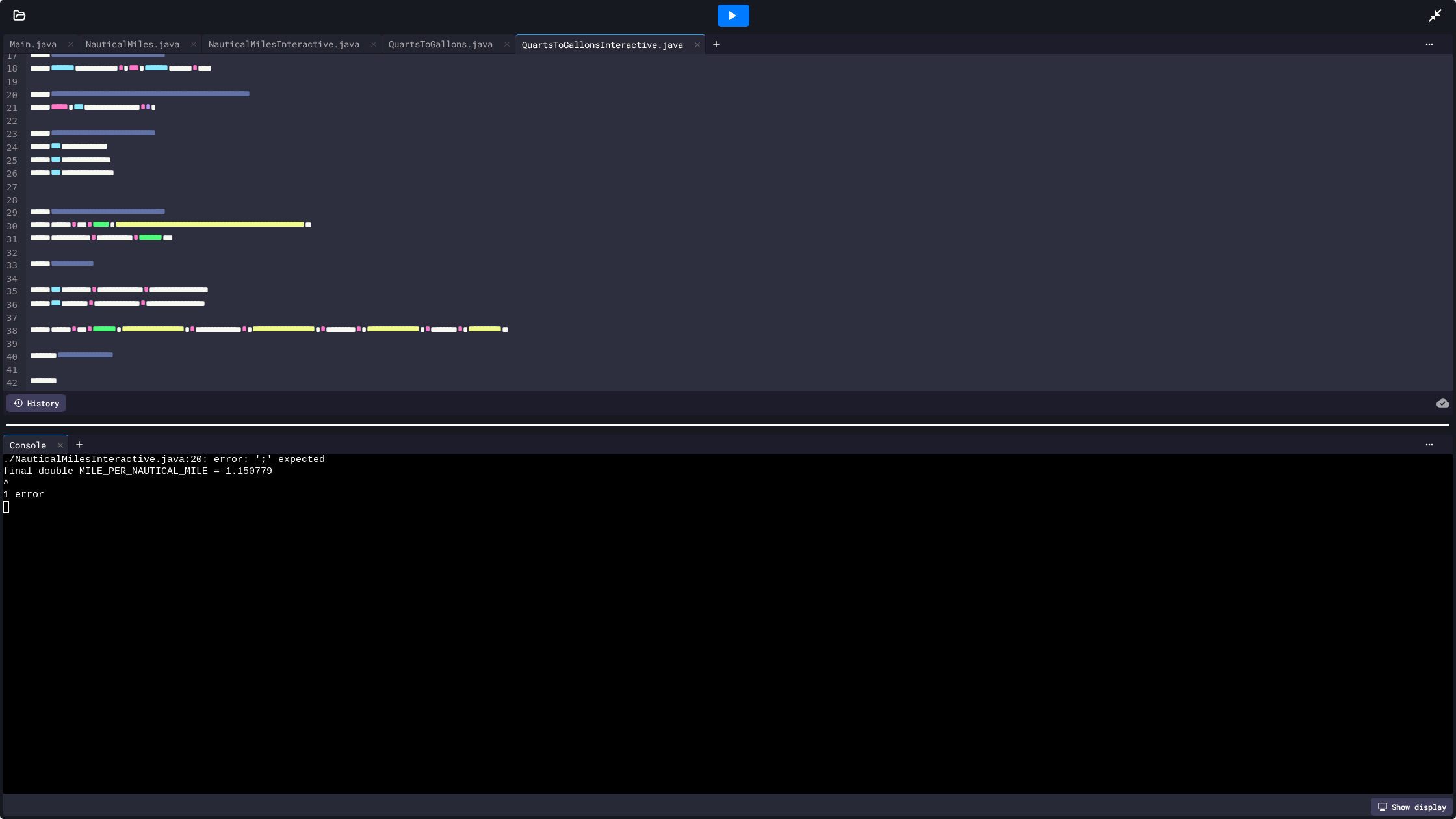
scroll to position [216, 0]
click at [330, 44] on div "NauticalMilesInteractive.java" at bounding box center [283, 44] width 164 height 14
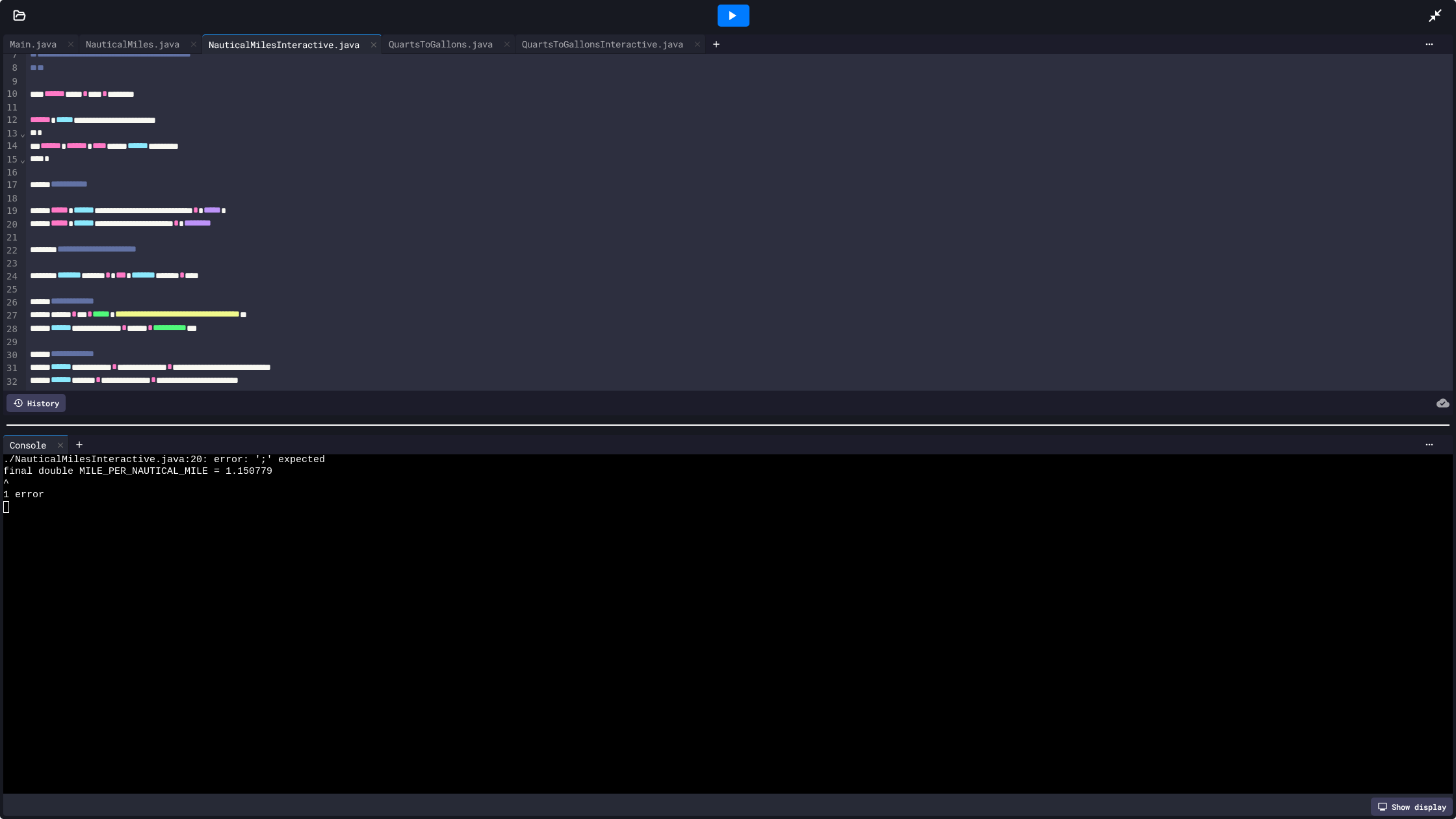
scroll to position [86, 0]
click at [318, 231] on div "**********" at bounding box center [740, 224] width 1427 height 13
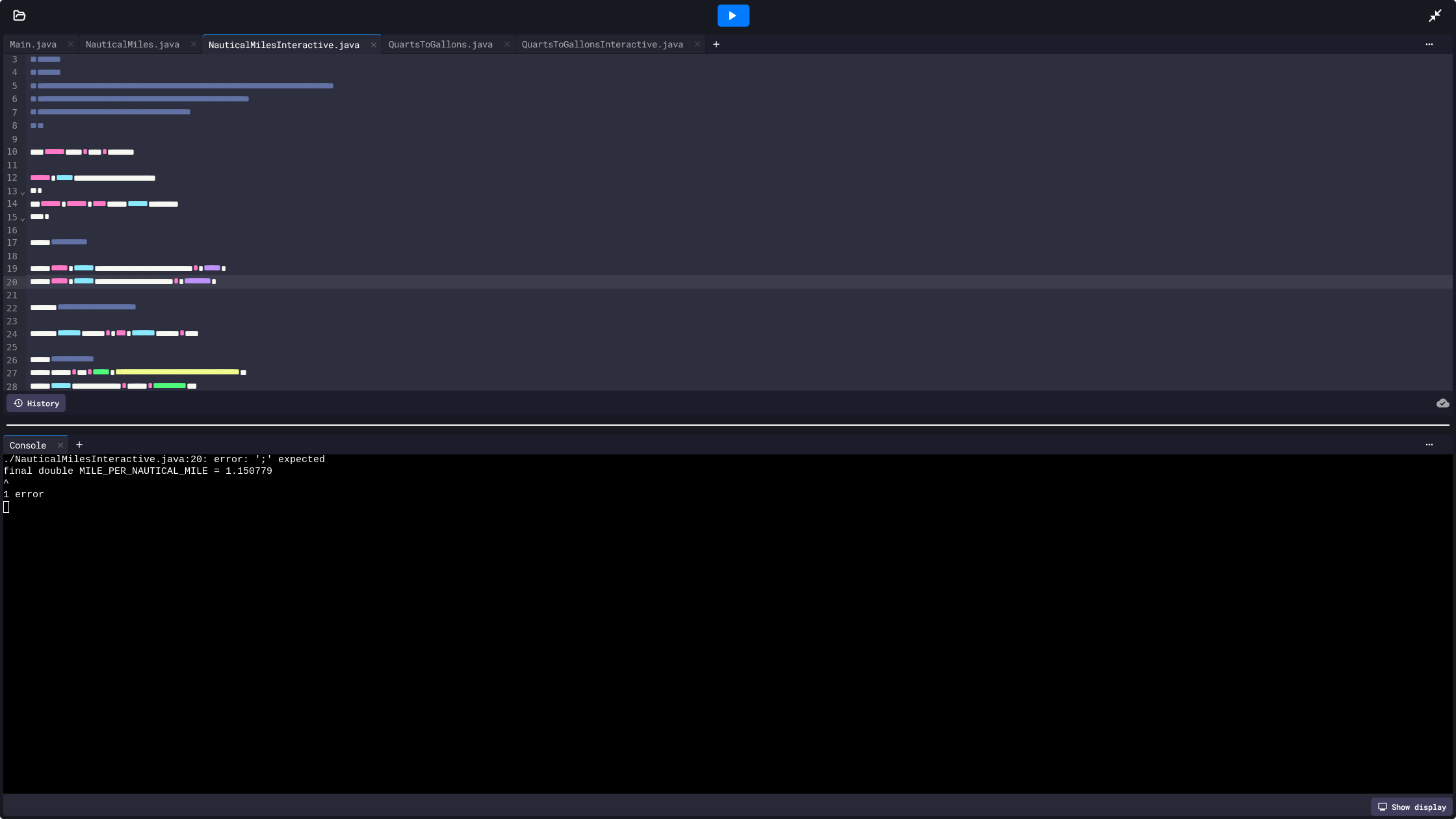
scroll to position [0, 0]
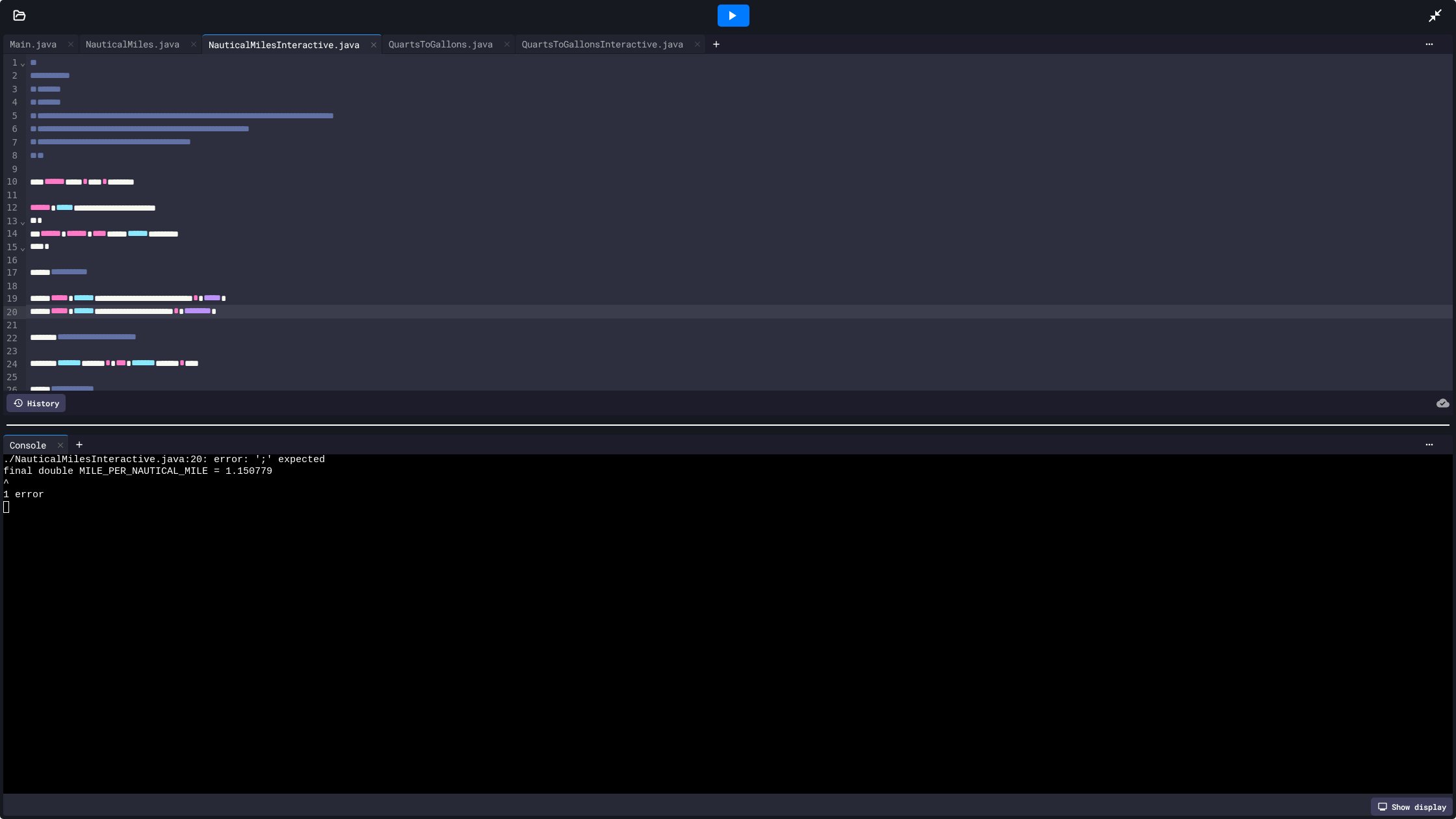
click at [728, 13] on icon at bounding box center [732, 15] width 15 height 15
click at [156, 318] on div "**********" at bounding box center [740, 311] width 1427 height 13
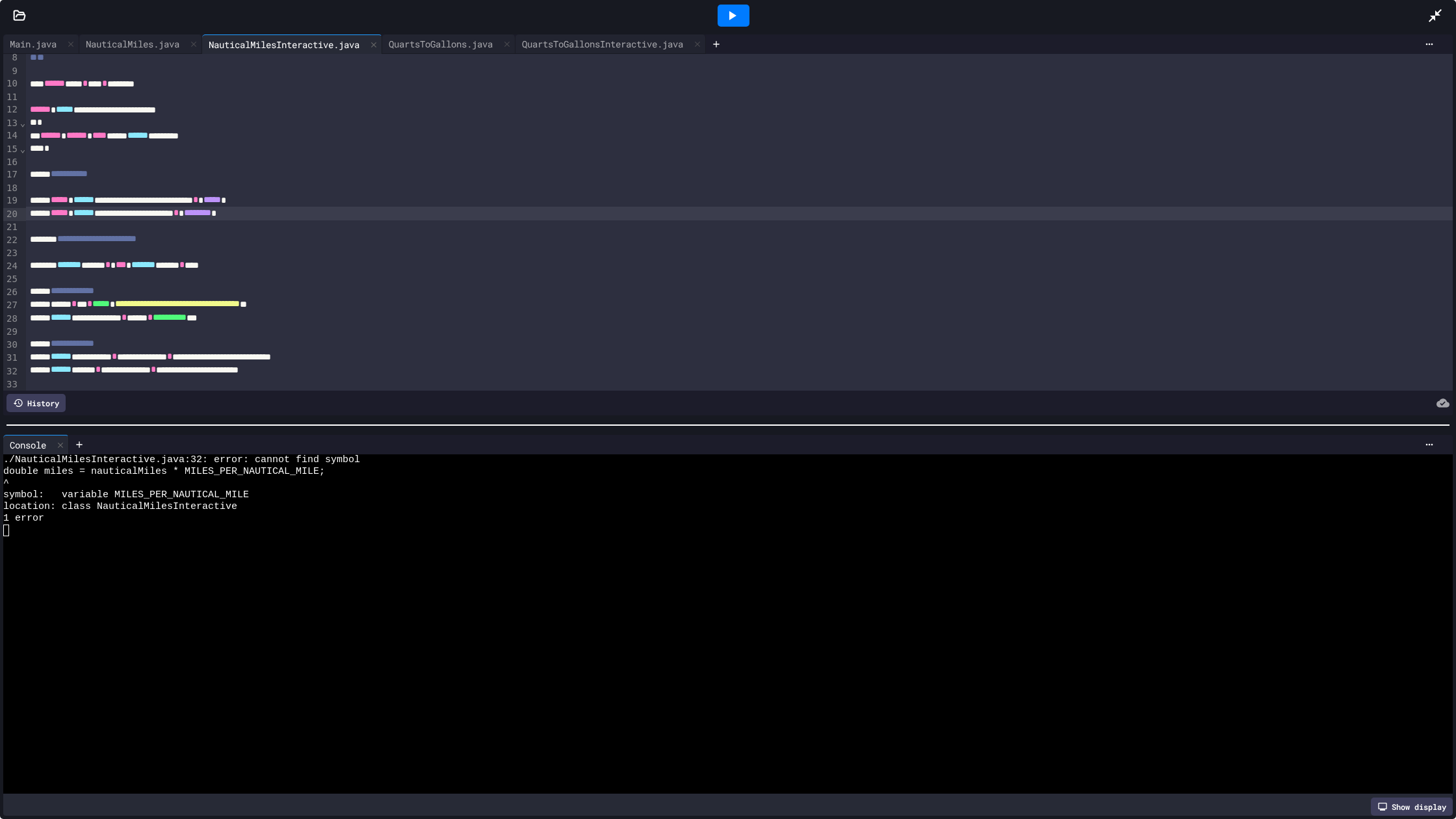
scroll to position [102, 0]
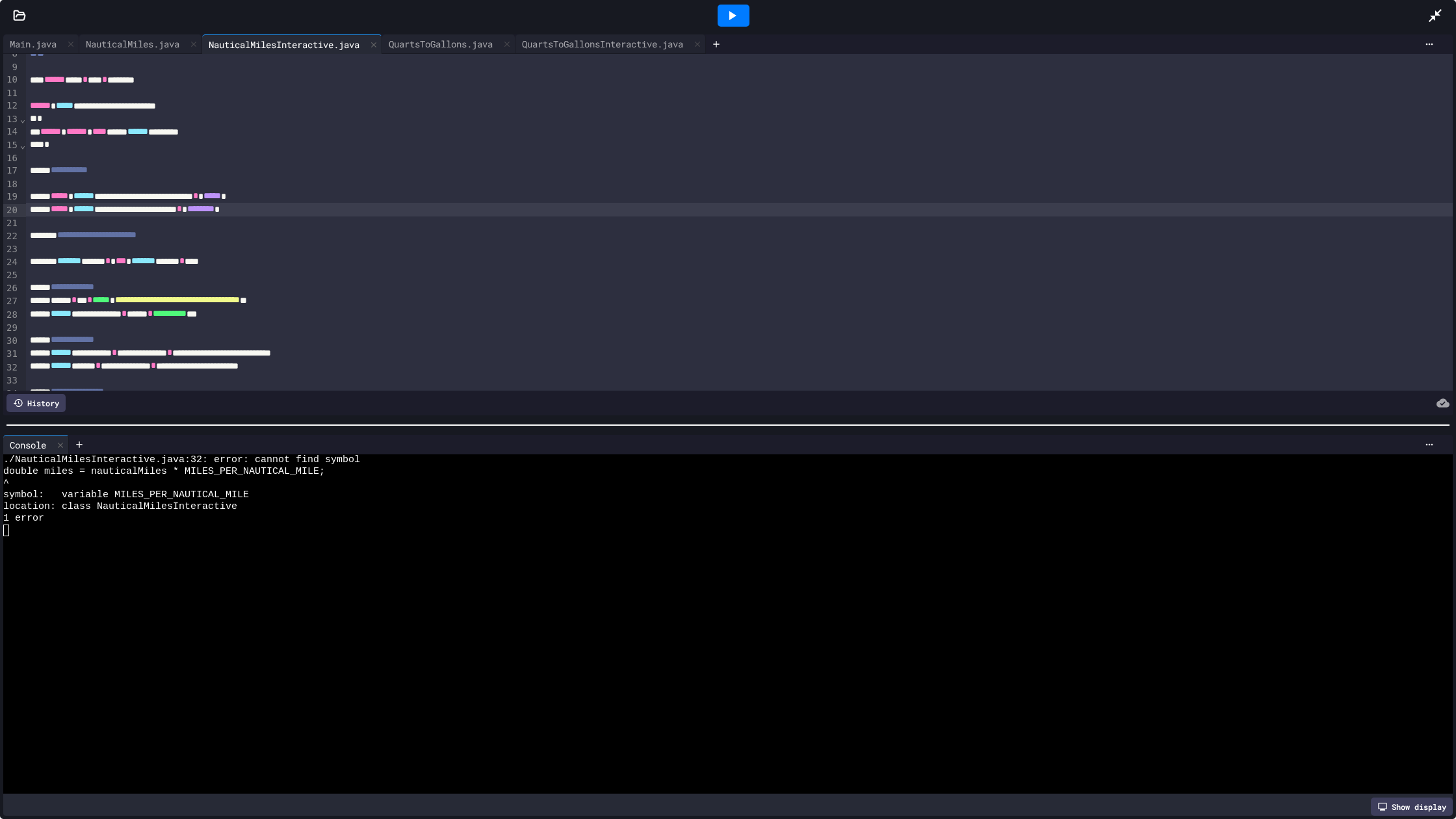
click at [726, 22] on icon at bounding box center [732, 15] width 15 height 15
drag, startPoint x: 326, startPoint y: 538, endPoint x: 327, endPoint y: 527, distance: 11.0
click at [326, 537] on div at bounding box center [723, 542] width 1439 height 12
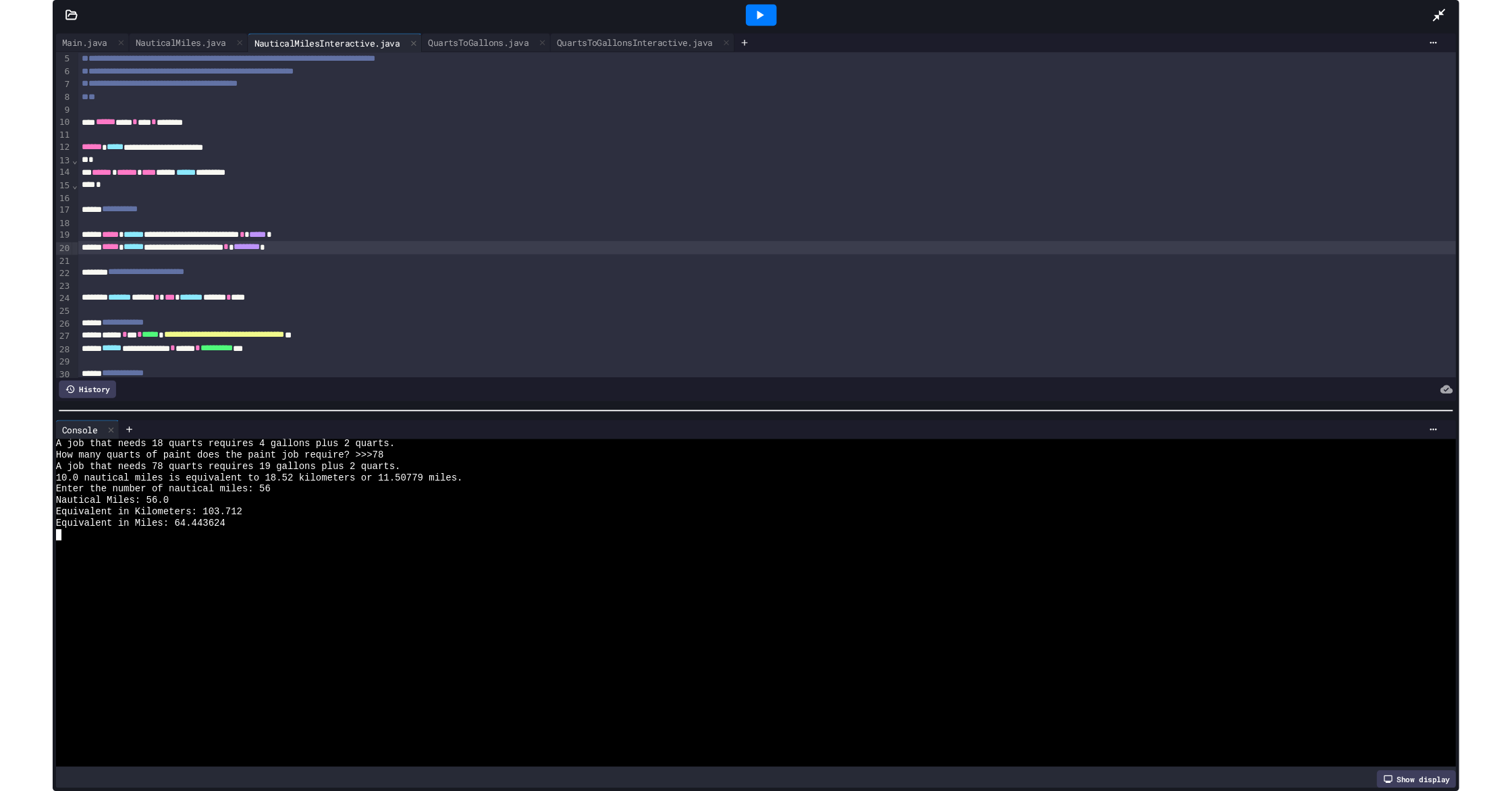
scroll to position [0, 0]
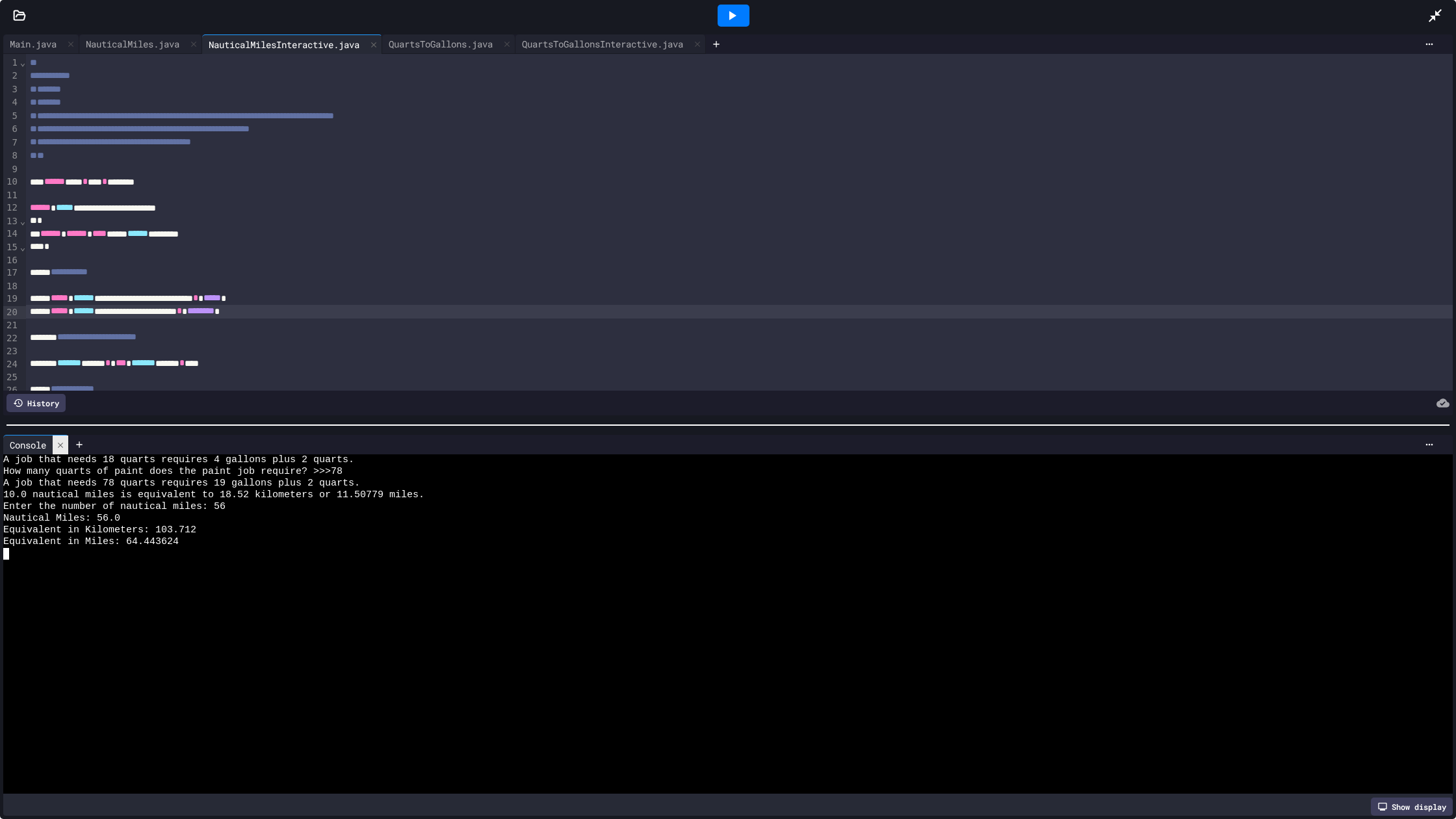
click at [67, 442] on div at bounding box center [60, 445] width 15 height 18
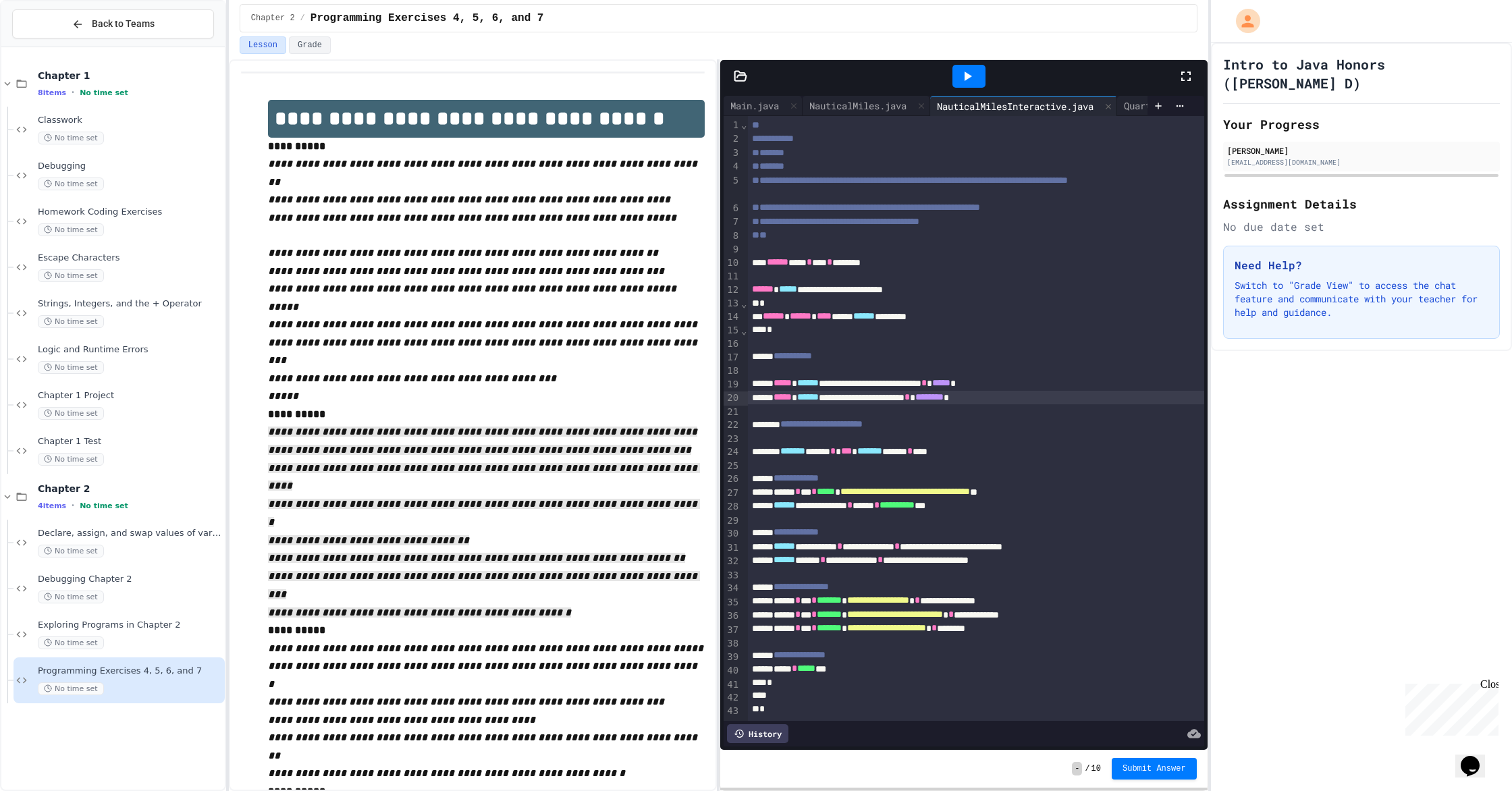
click at [809, 225] on div "**********" at bounding box center [976, 222] width 456 height 14
click at [740, 78] on icon at bounding box center [740, 76] width 14 height 14
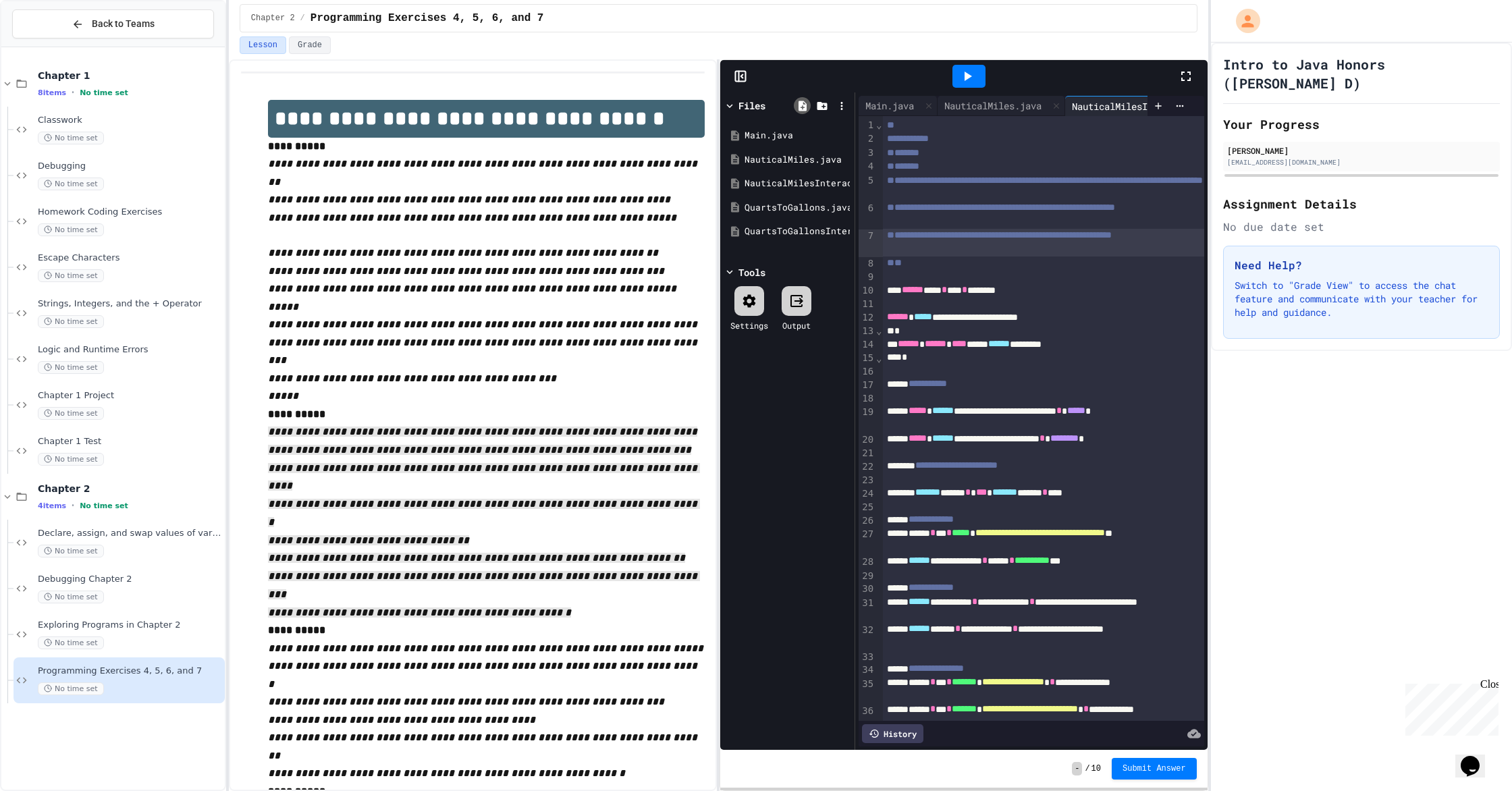
click at [805, 109] on icon at bounding box center [802, 106] width 8 height 10
type input "**********"
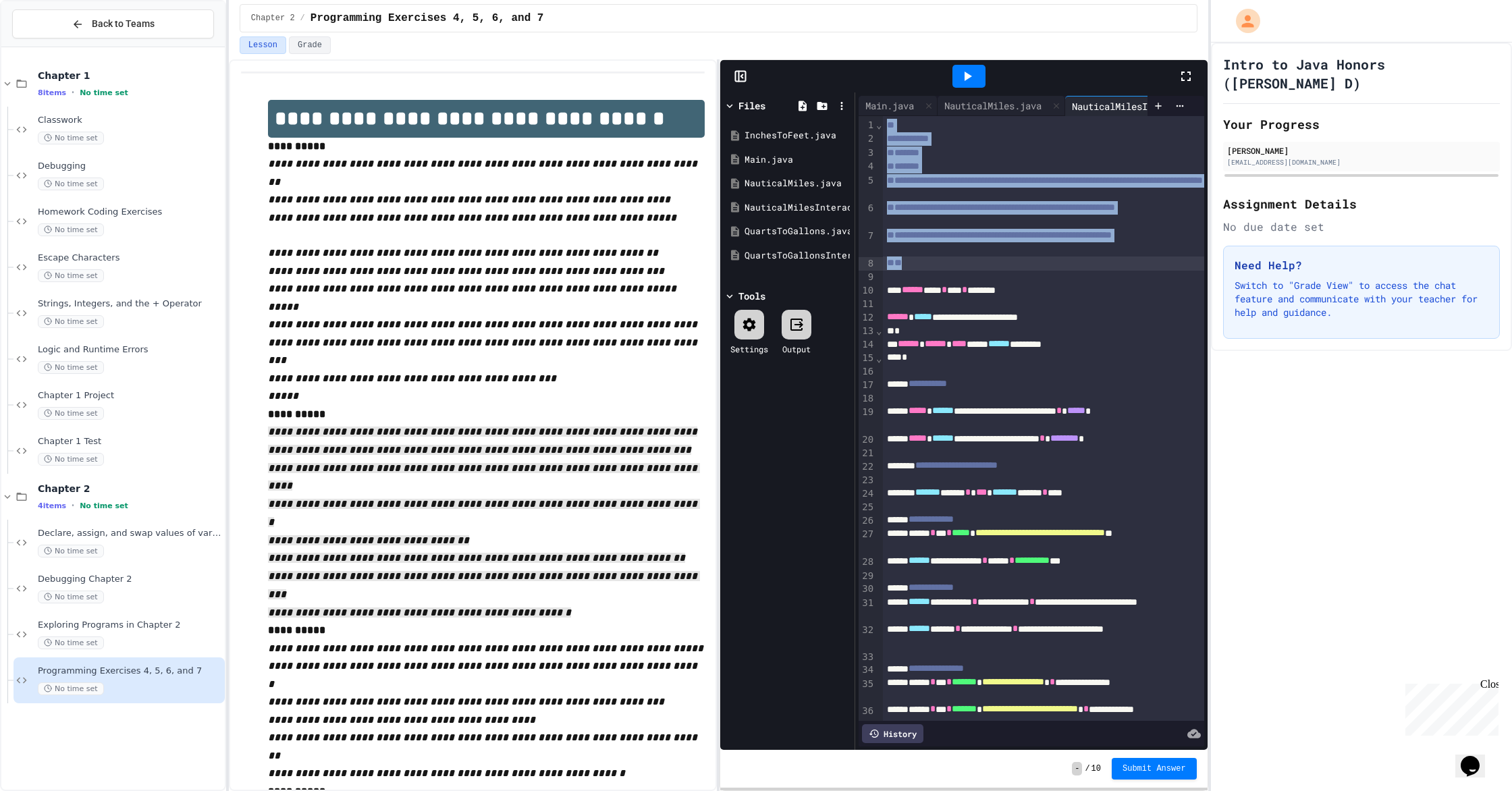
drag, startPoint x: 886, startPoint y: 126, endPoint x: 927, endPoint y: 264, distance: 144.0
click at [809, 264] on div "**********" at bounding box center [1043, 477] width 322 height 724
copy div "**********"
click at [805, 128] on div "InchesToFeet.java" at bounding box center [786, 135] width 127 height 24
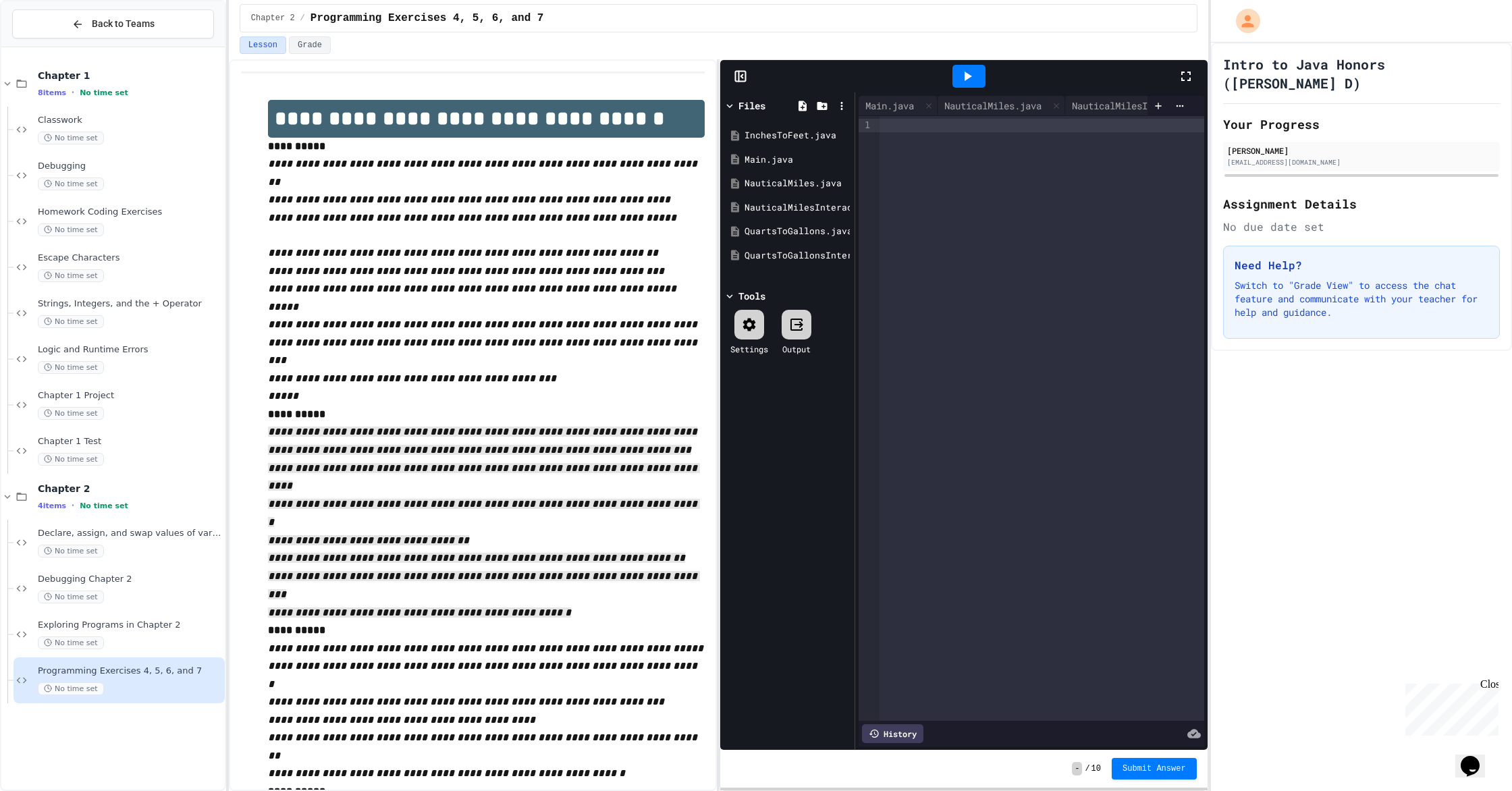
click at [809, 132] on div at bounding box center [1042, 418] width 325 height 605
click at [809, 111] on div "NauticalMiles.java" at bounding box center [993, 106] width 110 height 14
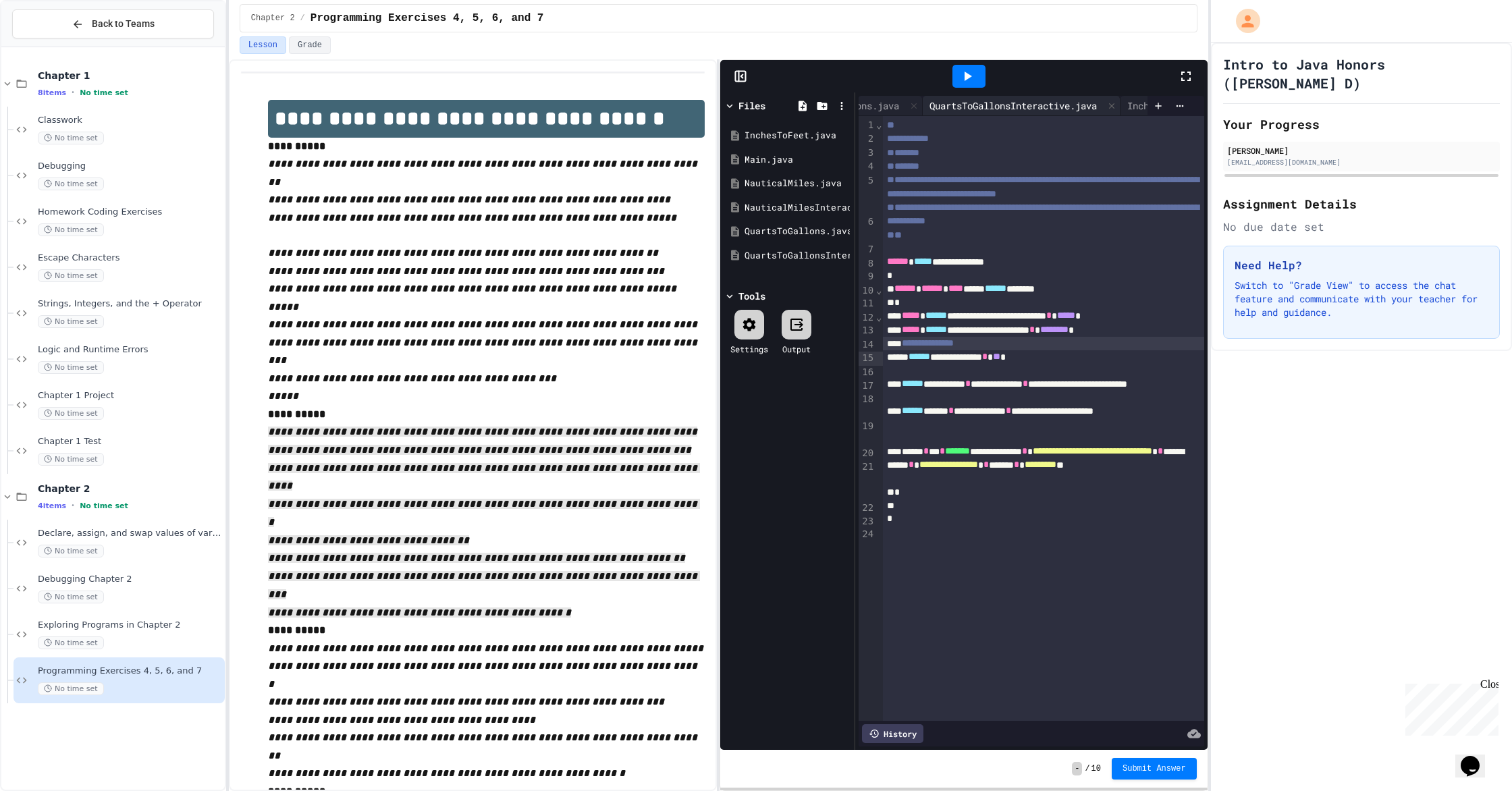
scroll to position [0, 470]
click at [809, 103] on div "QuartsToGallonsInteractive.java" at bounding box center [1010, 106] width 181 height 14
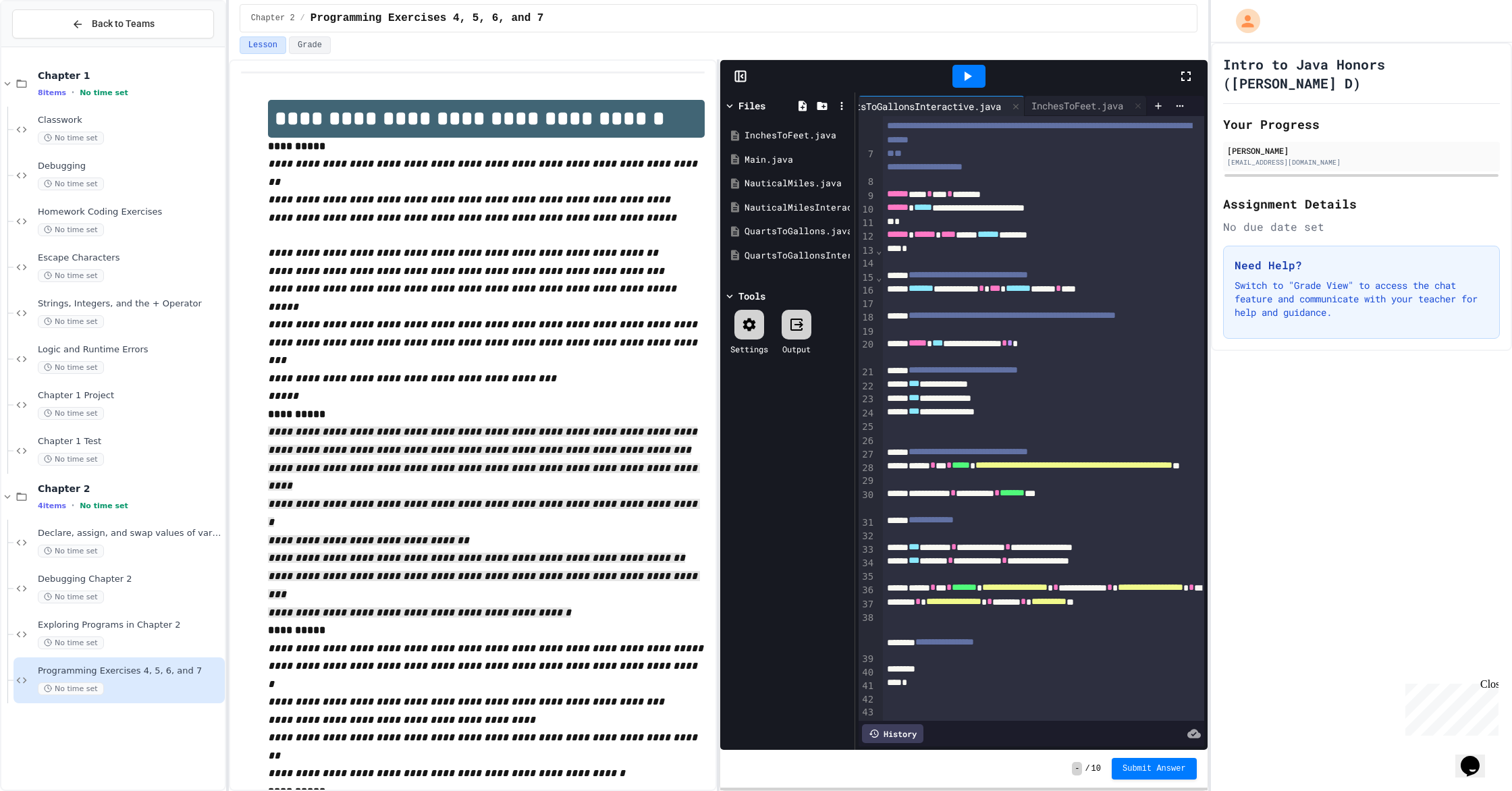
scroll to position [0, 0]
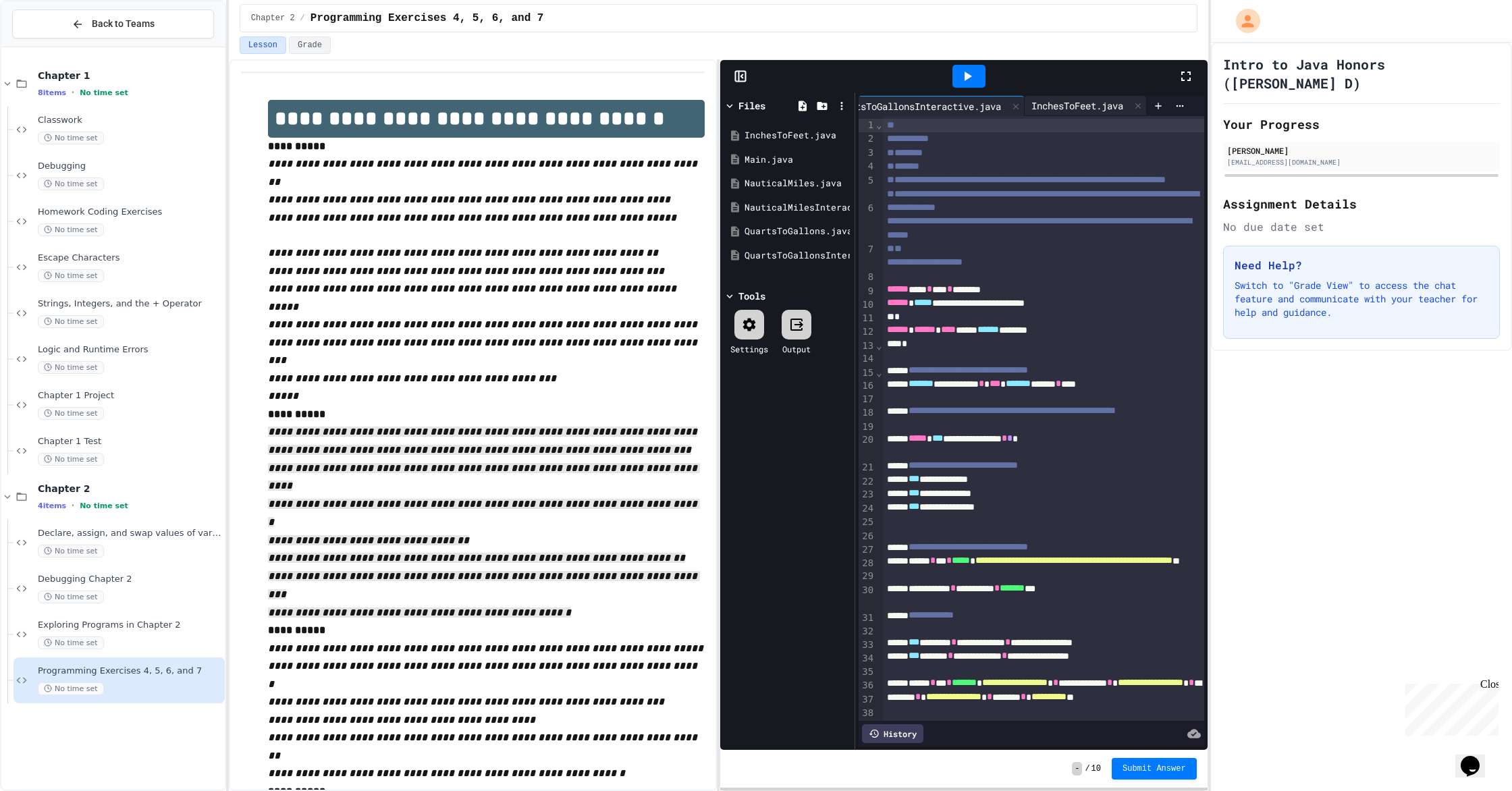
click at [809, 110] on div "InchesToFeet.java" at bounding box center [1078, 106] width 106 height 14
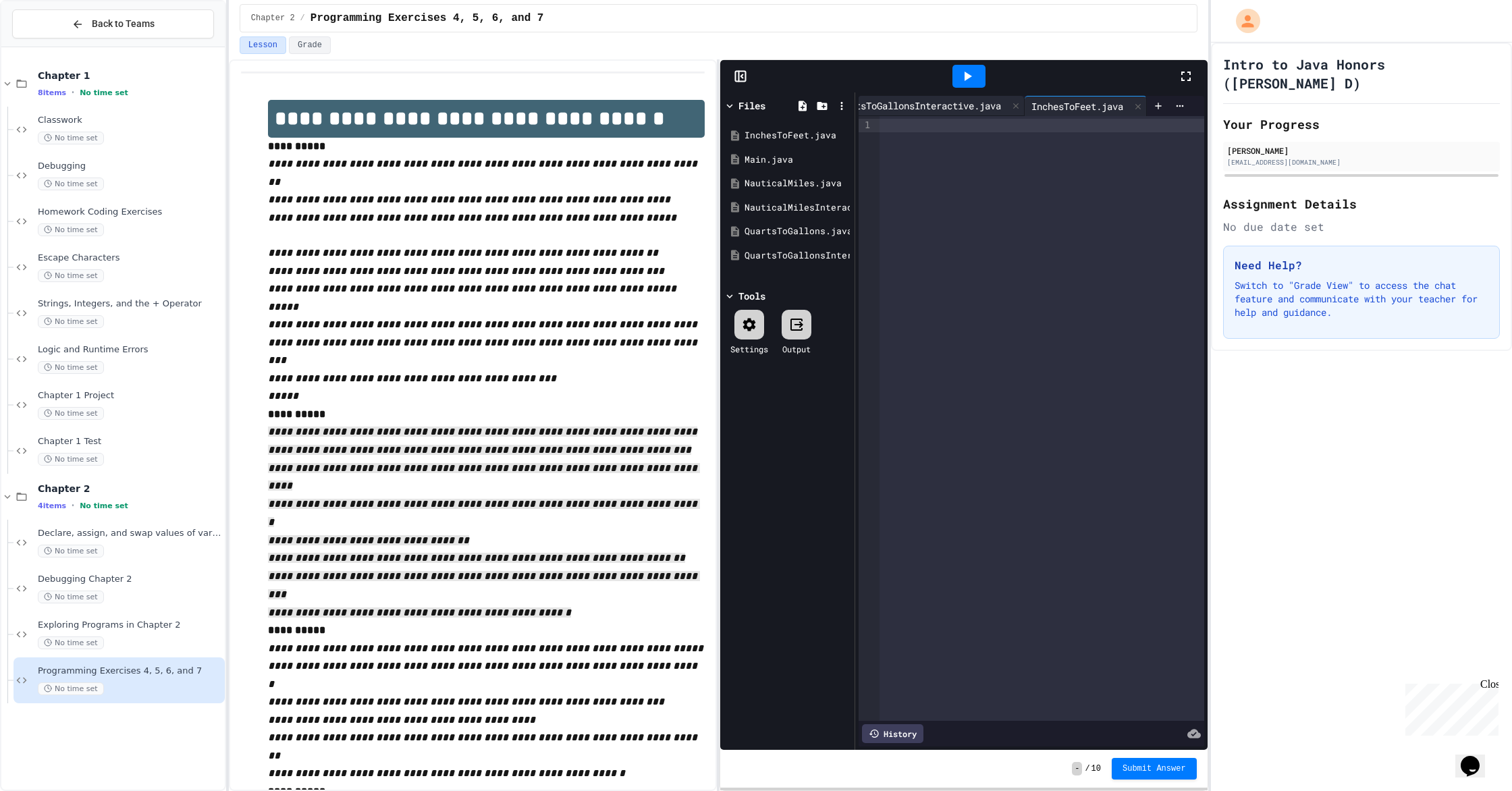
click at [809, 112] on div "QuartsToGallonsInteractive.java" at bounding box center [917, 106] width 181 height 14
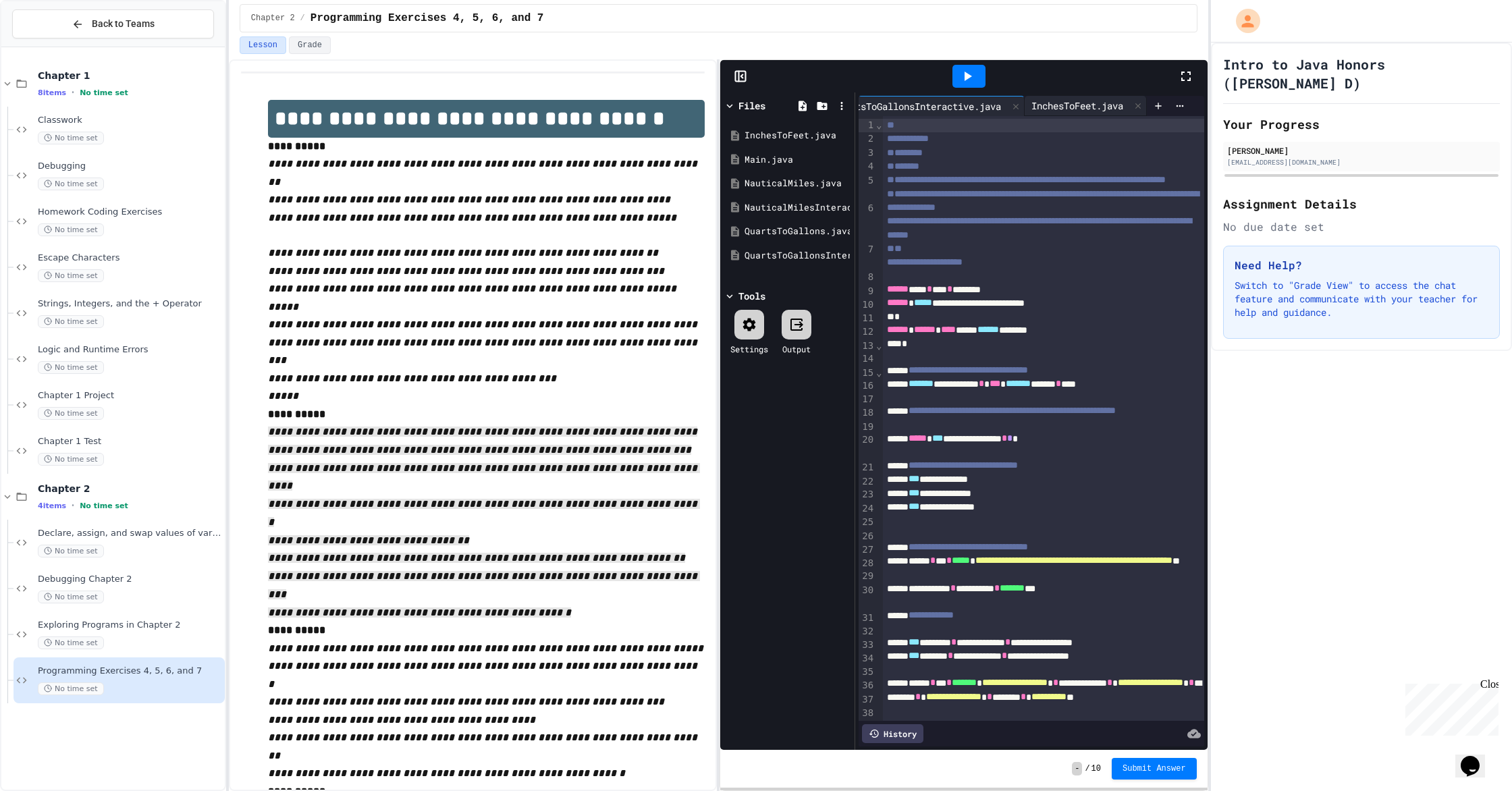
click at [809, 110] on div "InchesToFeet.java" at bounding box center [1078, 106] width 106 height 14
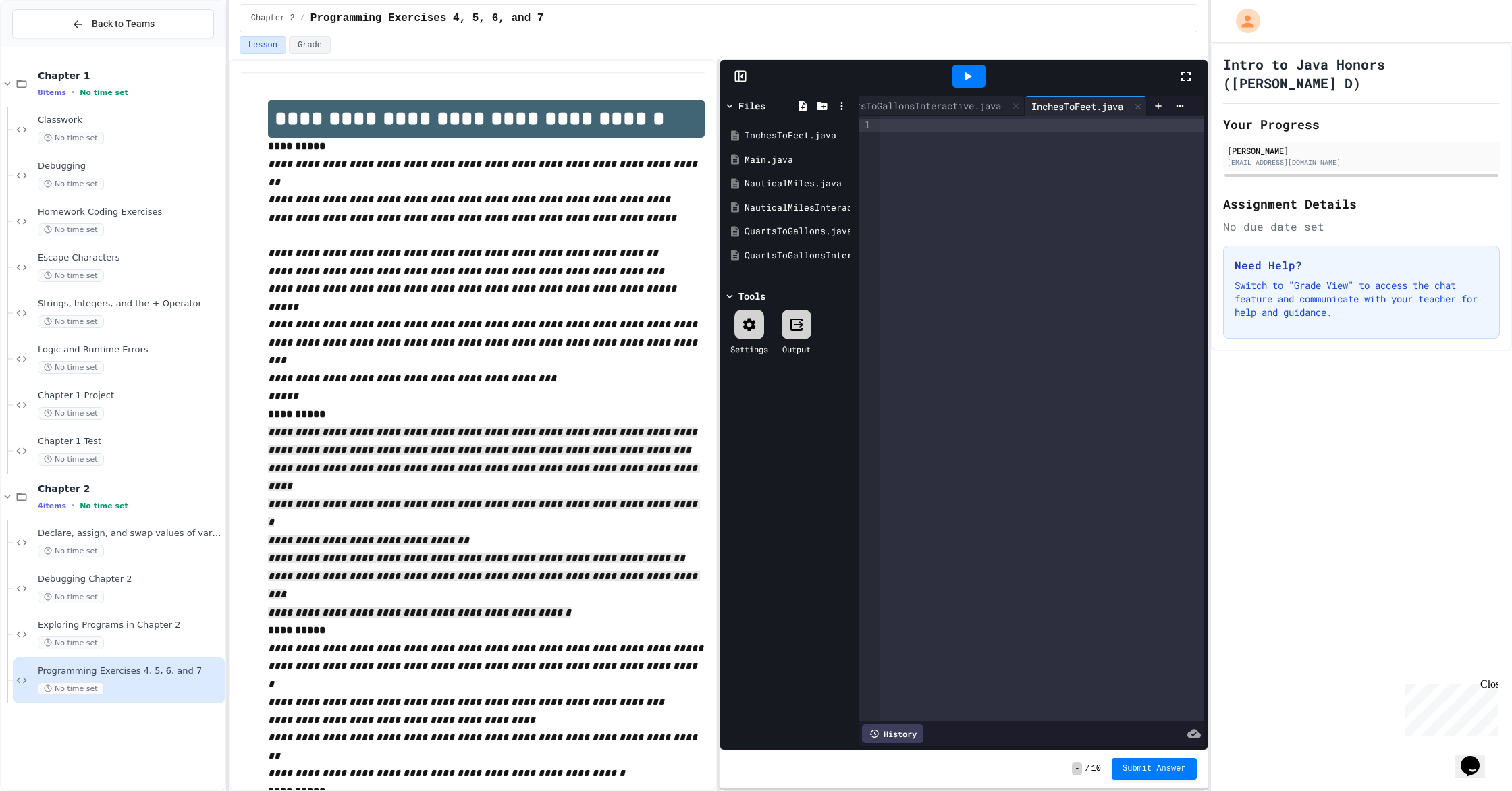
click at [809, 123] on div at bounding box center [1042, 125] width 325 height 14
click at [809, 100] on div "QuartsToGallonsInteractive.java" at bounding box center [917, 106] width 181 height 14
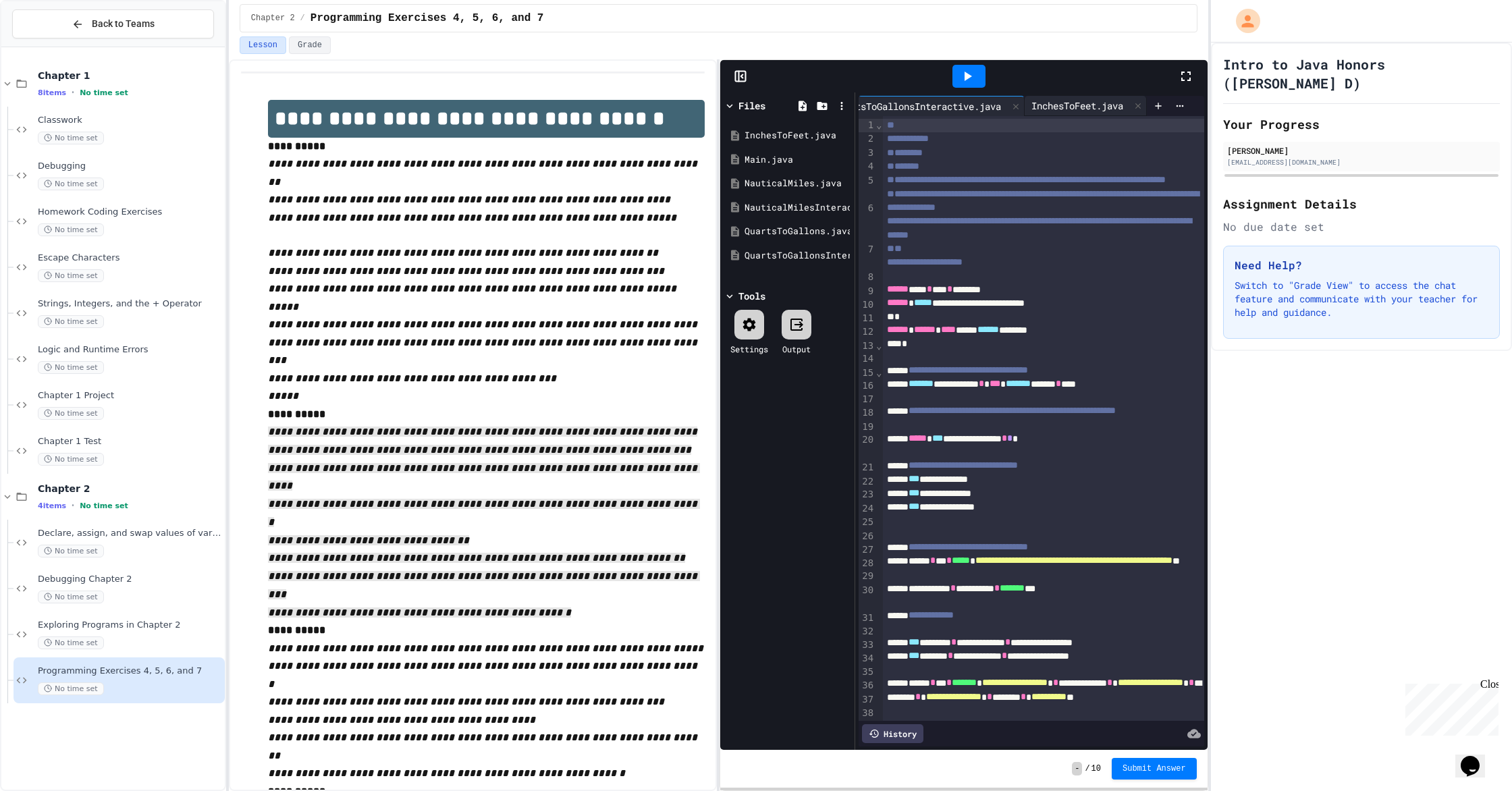
click at [809, 99] on div "InchesToFeet.java" at bounding box center [1078, 106] width 106 height 14
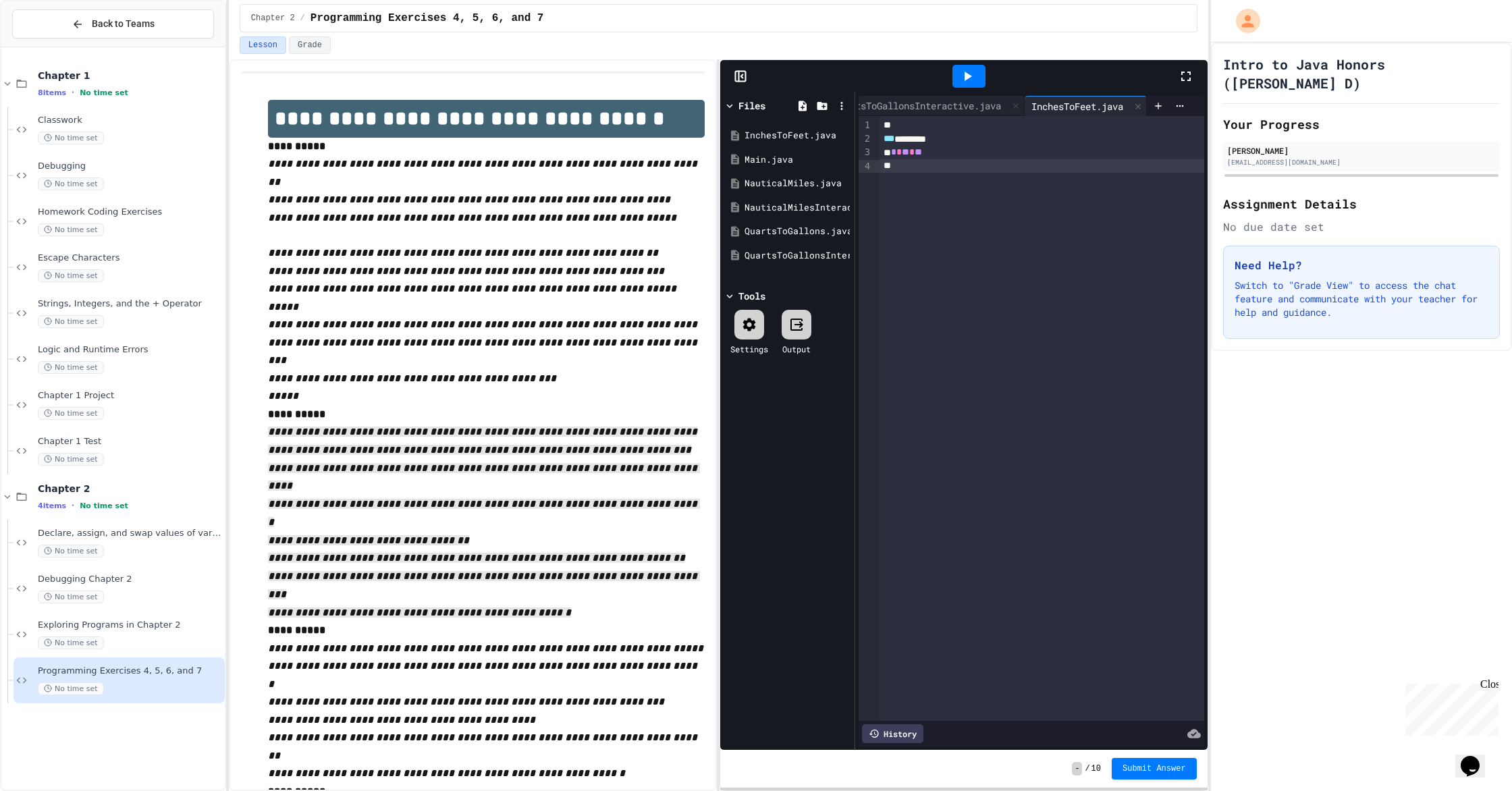
click at [809, 169] on div at bounding box center [1042, 166] width 325 height 14
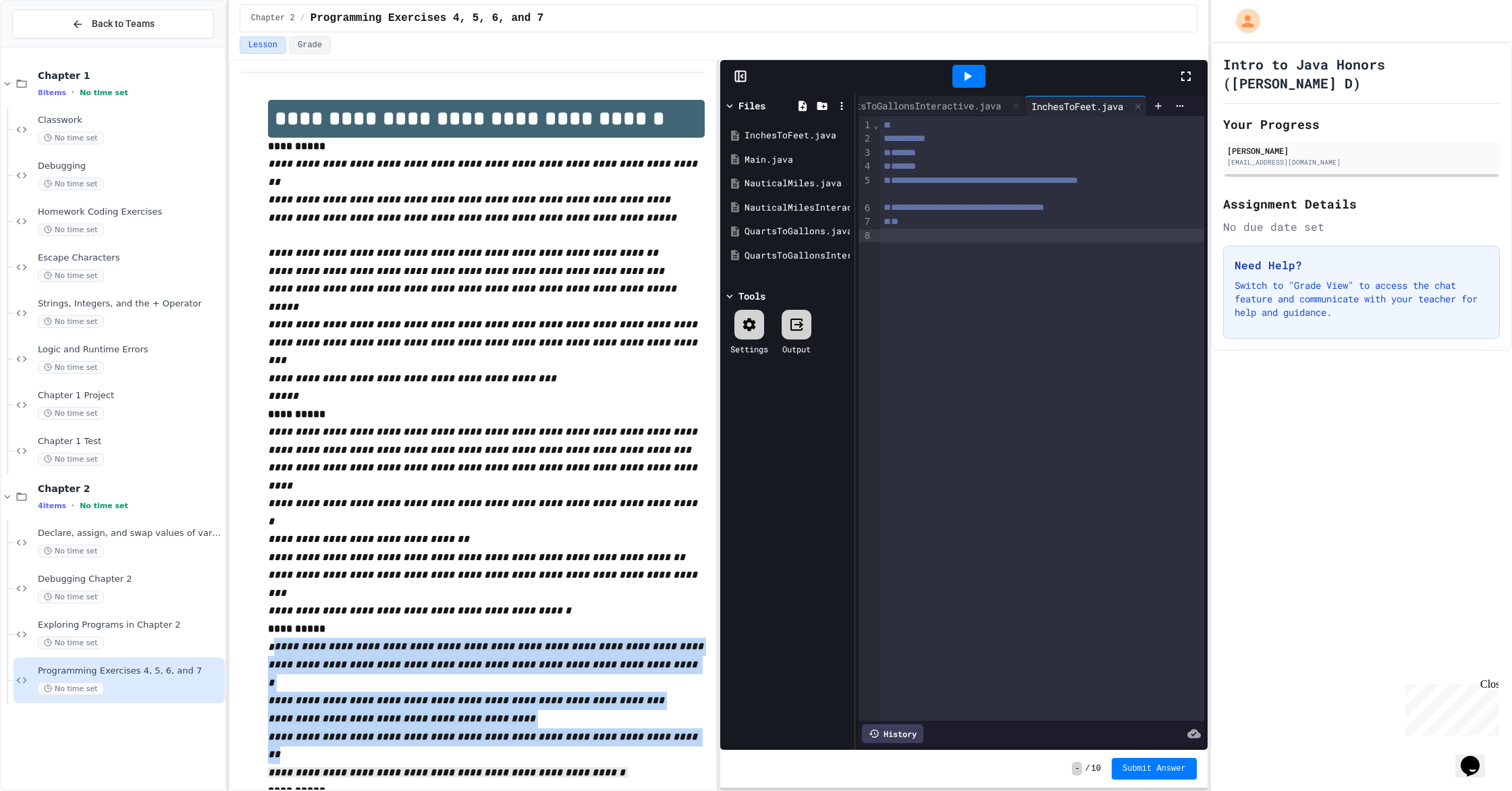
drag, startPoint x: 270, startPoint y: 585, endPoint x: 589, endPoint y: 677, distance: 332.0
click at [589, 677] on div "**********" at bounding box center [486, 494] width 437 height 789
copy div "**********"
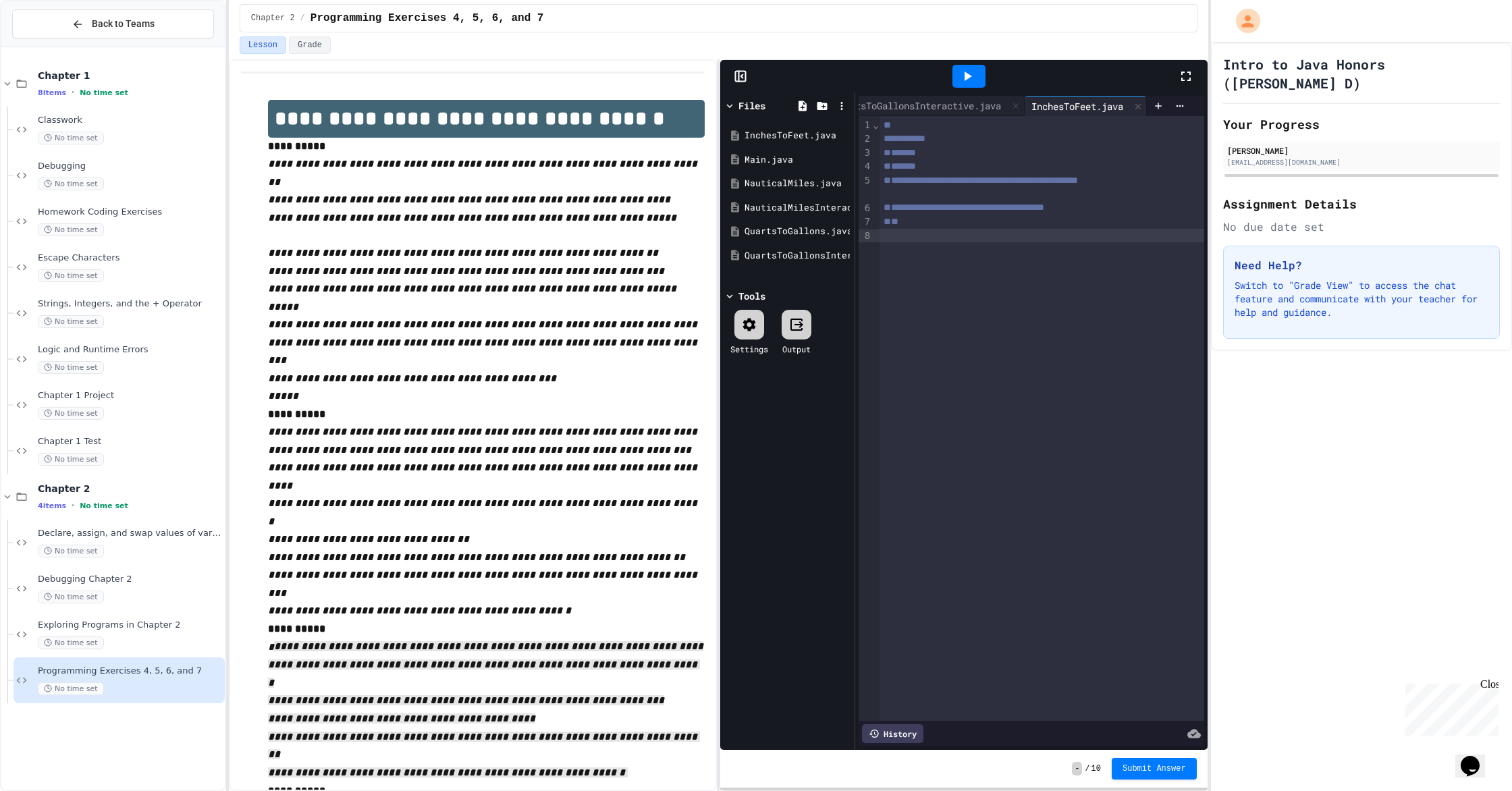
click at [809, 244] on div "**********" at bounding box center [1042, 418] width 325 height 605
click at [152, 573] on span "Debugging Chapter 2" at bounding box center [130, 579] width 184 height 11
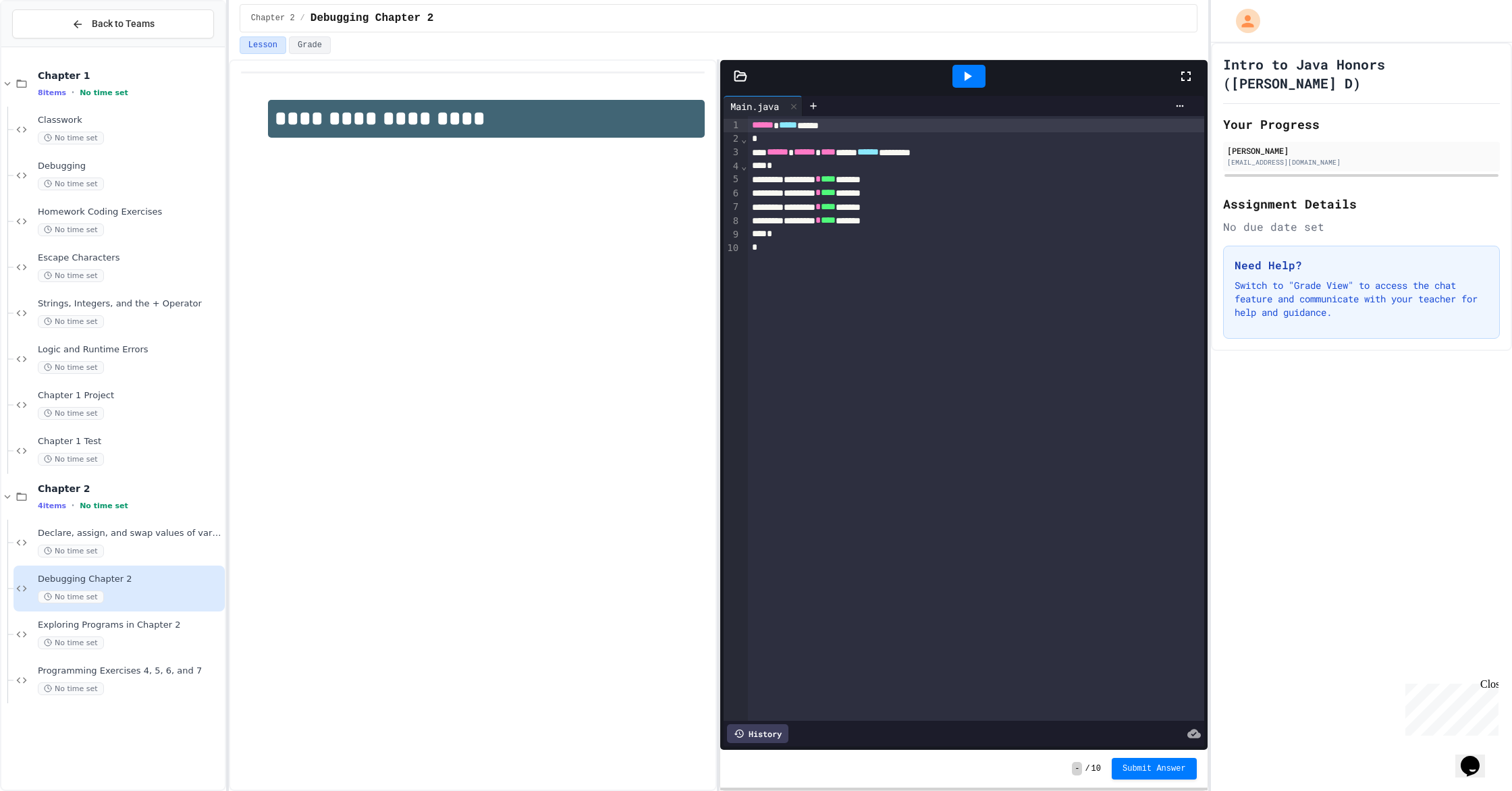
click at [742, 80] on icon at bounding box center [741, 76] width 11 height 10
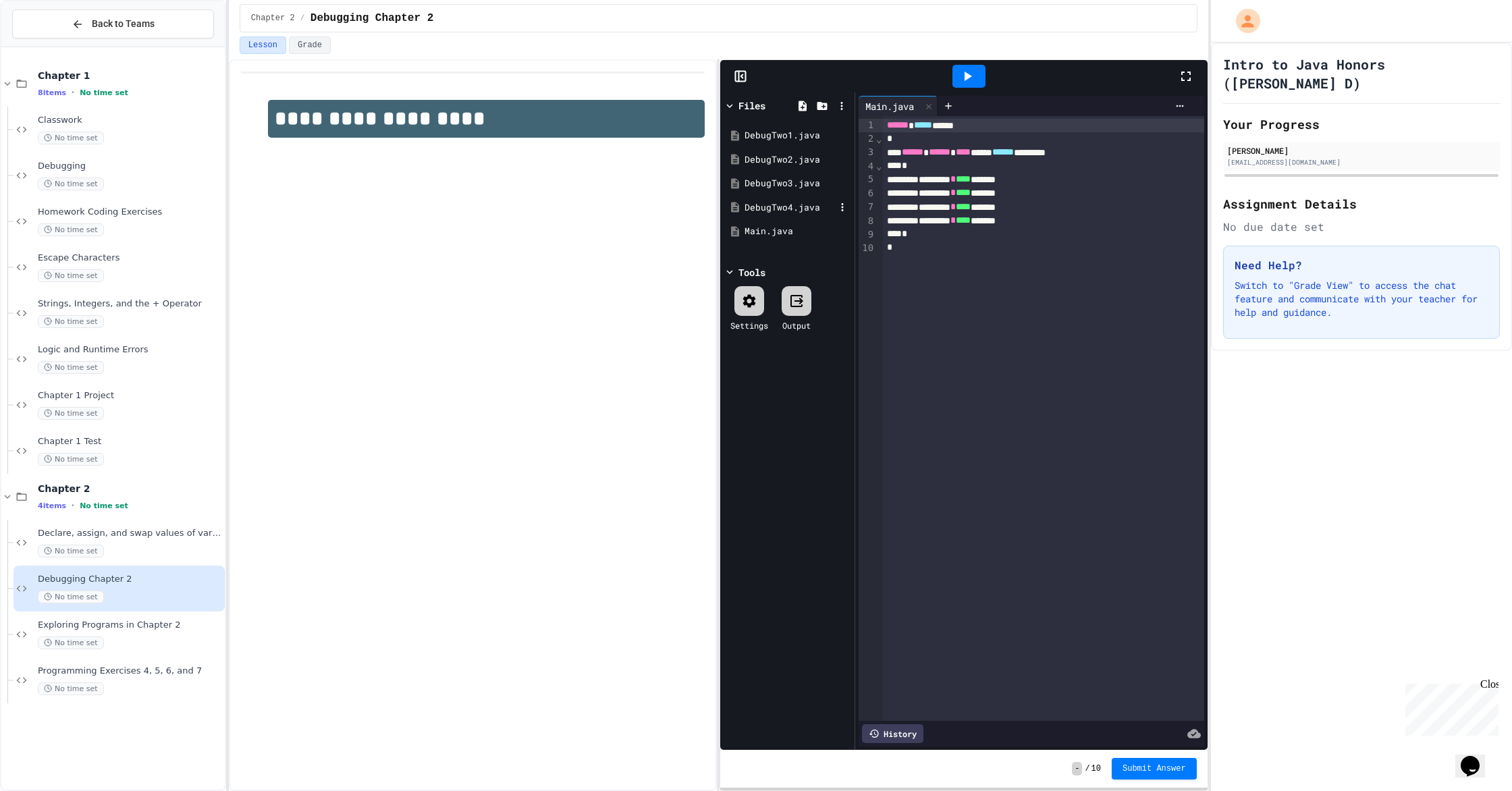
click at [783, 207] on div "DebugTwo4.java" at bounding box center [789, 207] width 90 height 14
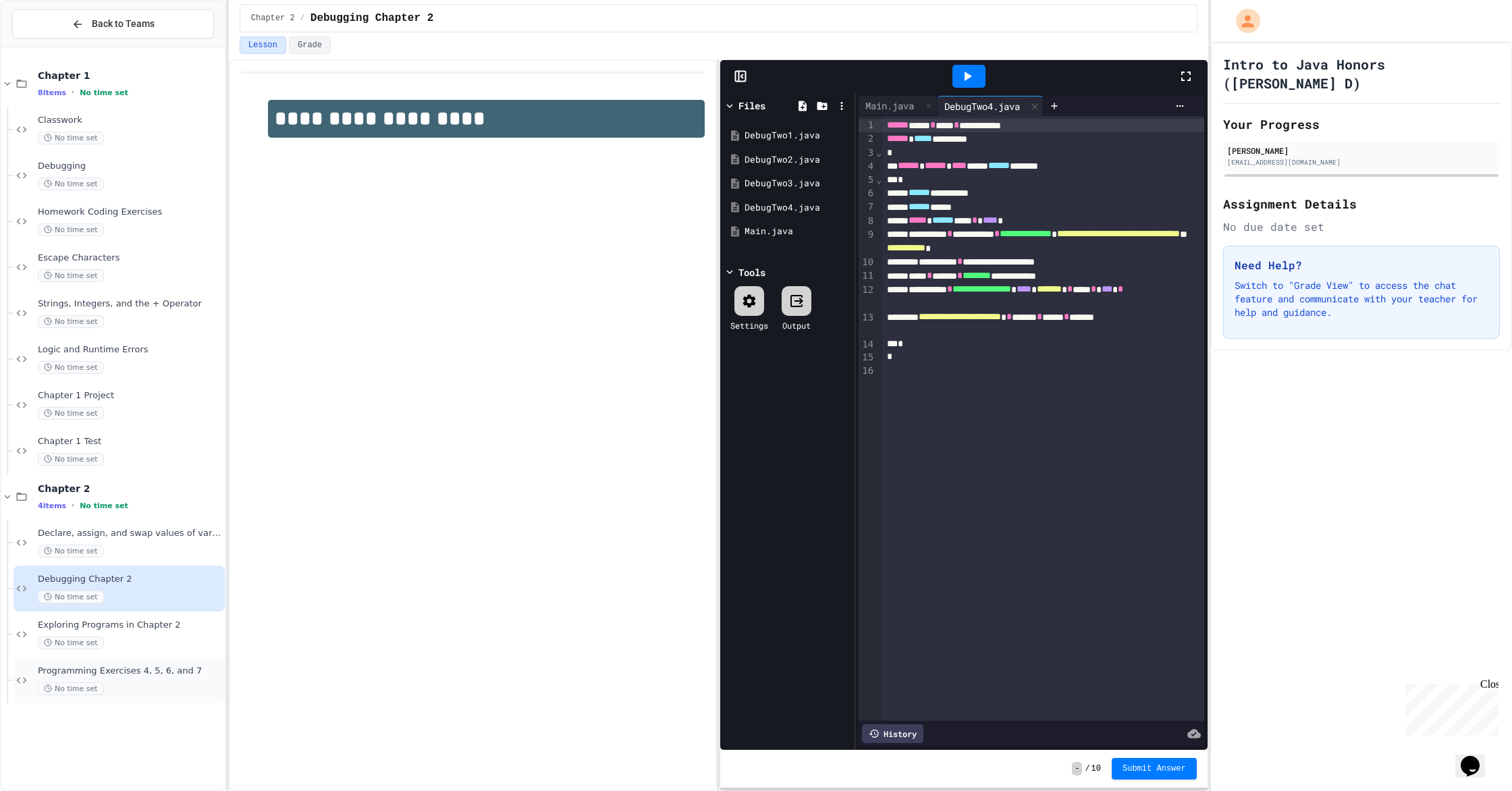
click at [125, 681] on div "Programming Exercises 4, 5, 6, and 7 No time set" at bounding box center [130, 680] width 184 height 30
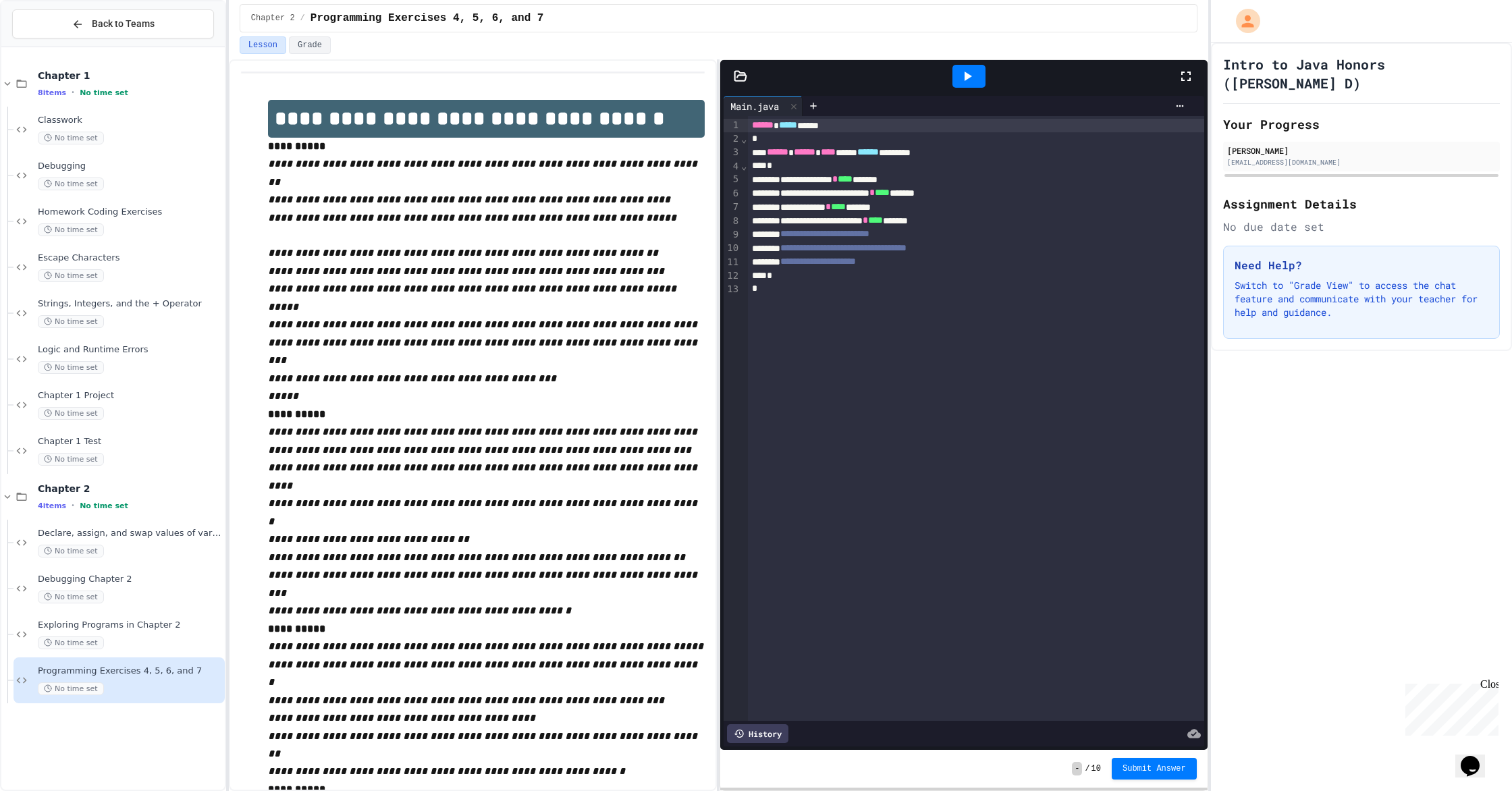
click at [740, 74] on icon at bounding box center [740, 76] width 14 height 14
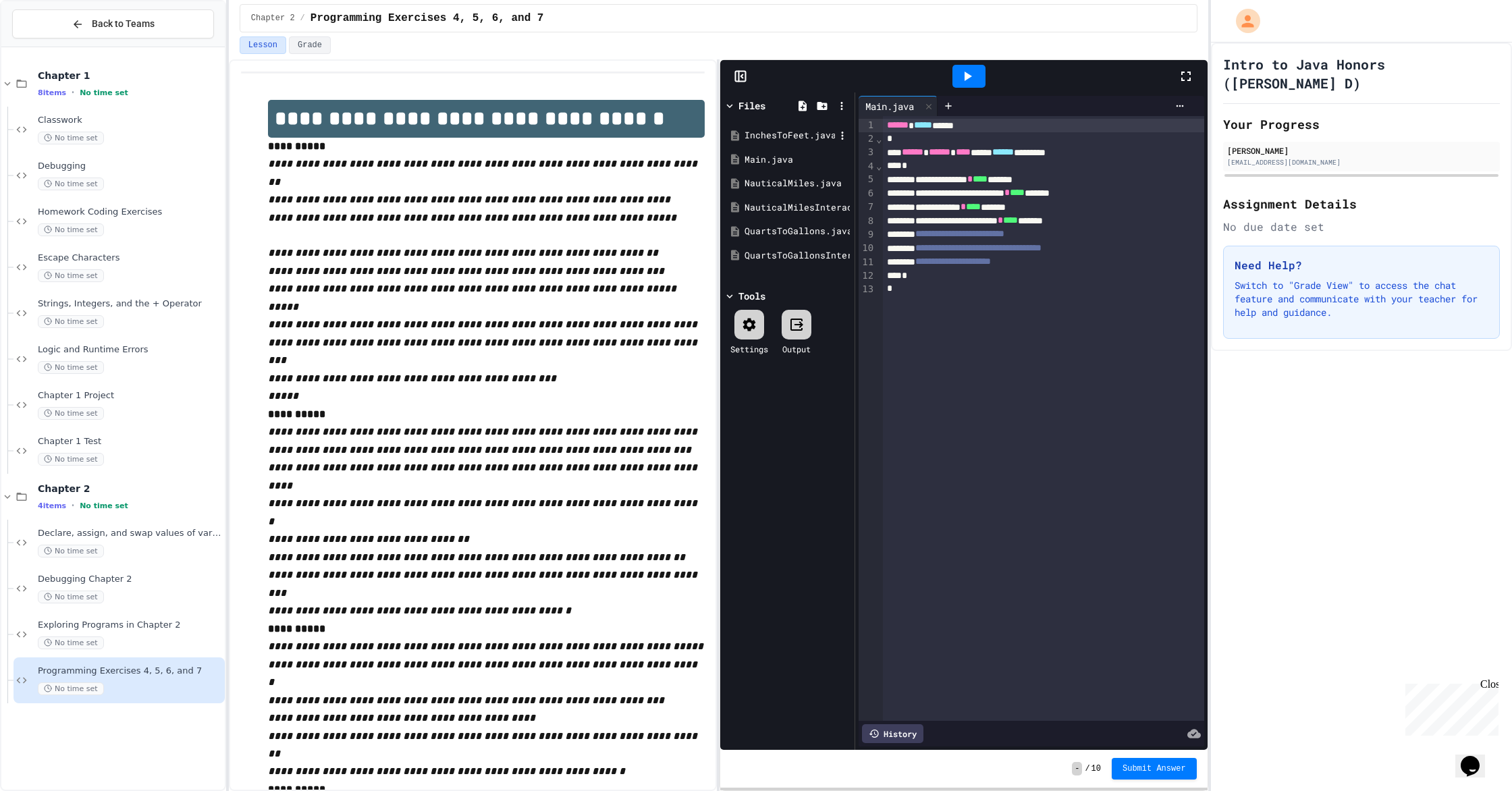
click at [777, 131] on div "InchesToFeet.java" at bounding box center [789, 135] width 90 height 14
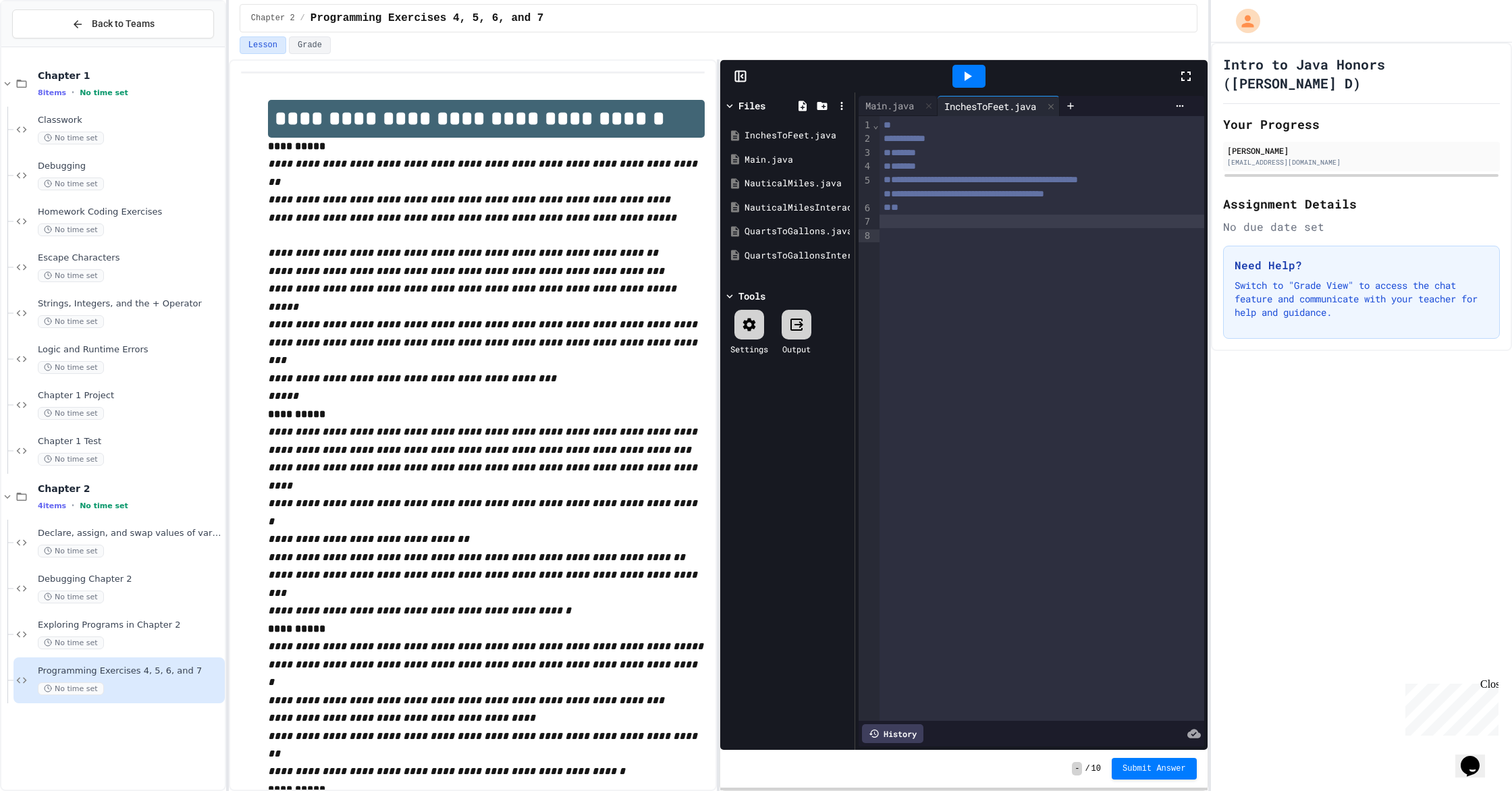
click at [809, 228] on div at bounding box center [1042, 221] width 325 height 14
click at [809, 269] on div "**********" at bounding box center [1043, 262] width 322 height 14
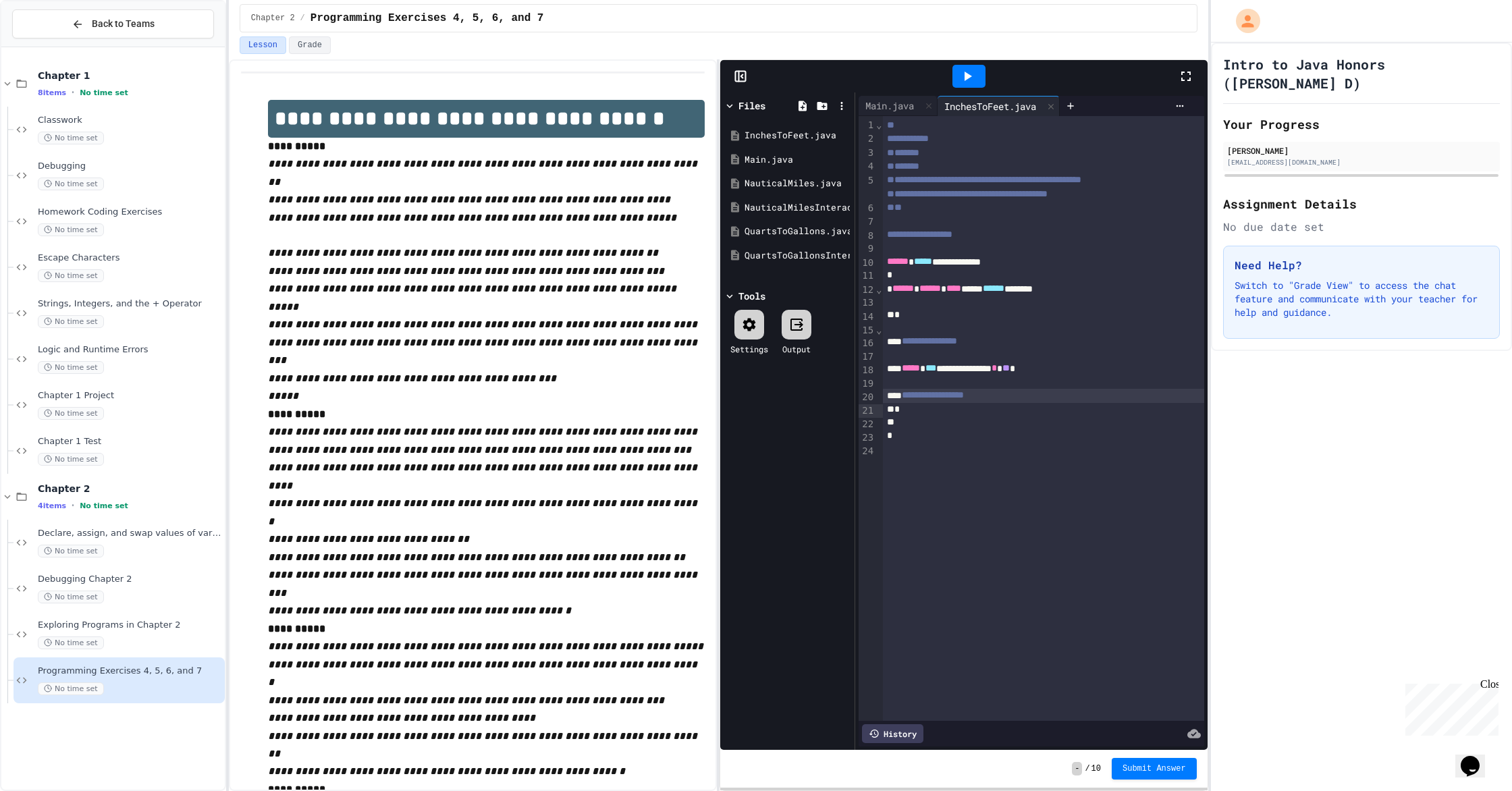
click at [809, 373] on span "**" at bounding box center [1006, 368] width 7 height 10
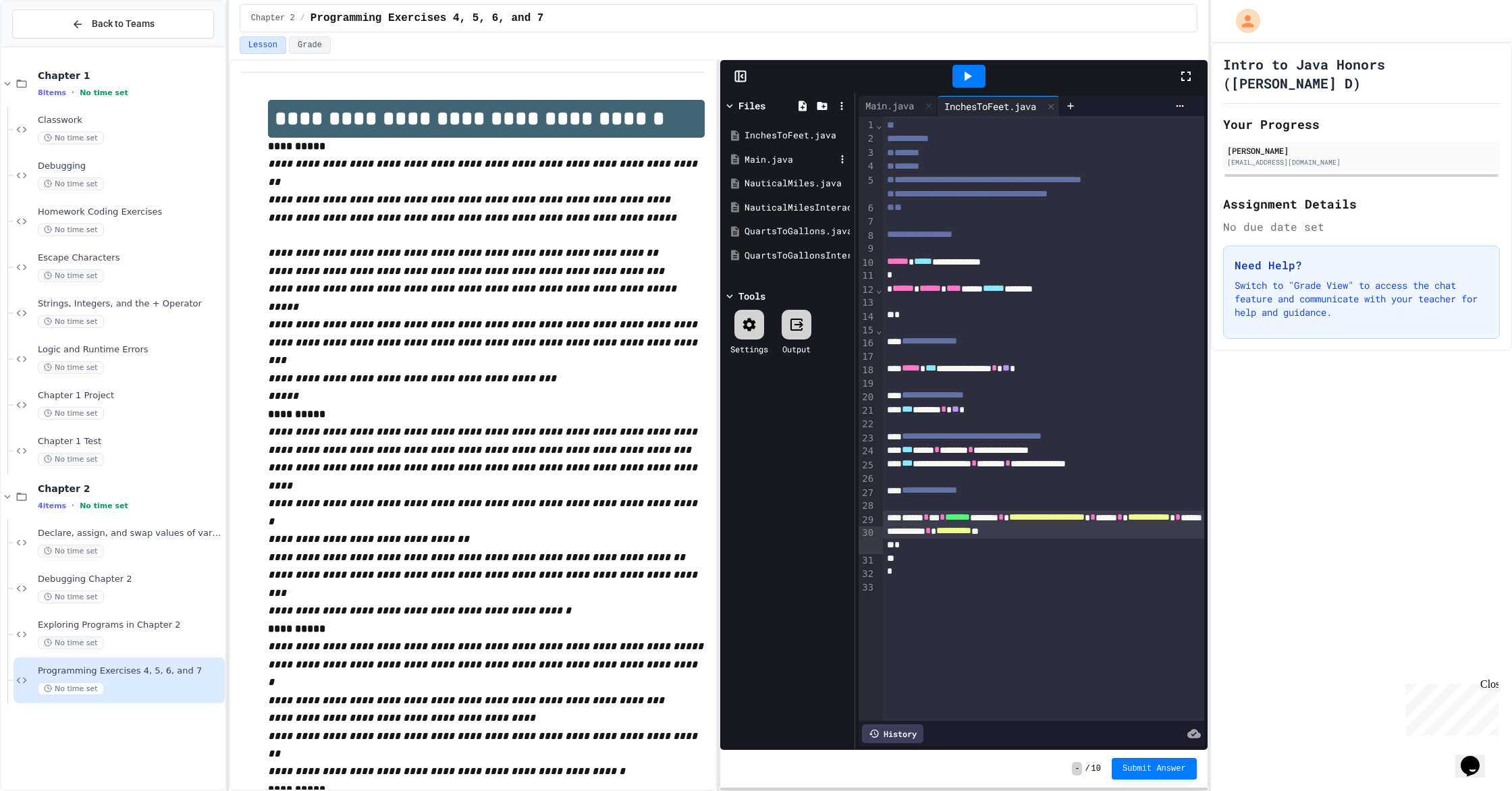
click at [805, 158] on div "Main.java" at bounding box center [789, 159] width 90 height 14
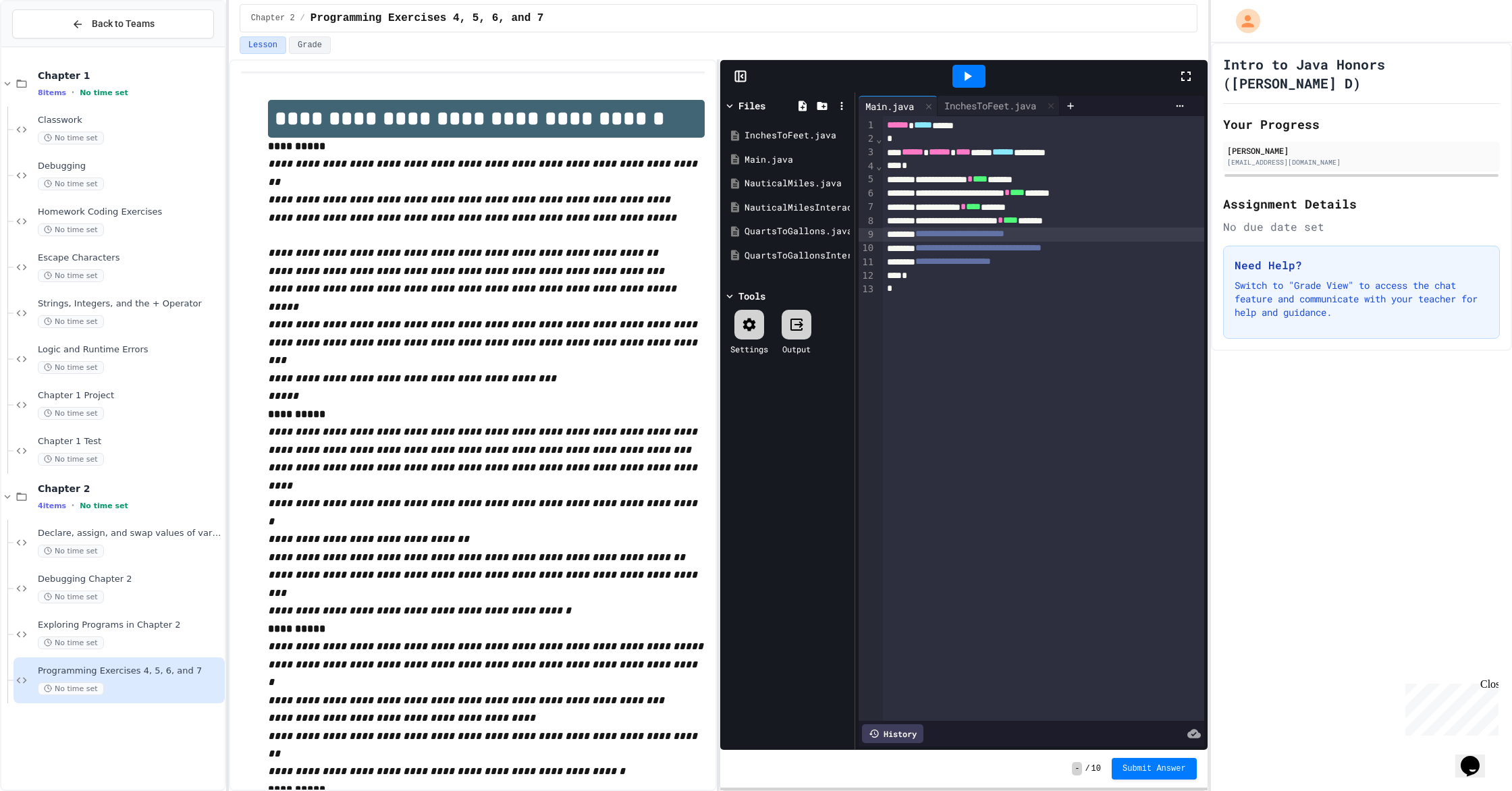
click at [809, 236] on span "**********" at bounding box center [959, 234] width 89 height 10
click at [809, 224] on div "**********" at bounding box center [1043, 220] width 322 height 14
click at [809, 82] on icon at bounding box center [967, 76] width 16 height 16
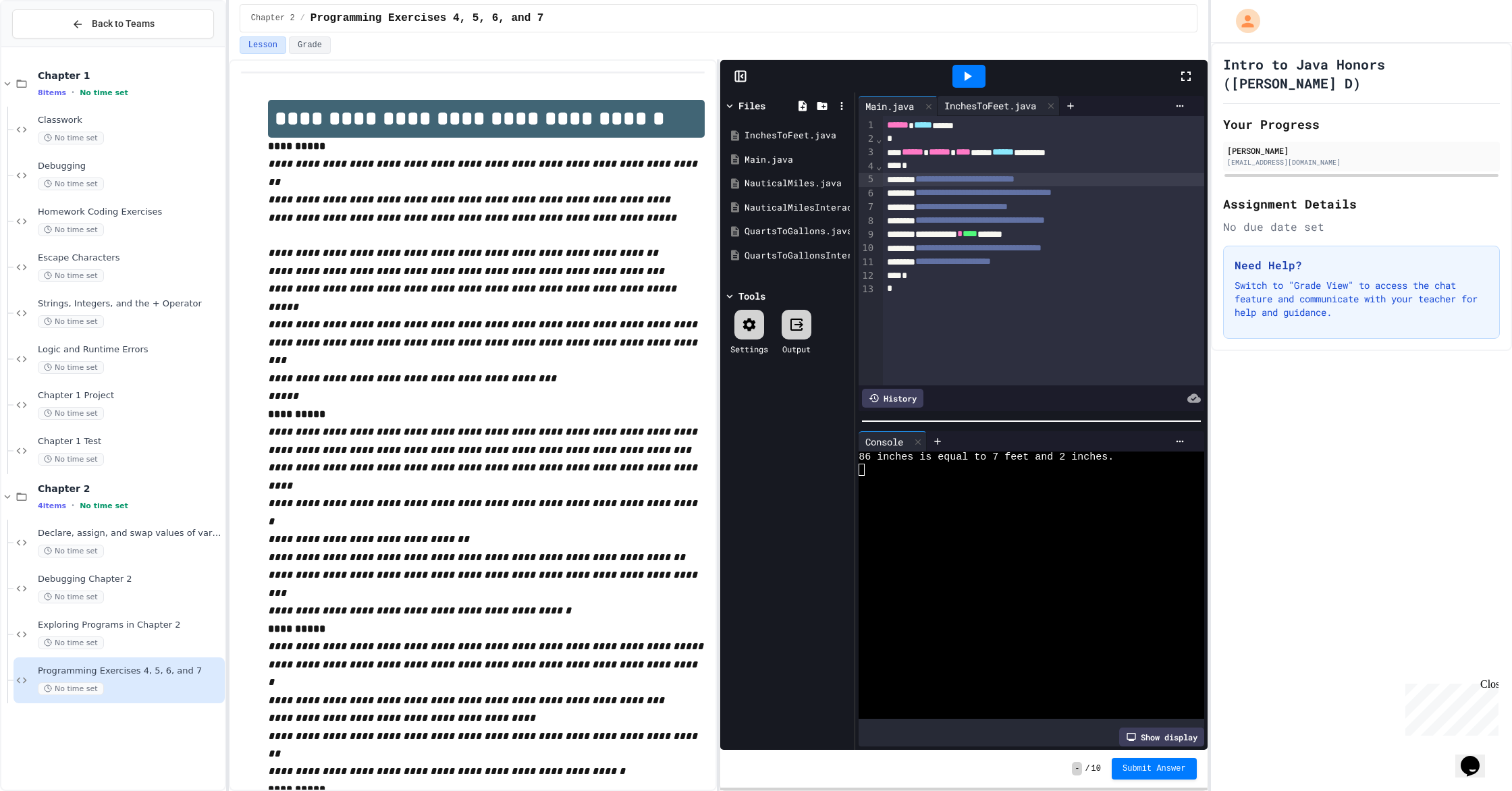
click at [809, 108] on div "InchesToFeet.java" at bounding box center [990, 106] width 106 height 14
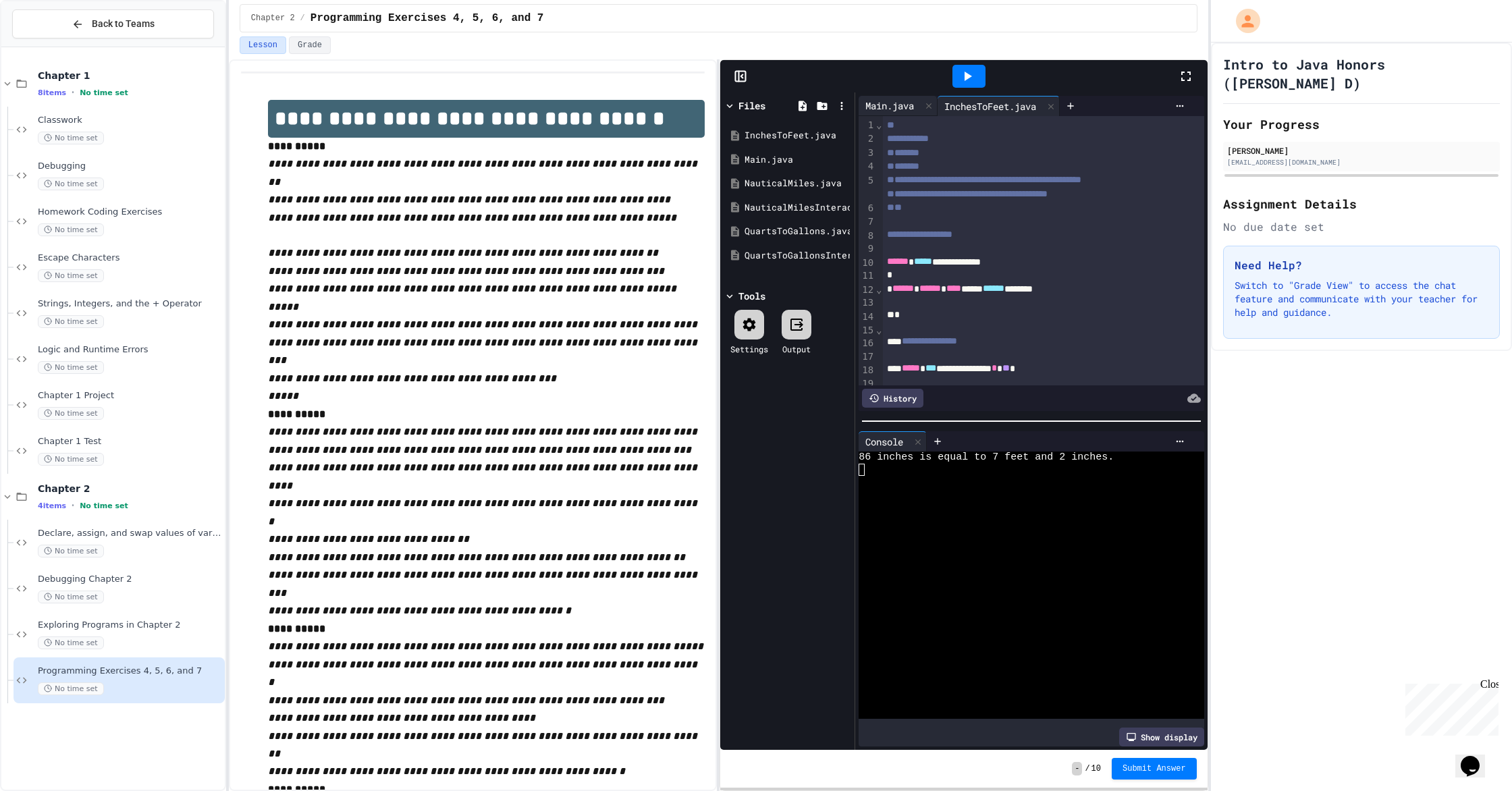
click at [809, 102] on div "Main.java" at bounding box center [890, 106] width 62 height 14
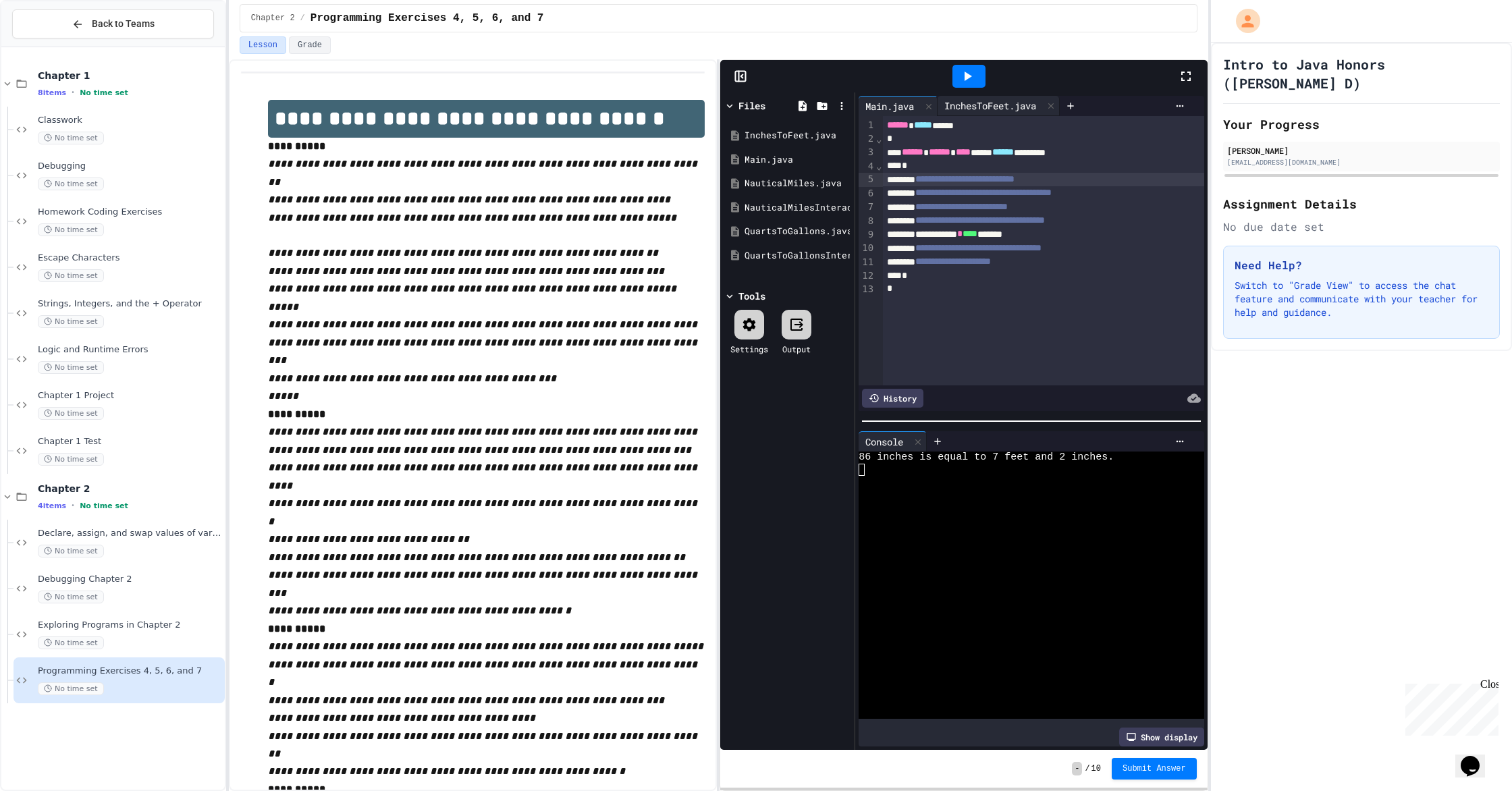
click at [809, 103] on div "InchesToFeet.java" at bounding box center [990, 106] width 106 height 14
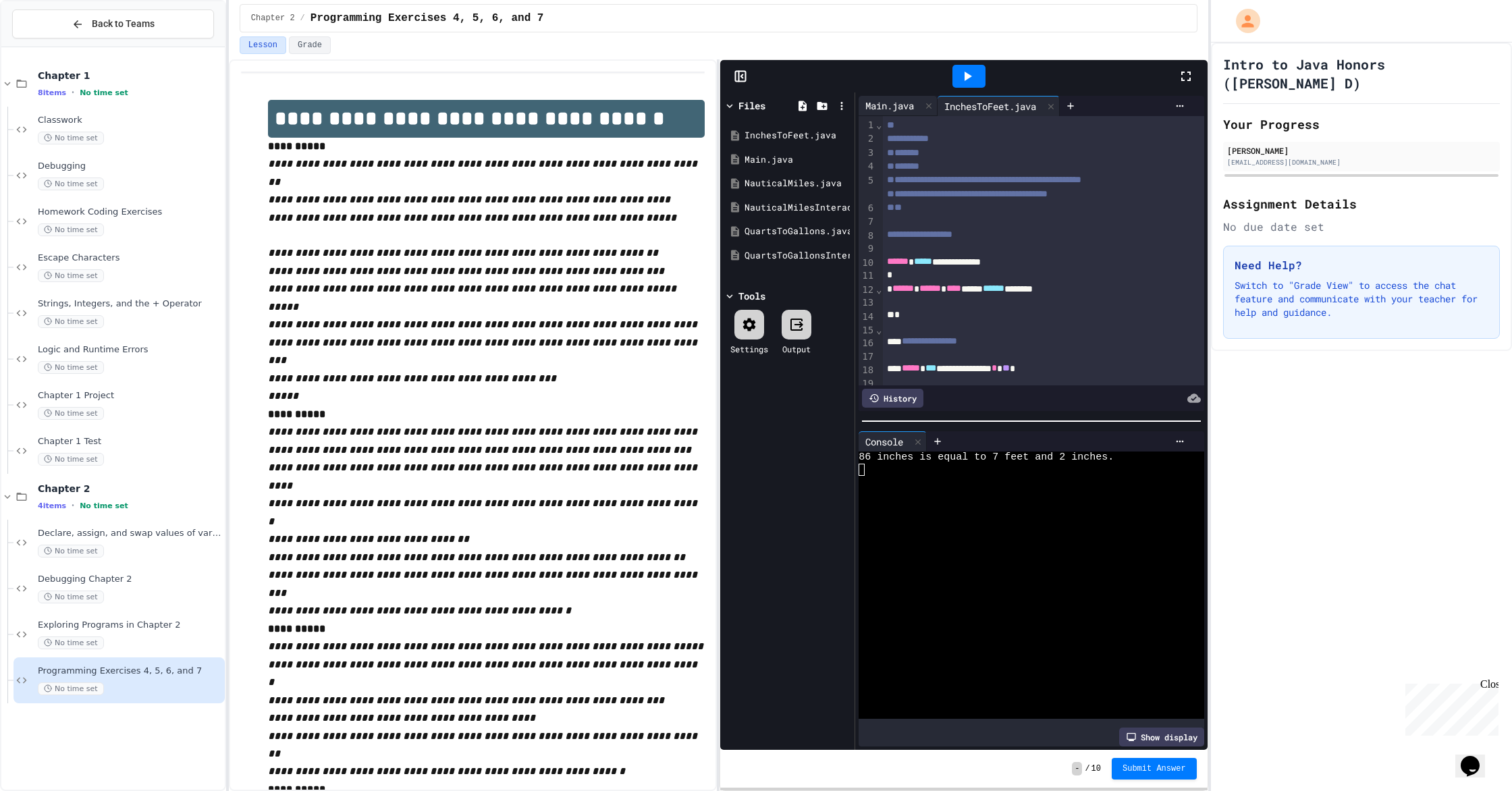
click at [809, 99] on div "Main.java" at bounding box center [890, 106] width 62 height 14
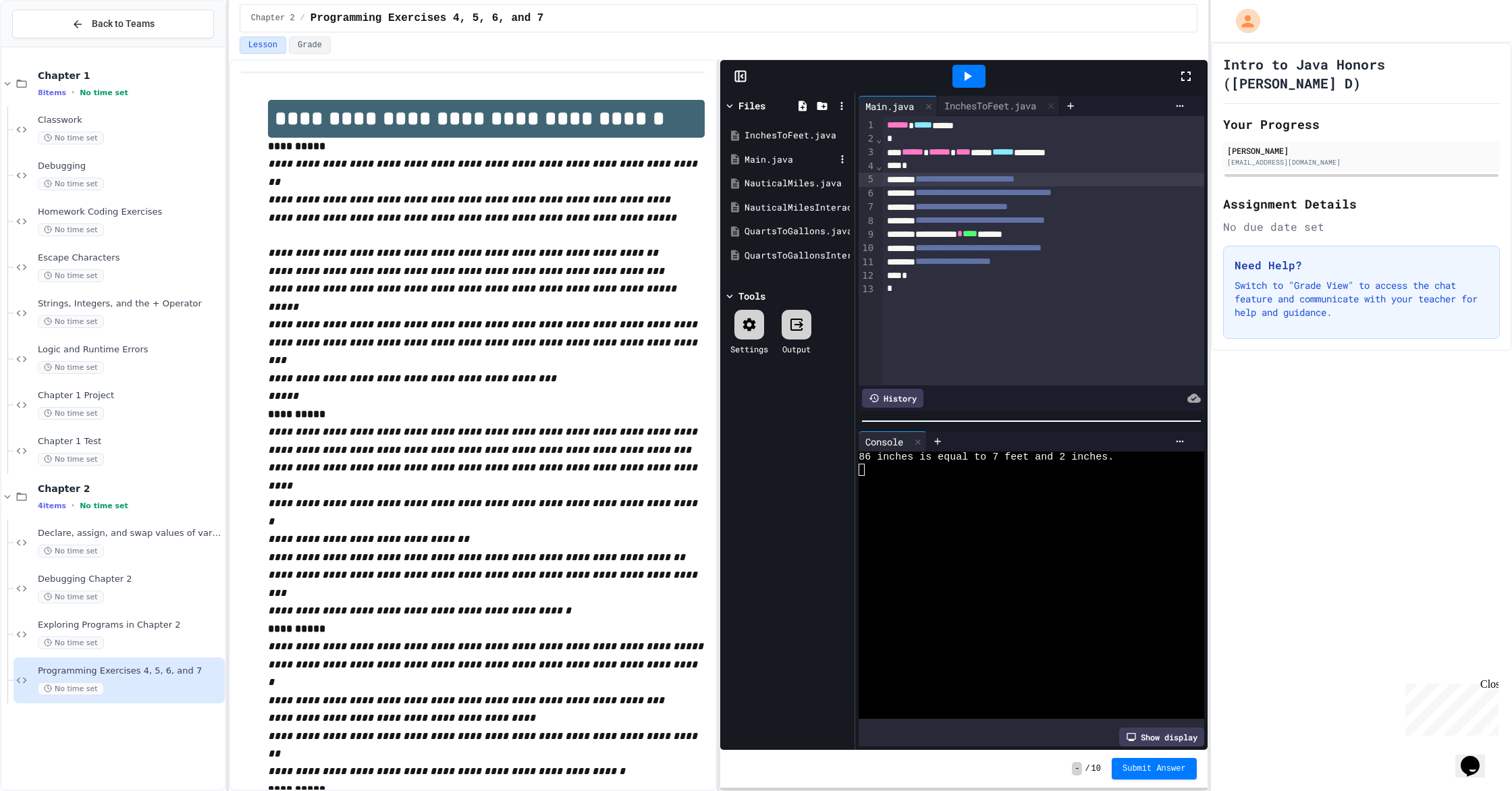
click at [740, 156] on div "Main.java" at bounding box center [786, 160] width 127 height 24
drag, startPoint x: 941, startPoint y: 218, endPoint x: 930, endPoint y: 218, distance: 11.0
click at [809, 218] on div "**********" at bounding box center [1043, 222] width 322 height 14
click at [809, 75] on icon at bounding box center [967, 76] width 16 height 16
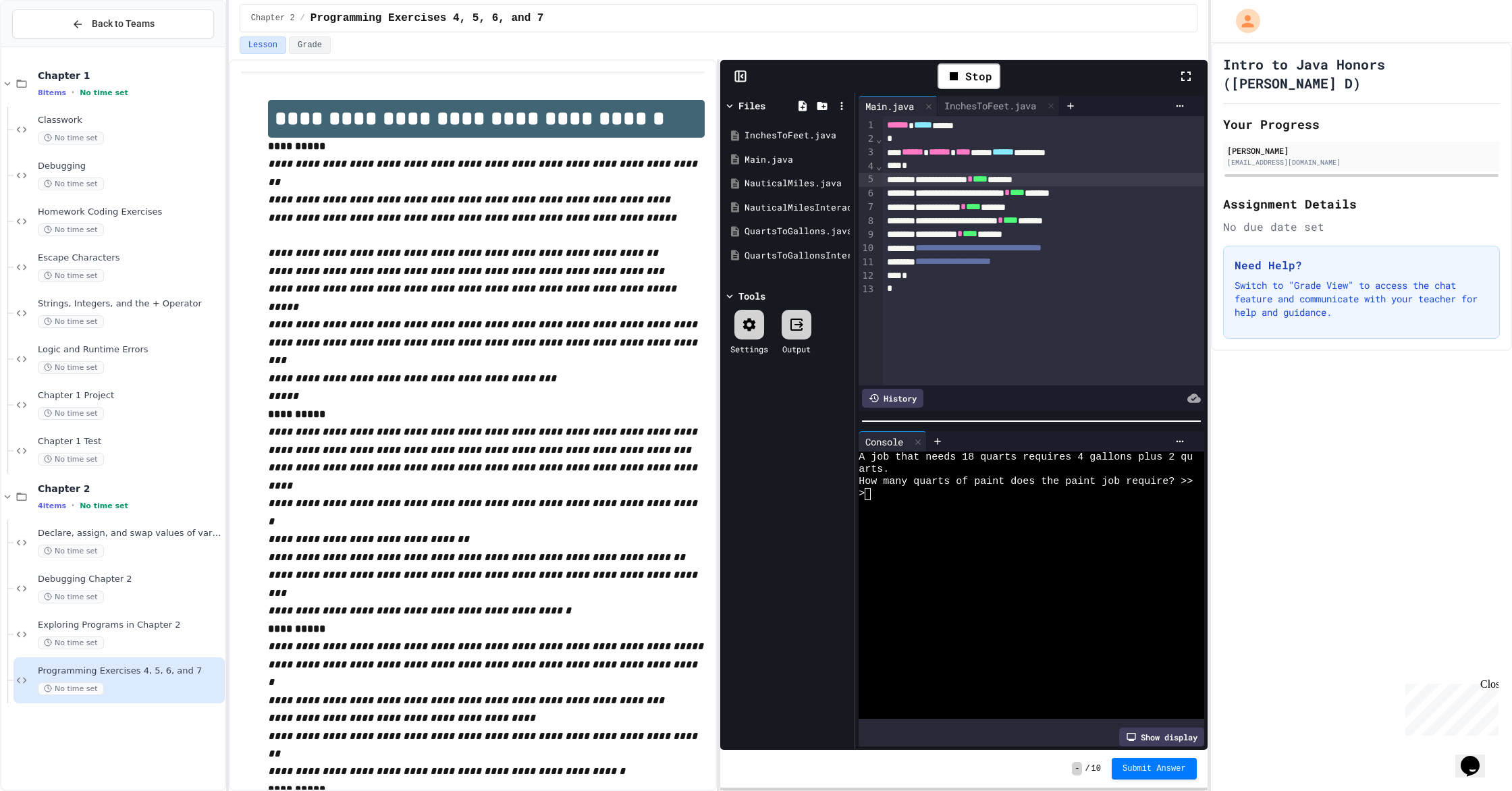
click at [809, 500] on div at bounding box center [1026, 505] width 334 height 12
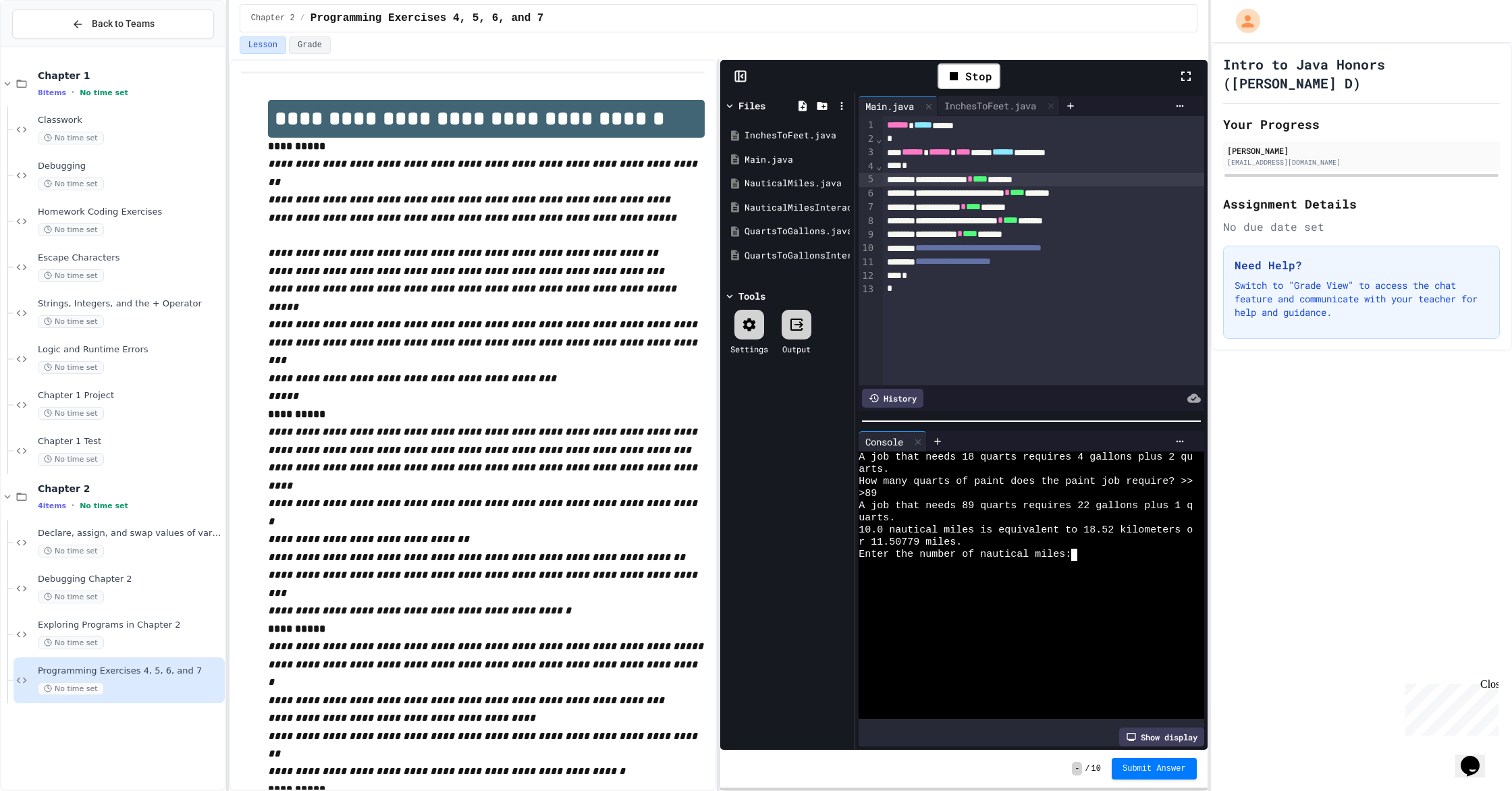
click at [809, 560] on div "A job that needs 18 quarts requires 4 gallons plus 2 qu arts. How many quarts o…" at bounding box center [1026, 585] width 334 height 267
